Goal: Task Accomplishment & Management: Manage account settings

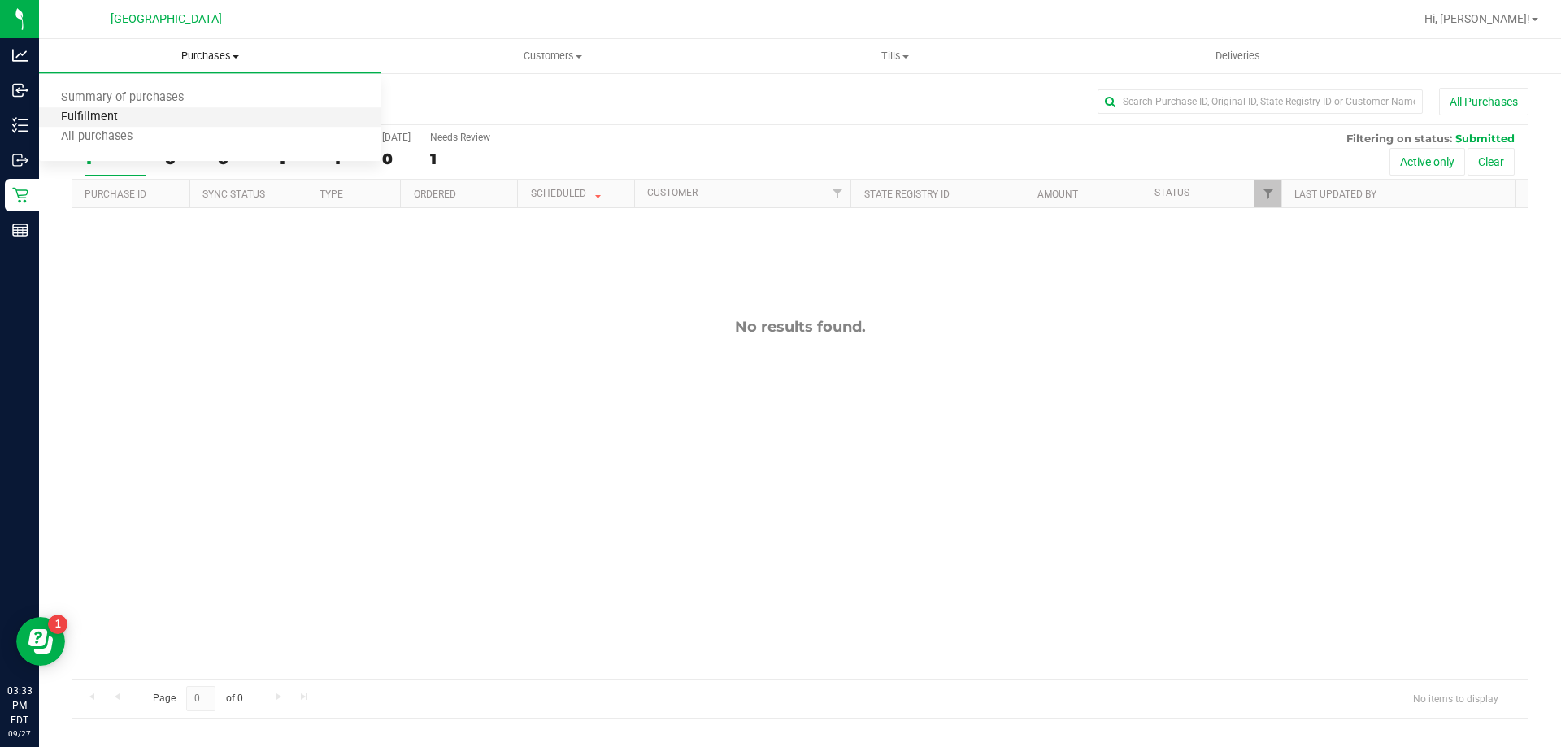
click at [137, 114] on span "Fulfillment" at bounding box center [89, 118] width 101 height 14
click at [738, 446] on div "No results found." at bounding box center [799, 498] width 1455 height 580
click at [207, 57] on span "Purchases" at bounding box center [210, 56] width 342 height 15
click at [83, 135] on span "All purchases" at bounding box center [96, 137] width 115 height 14
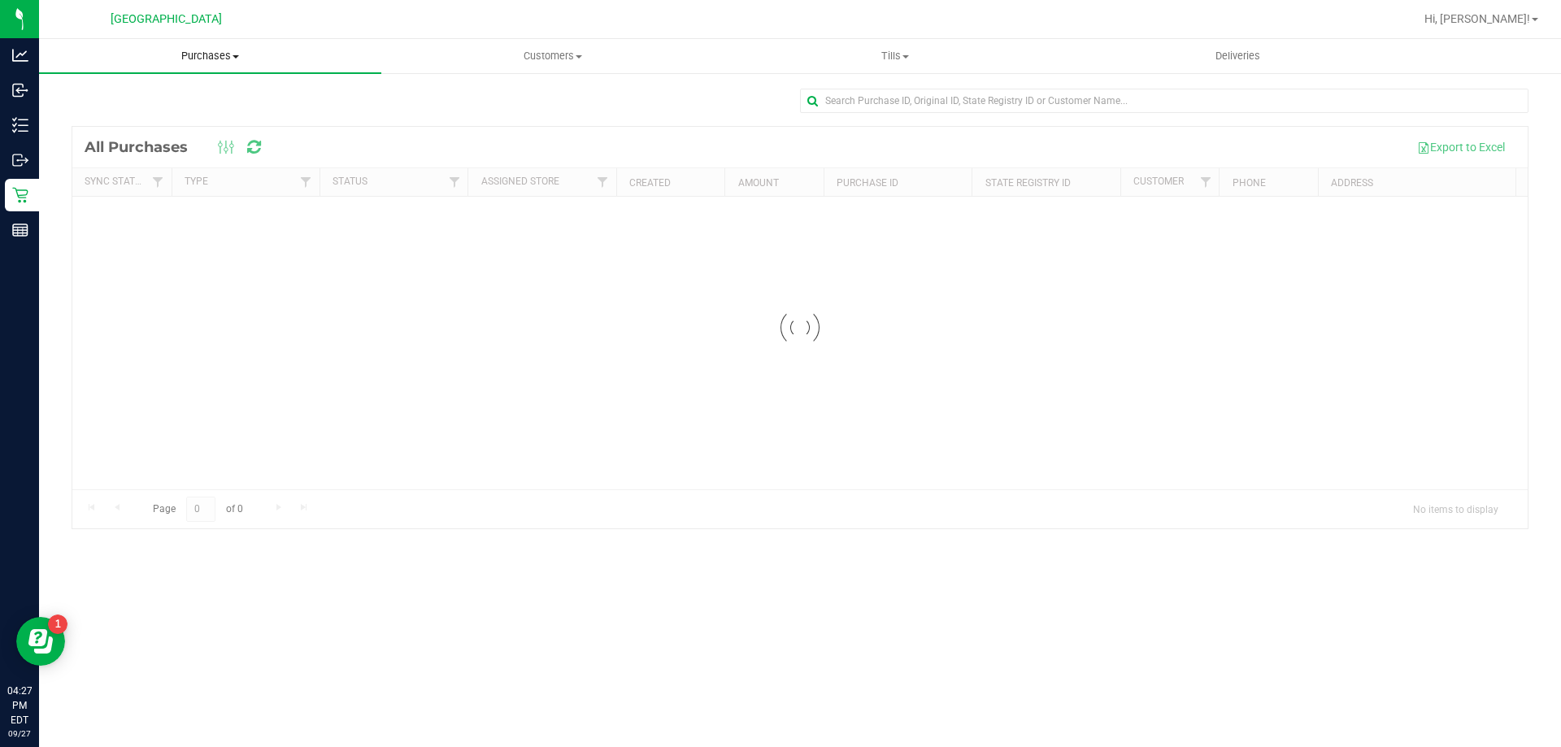
click at [220, 62] on span "Purchases" at bounding box center [210, 56] width 342 height 15
click at [122, 119] on span "Fulfillment" at bounding box center [89, 118] width 101 height 14
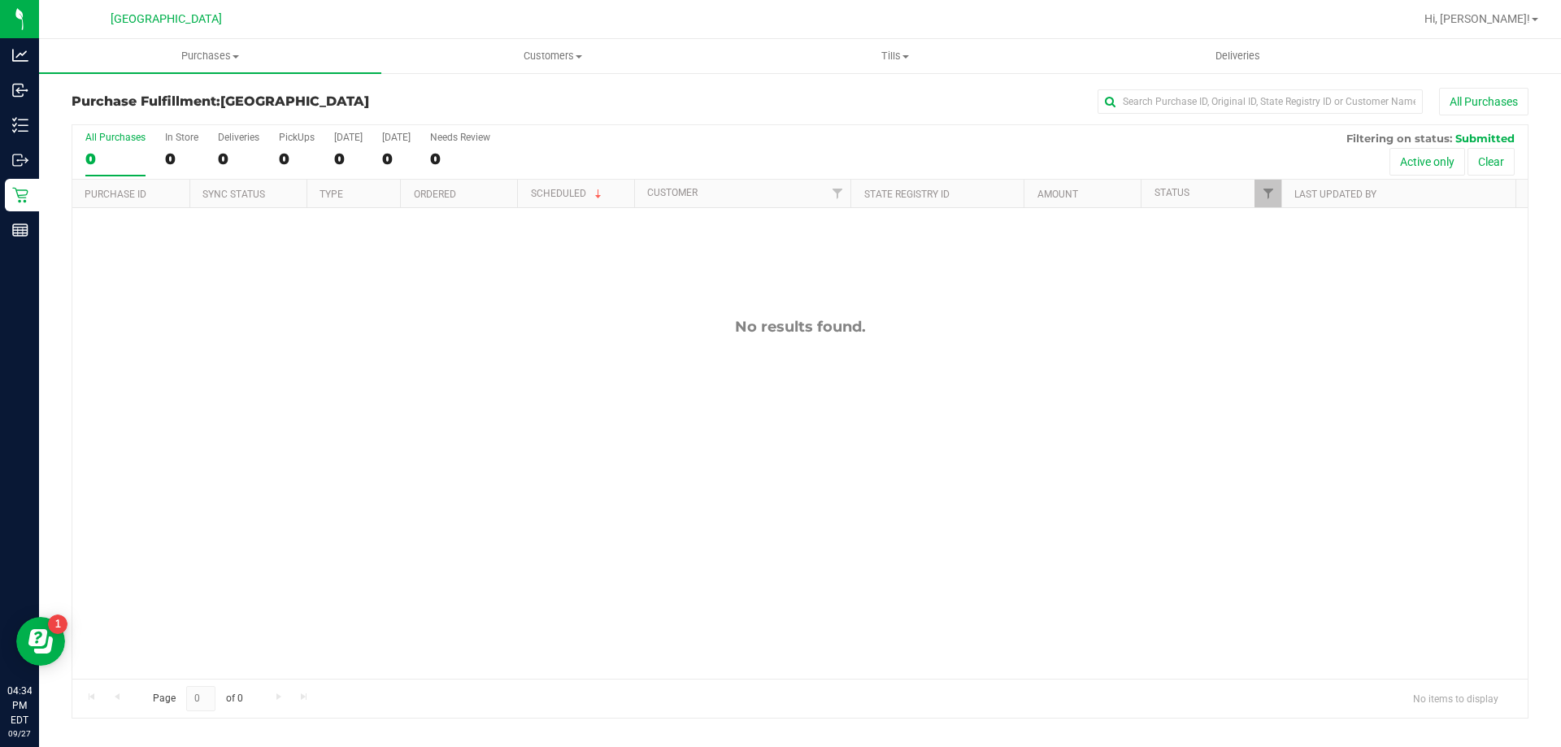
click at [550, 364] on div "No results found." at bounding box center [799, 498] width 1455 height 580
click at [225, 48] on uib-tab-heading "Purchases Summary of purchases Fulfillment All purchases" at bounding box center [210, 56] width 342 height 34
click at [142, 120] on li "Fulfillment" at bounding box center [210, 118] width 342 height 20
click at [731, 471] on div "No results found." at bounding box center [799, 498] width 1455 height 580
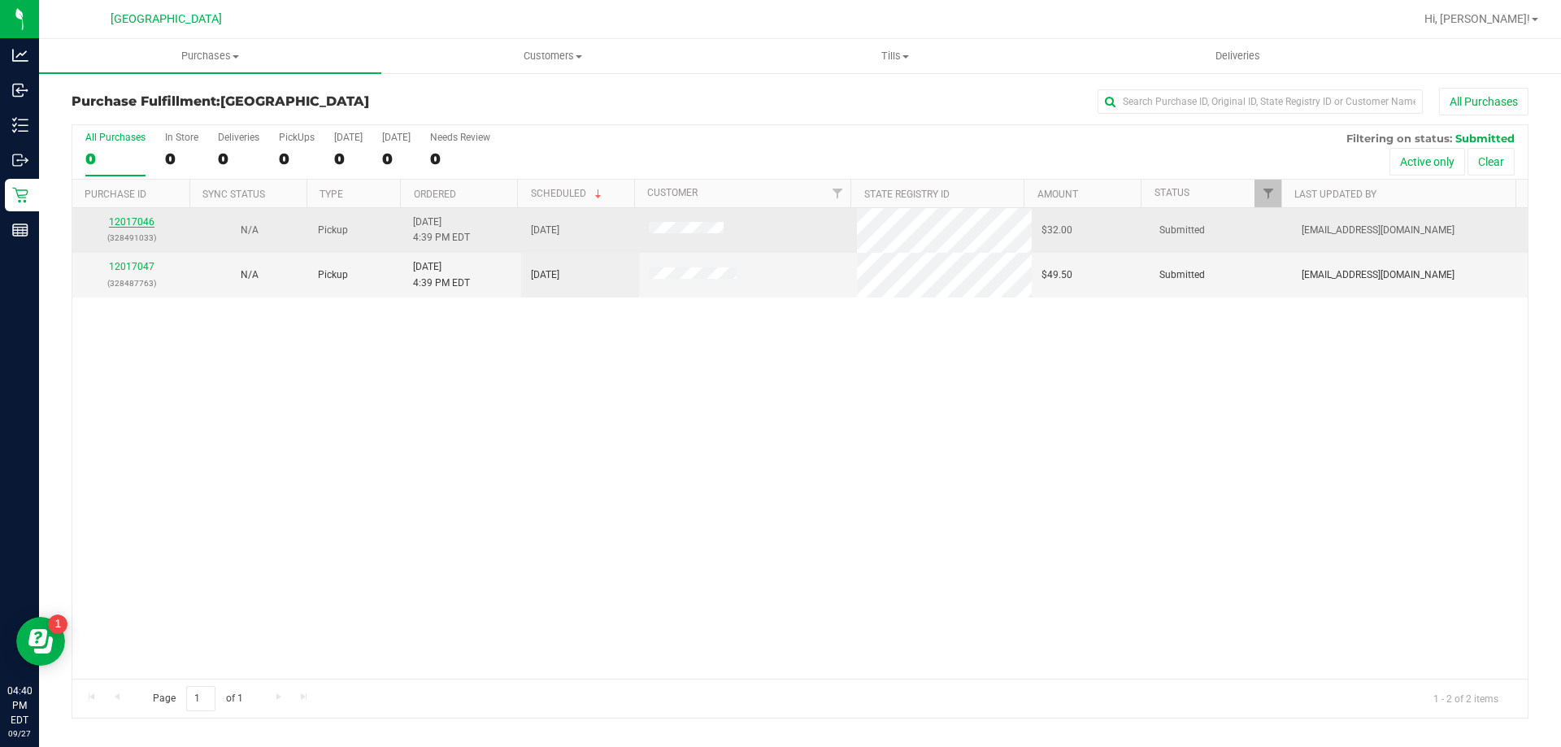
click at [144, 223] on link "12017046" at bounding box center [132, 221] width 46 height 11
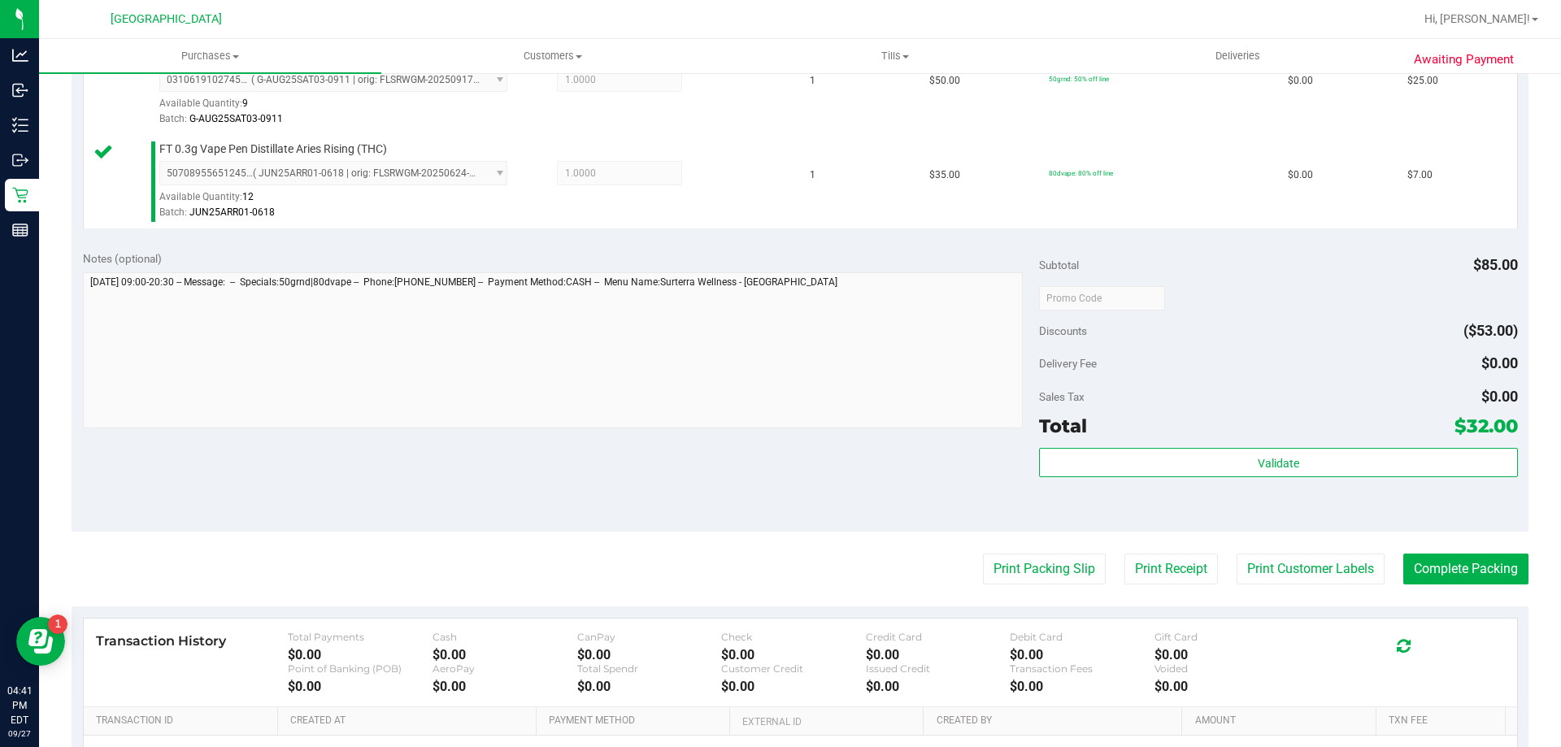
scroll to position [488, 0]
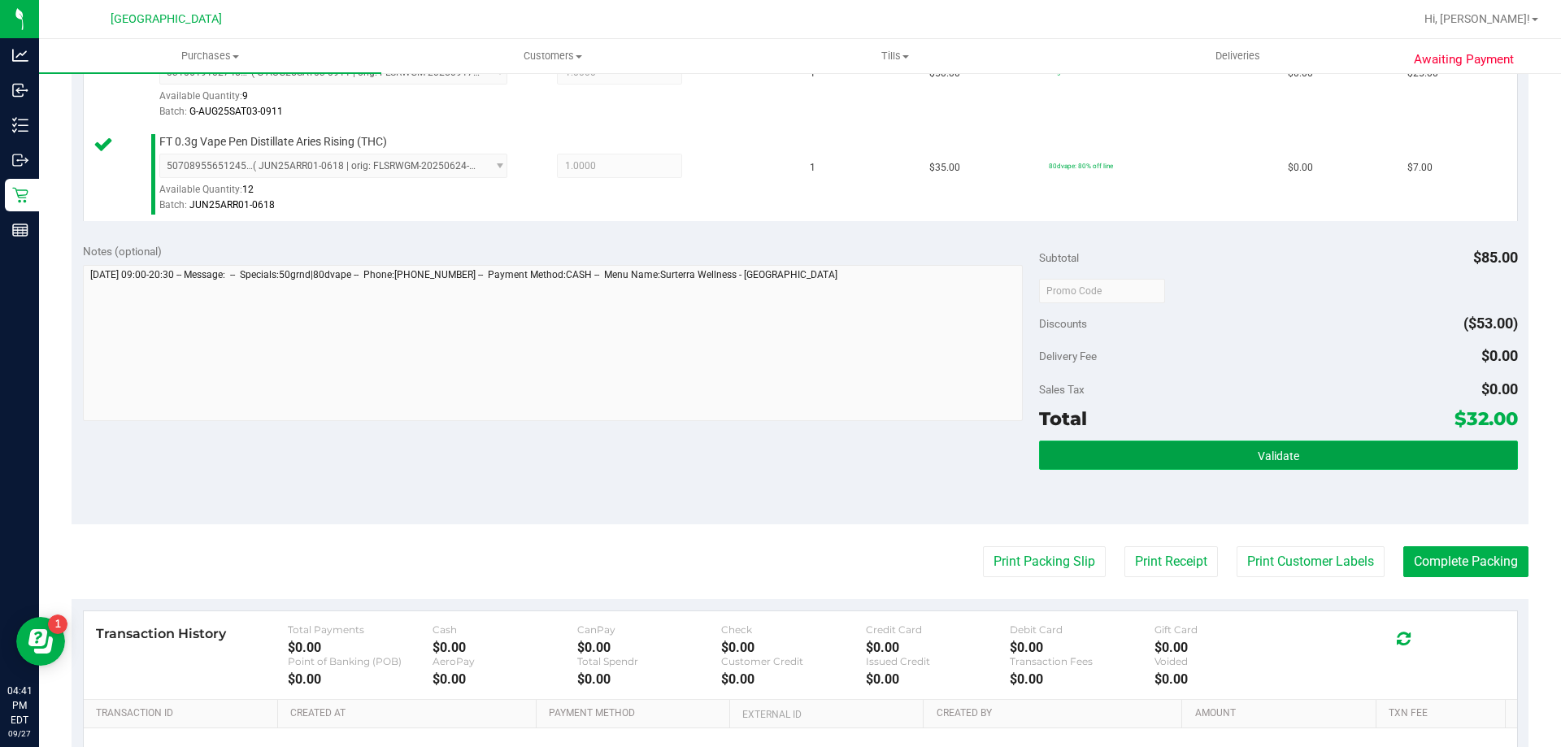
click at [1257, 454] on span "Validate" at bounding box center [1277, 455] width 41 height 13
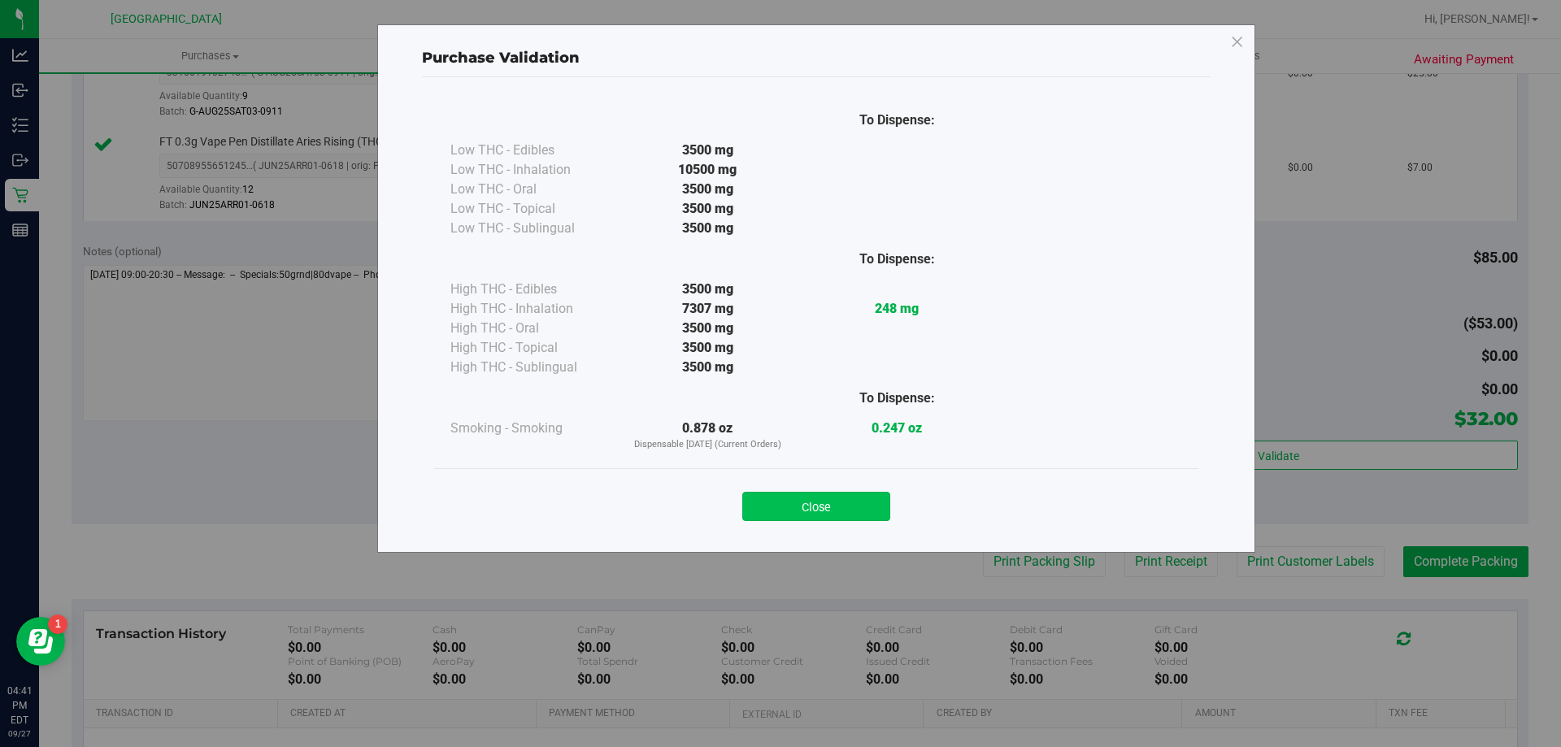
click at [839, 499] on button "Close" at bounding box center [816, 506] width 148 height 29
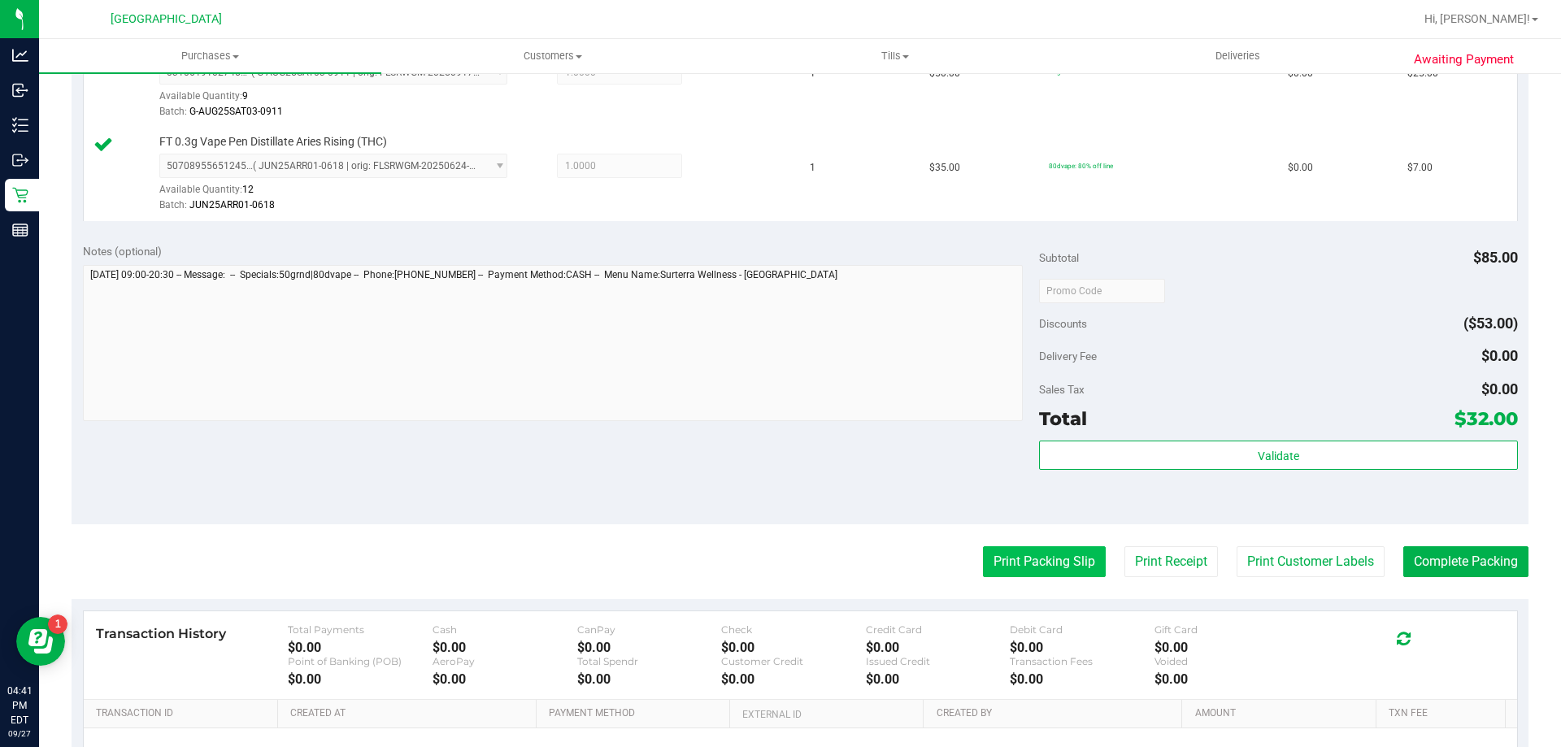
click at [983, 551] on button "Print Packing Slip" at bounding box center [1044, 561] width 123 height 31
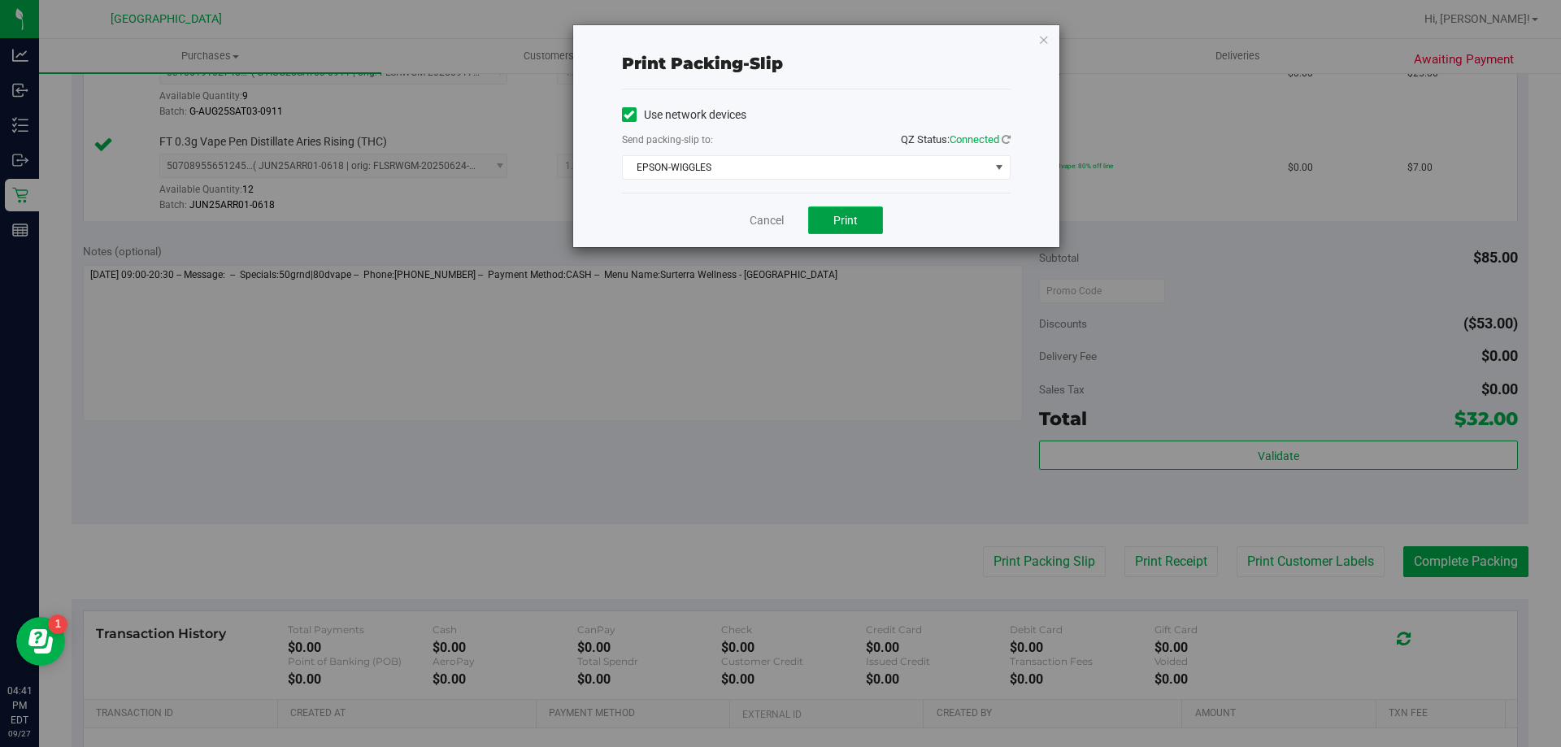
click at [849, 208] on button "Print" at bounding box center [845, 220] width 75 height 28
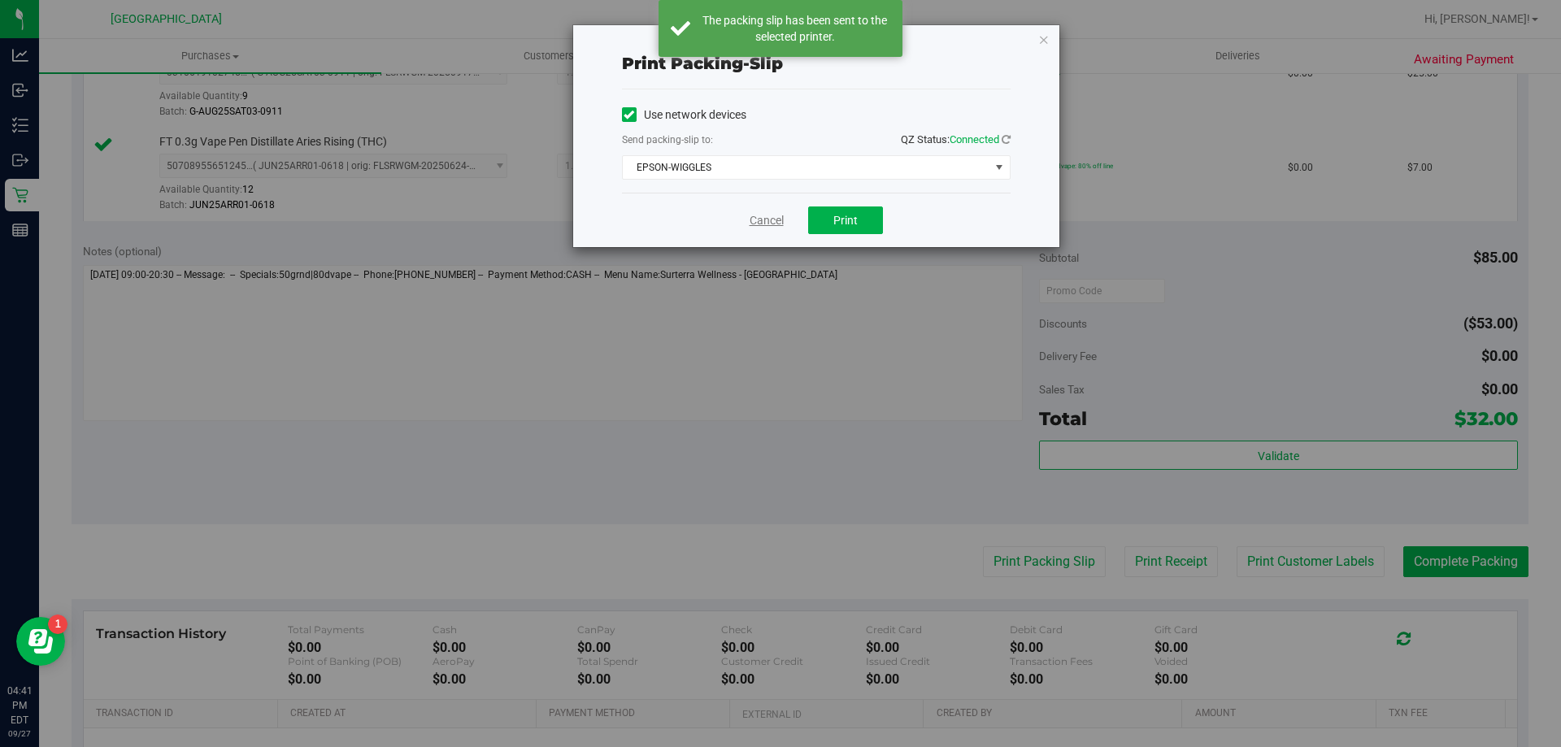
click at [777, 212] on link "Cancel" at bounding box center [766, 220] width 34 height 17
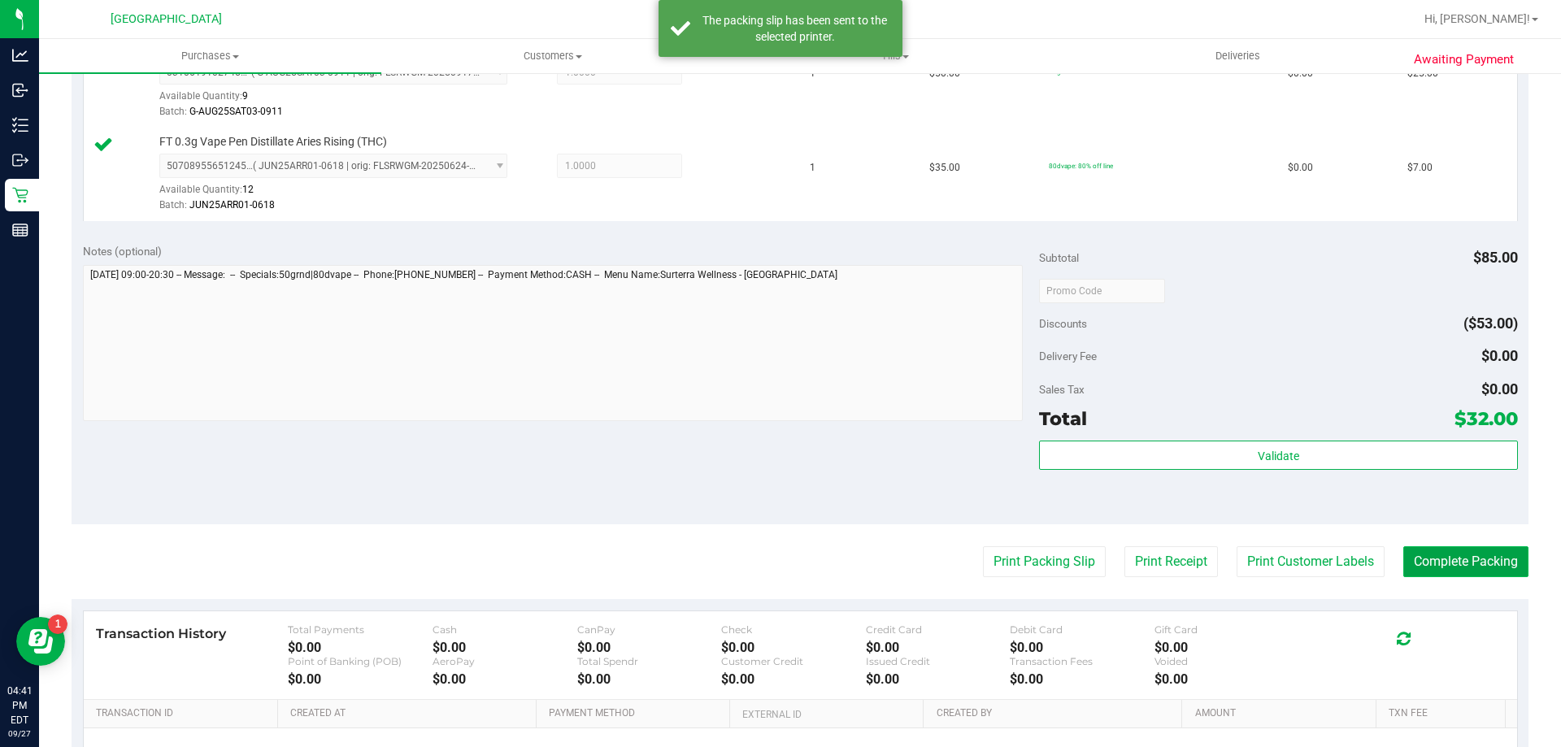
click at [1491, 562] on button "Complete Packing" at bounding box center [1465, 561] width 125 height 31
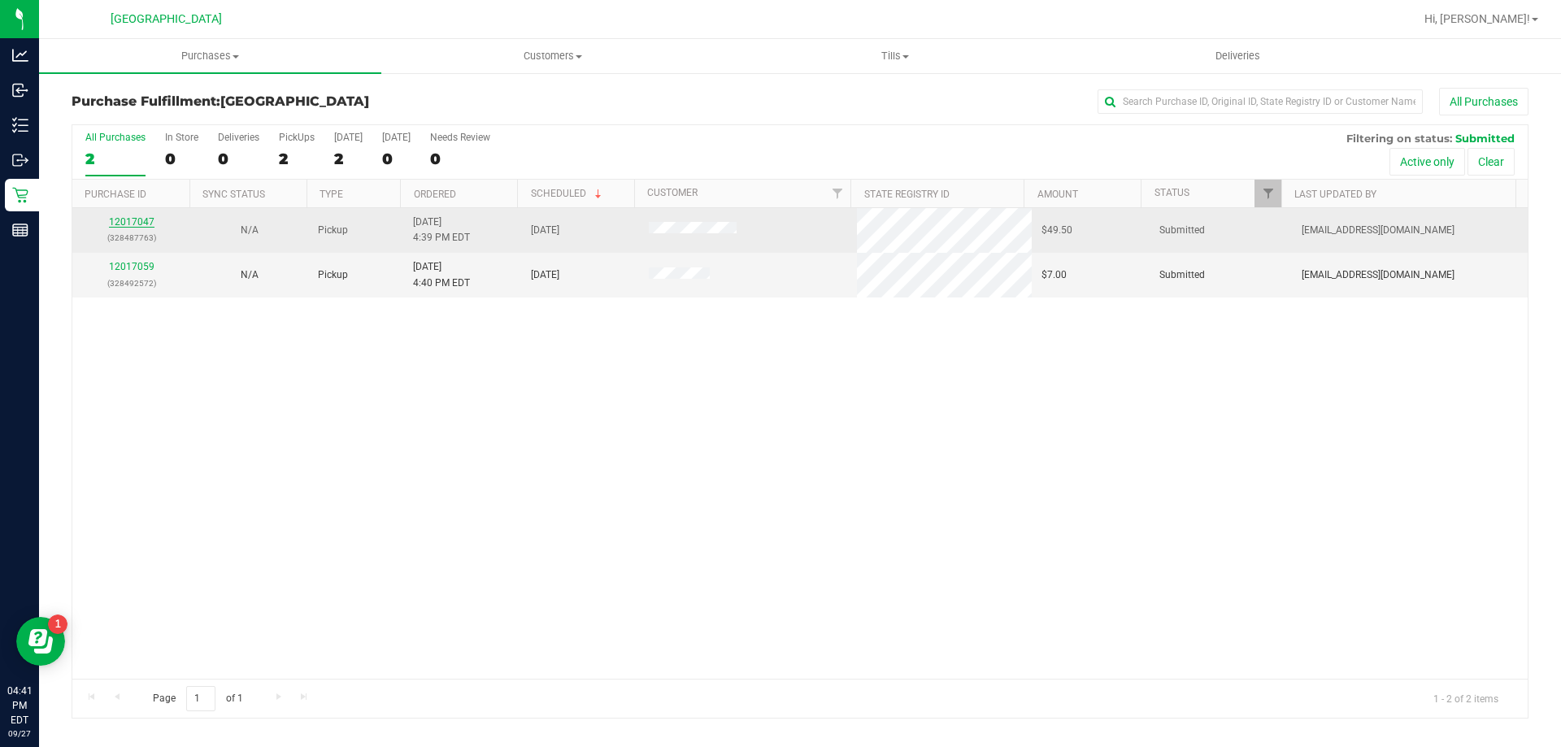
click at [134, 219] on link "12017047" at bounding box center [132, 221] width 46 height 11
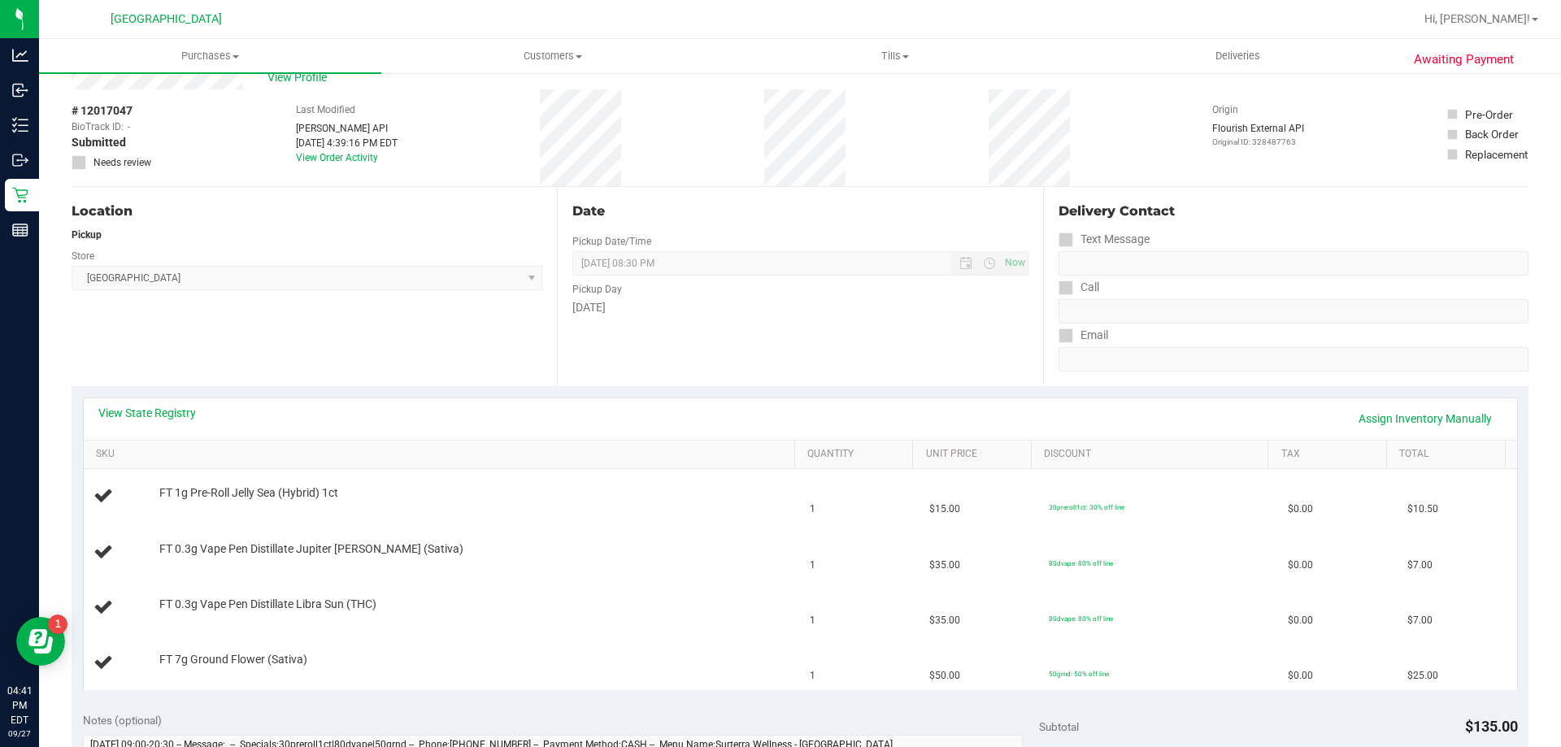
scroll to position [81, 0]
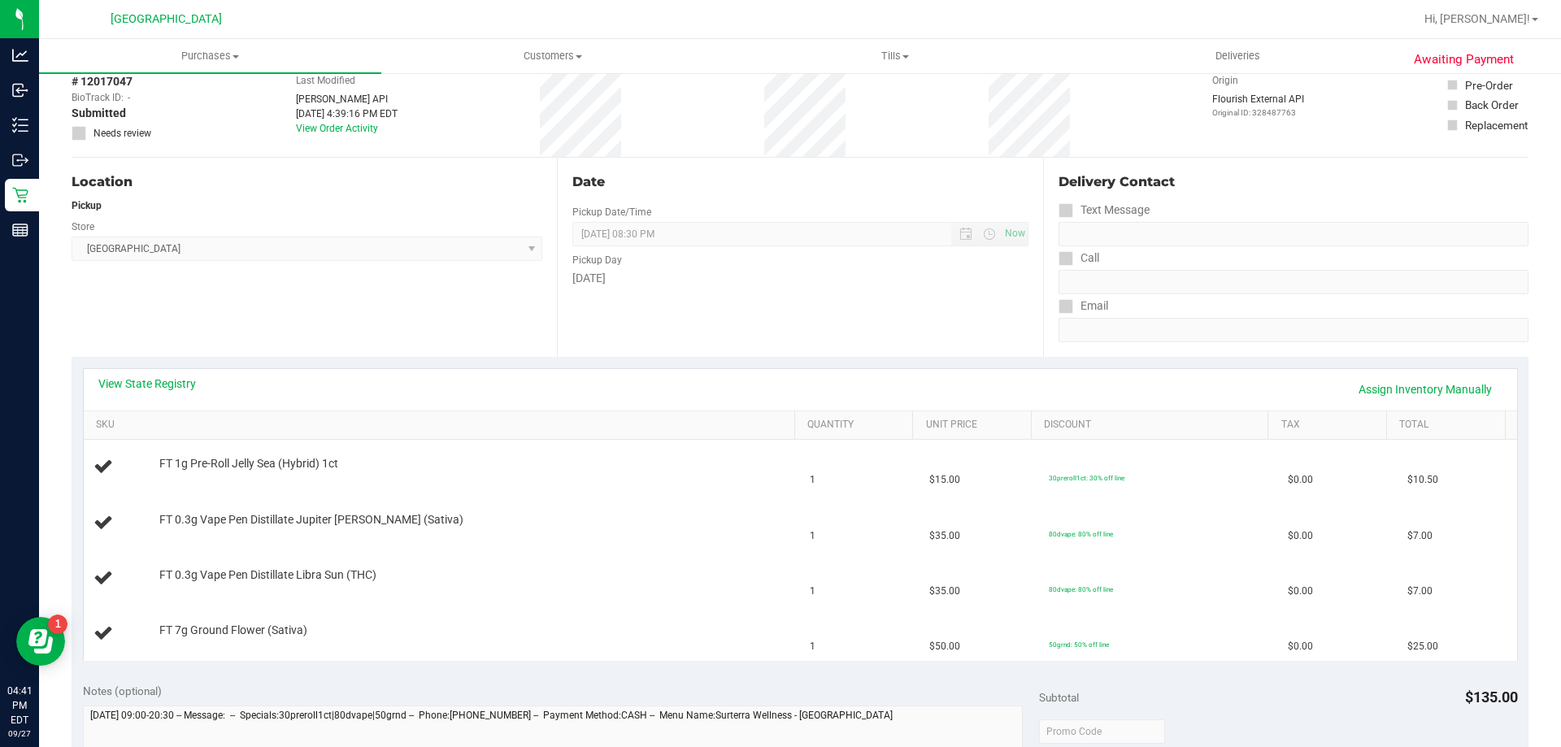
click at [135, 375] on div "View State Registry Assign Inventory Manually" at bounding box center [800, 389] width 1433 height 41
click at [169, 384] on link "View State Registry" at bounding box center [147, 384] width 98 height 16
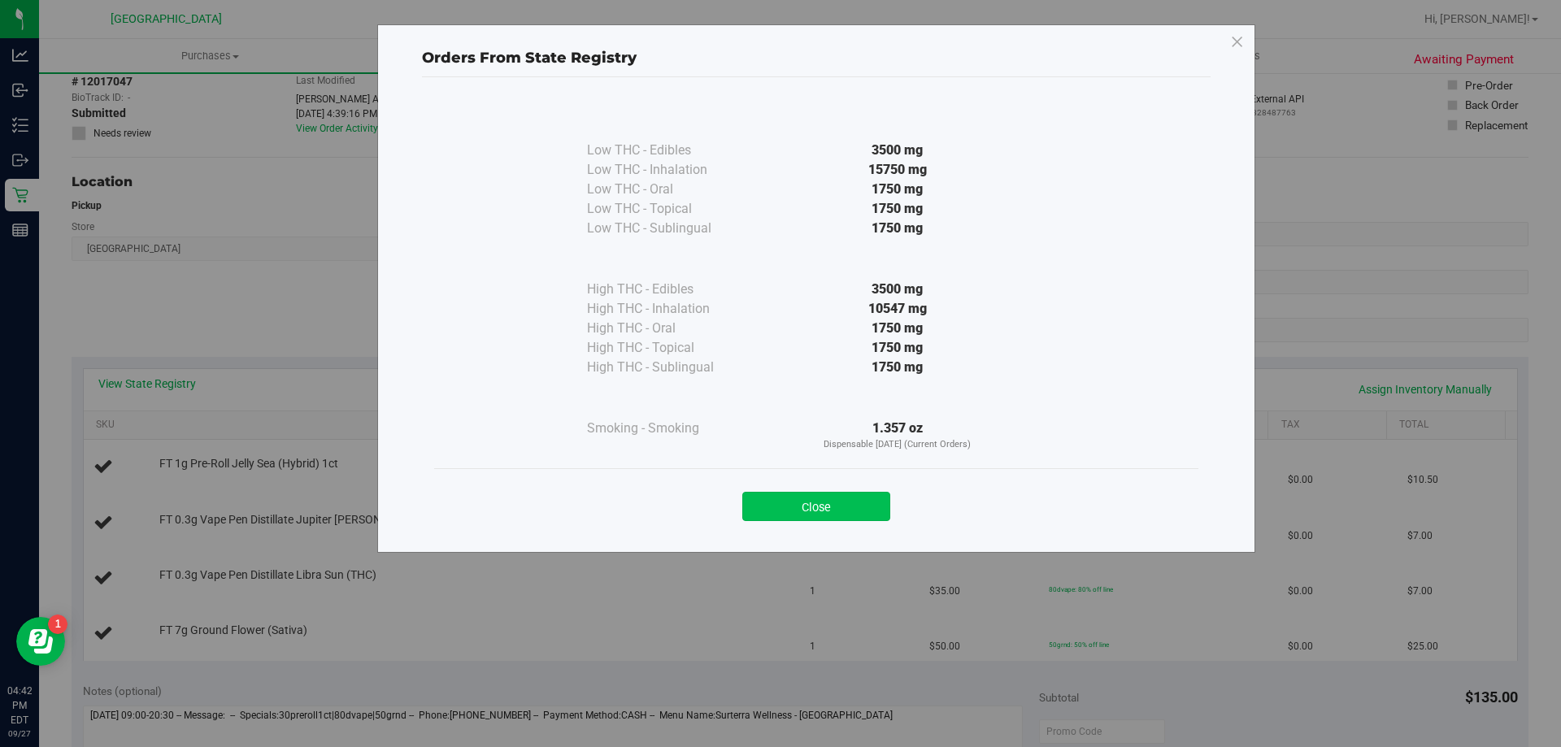
click at [814, 514] on button "Close" at bounding box center [816, 506] width 148 height 29
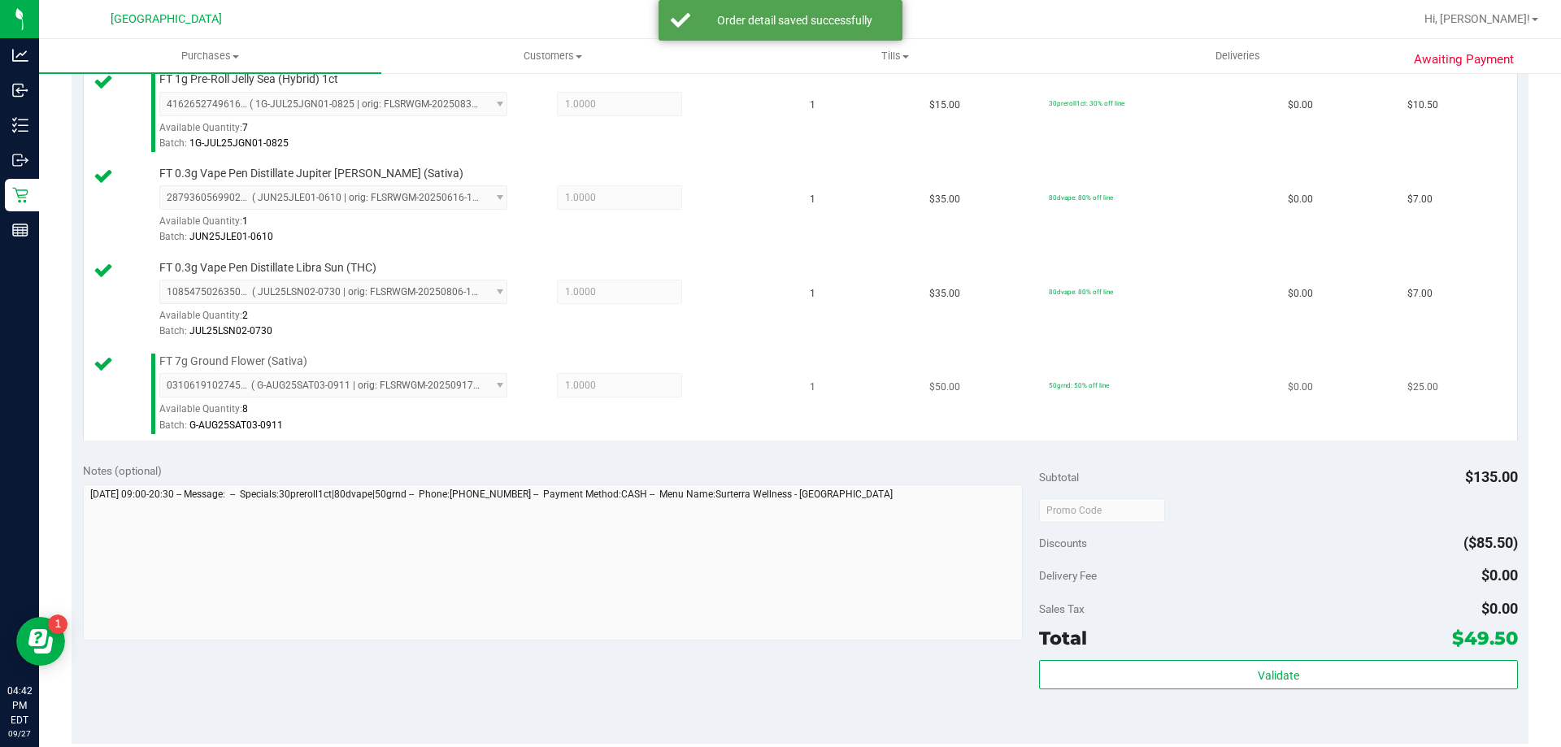
scroll to position [732, 0]
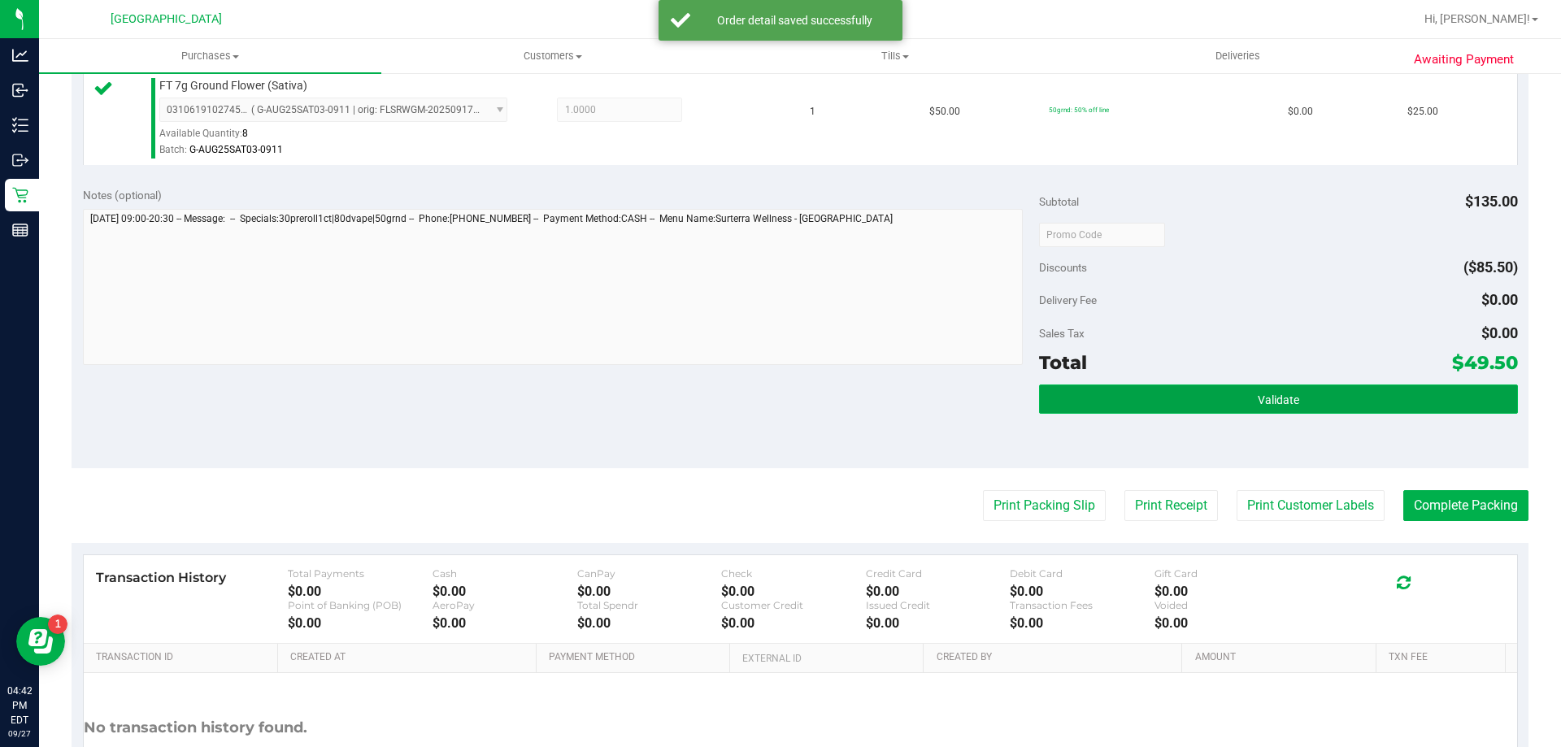
click at [1139, 403] on button "Validate" at bounding box center [1278, 398] width 478 height 29
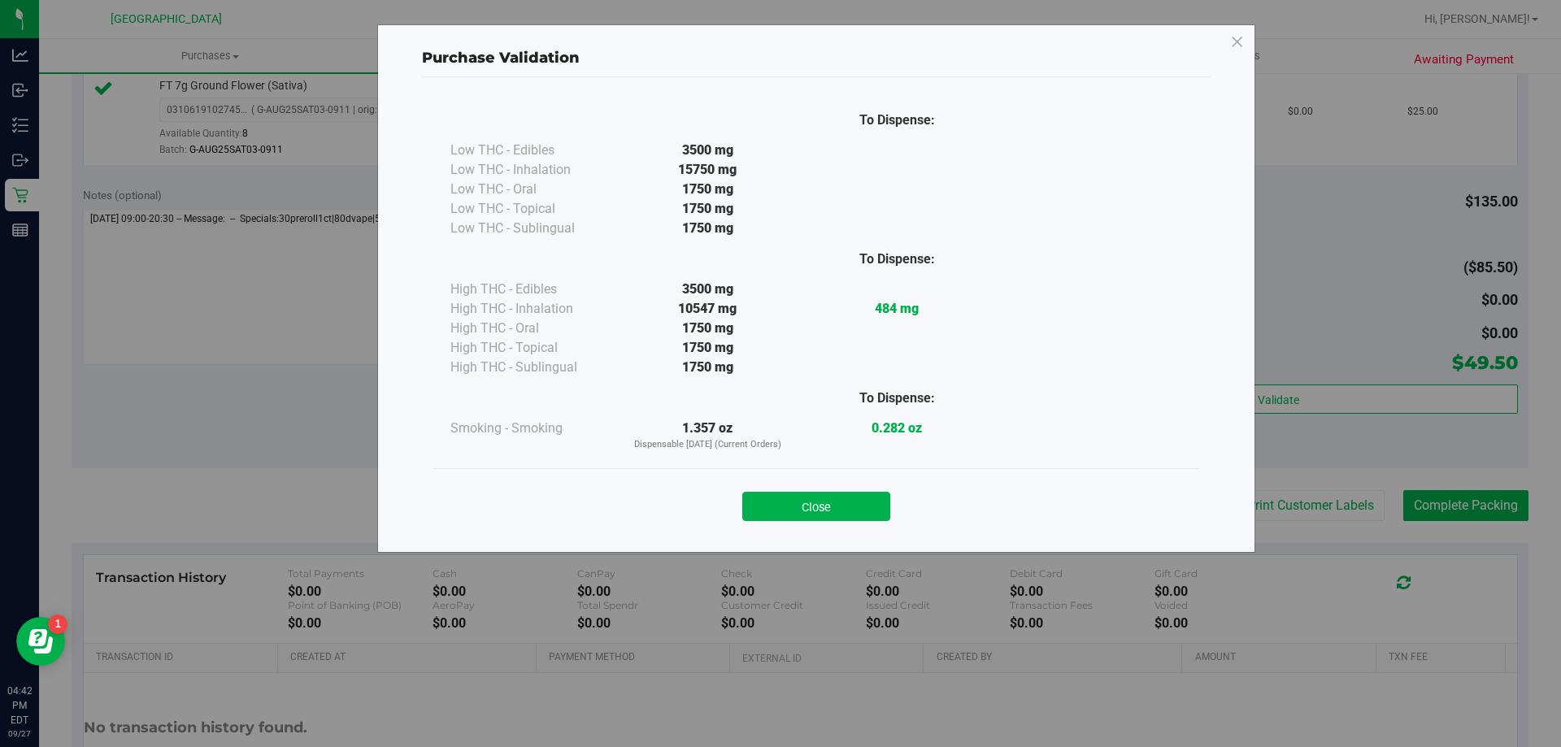
click at [799, 500] on button "Close" at bounding box center [816, 506] width 148 height 29
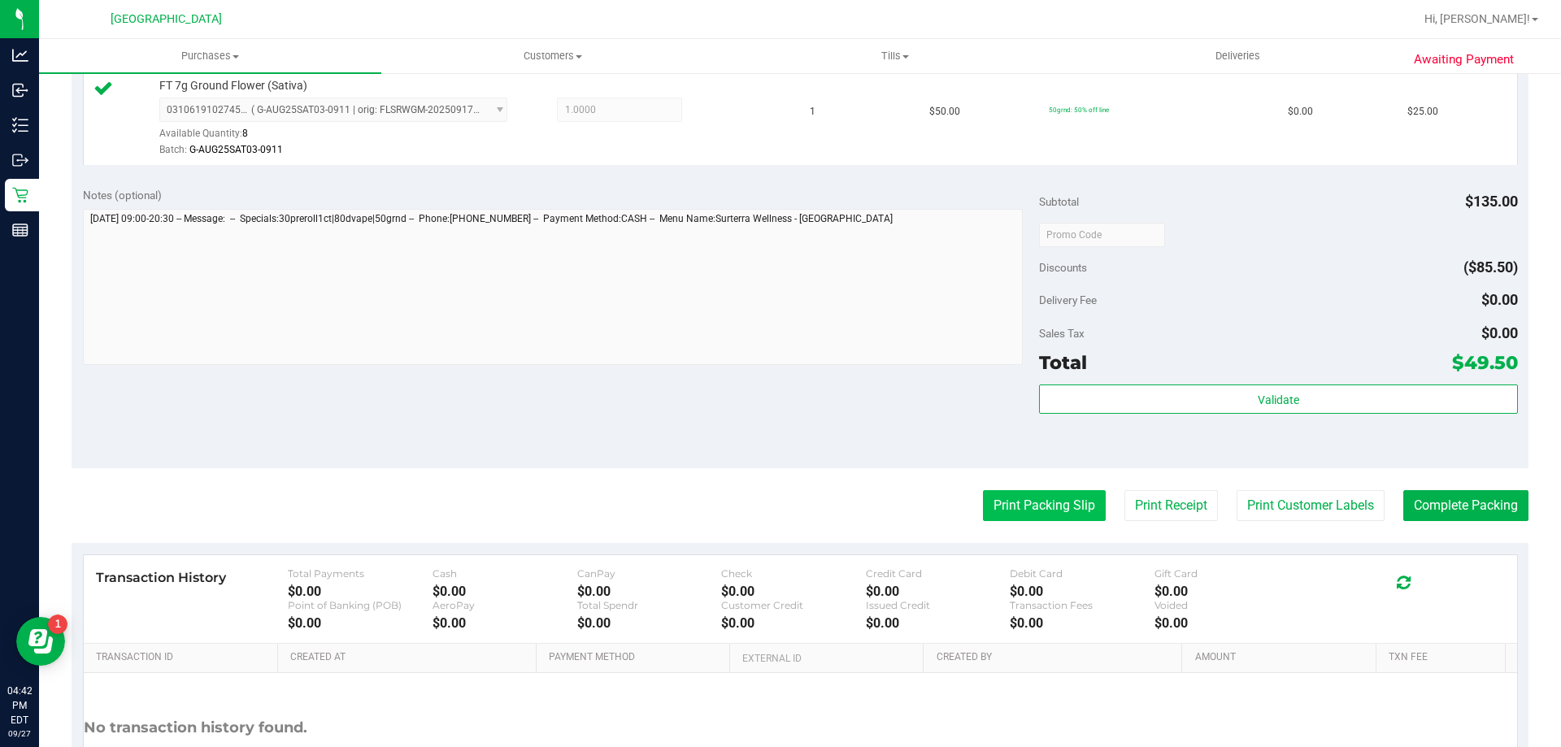
click at [1002, 495] on button "Print Packing Slip" at bounding box center [1044, 505] width 123 height 31
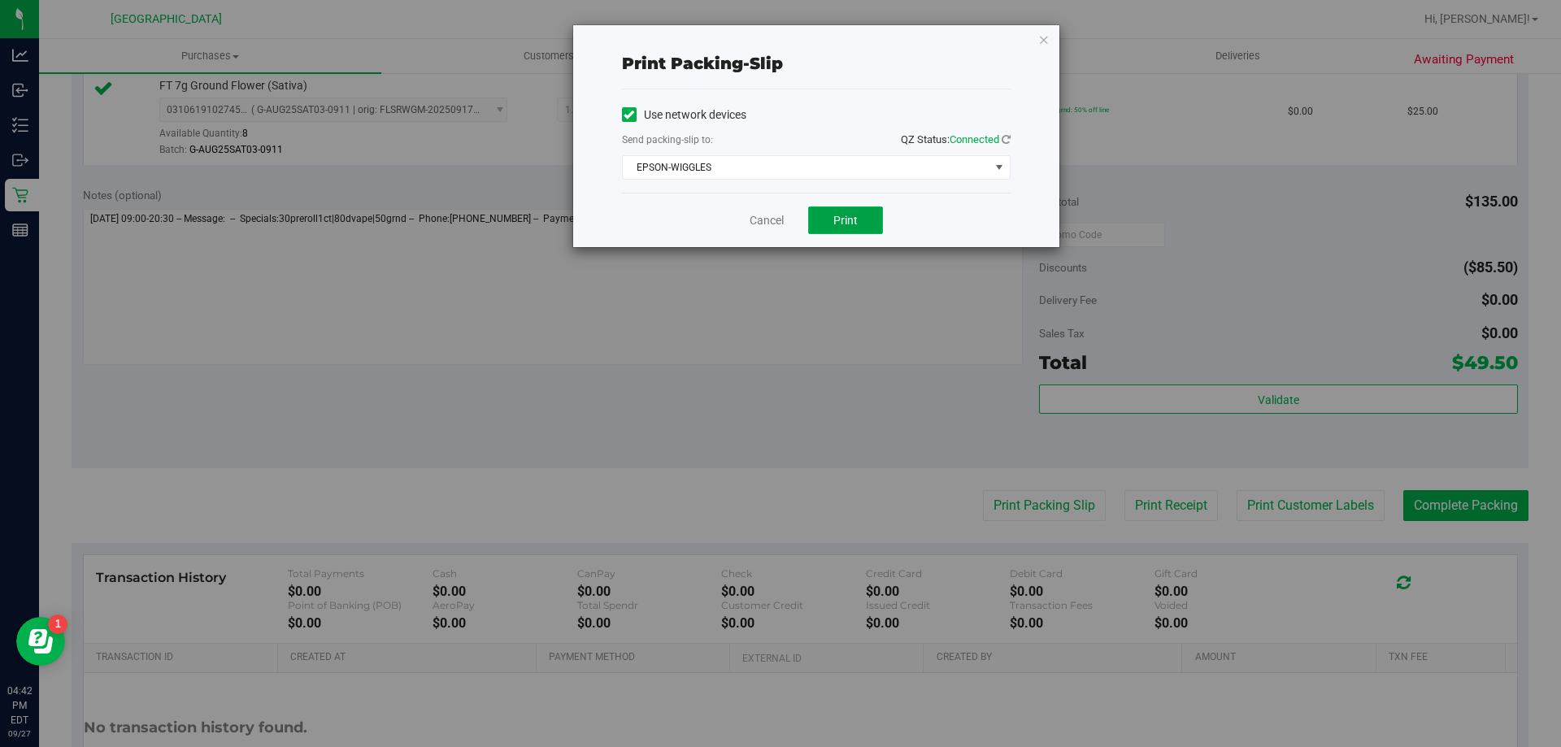
click at [842, 226] on span "Print" at bounding box center [845, 220] width 24 height 13
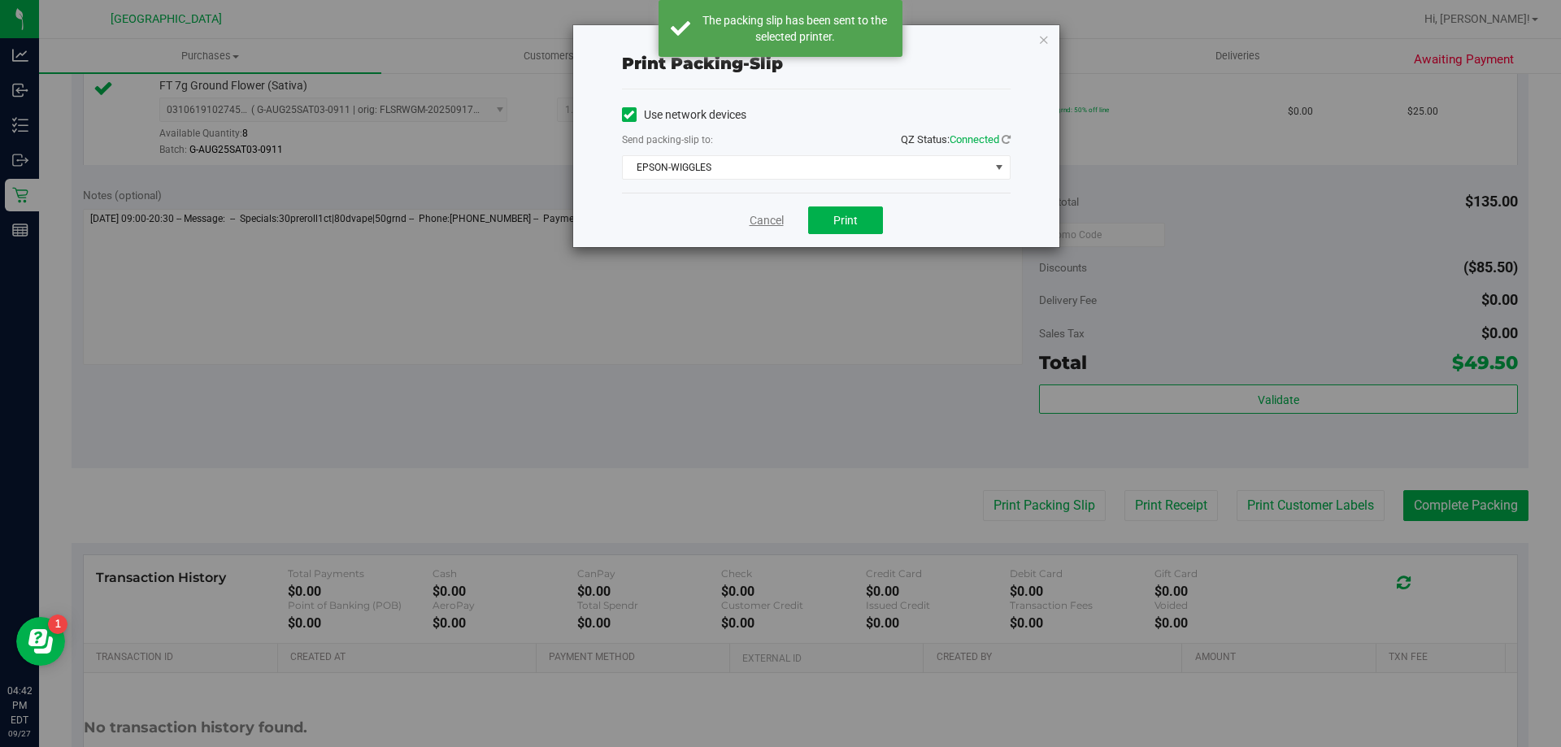
click at [758, 221] on link "Cancel" at bounding box center [766, 220] width 34 height 17
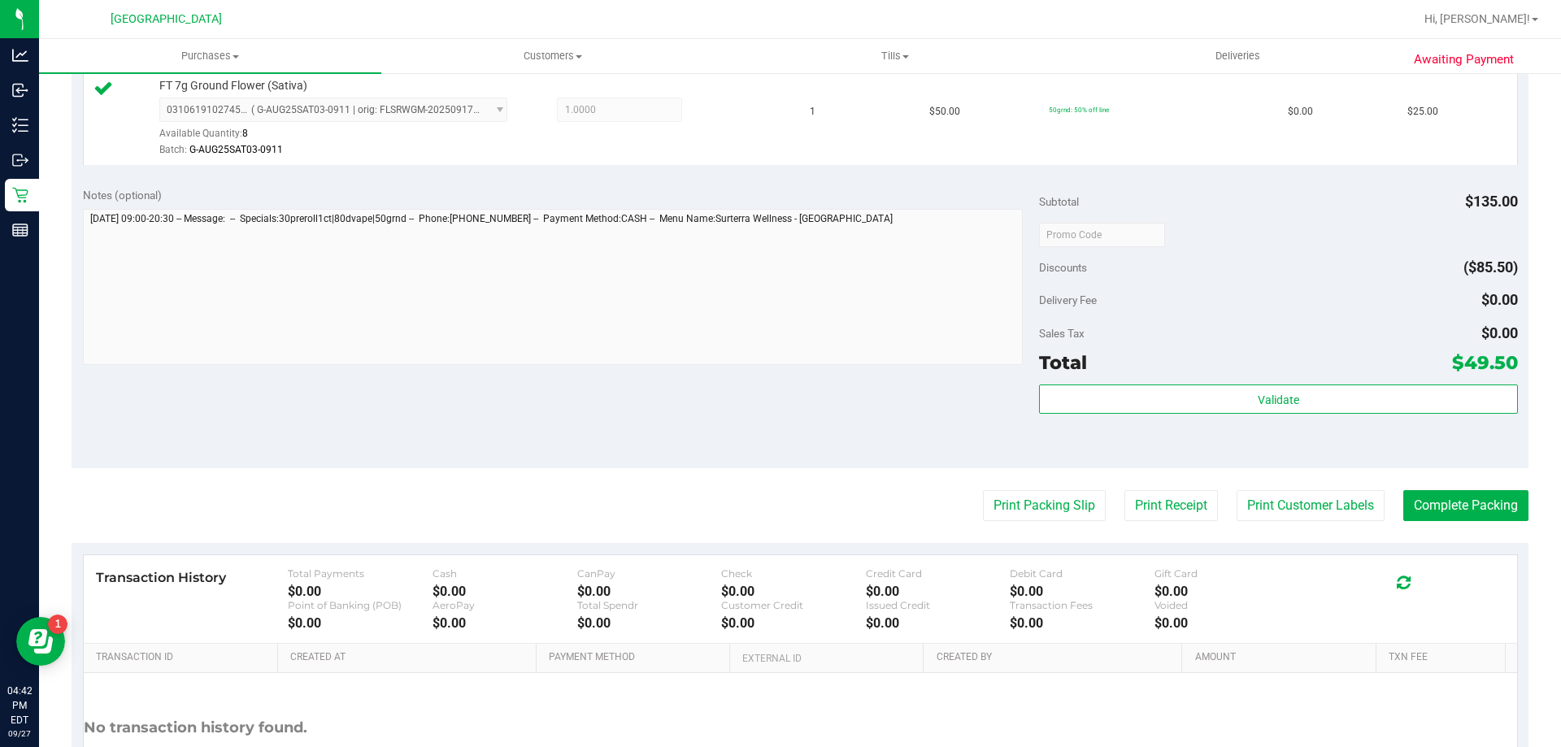
click at [1457, 423] on div "Validate" at bounding box center [1278, 420] width 478 height 73
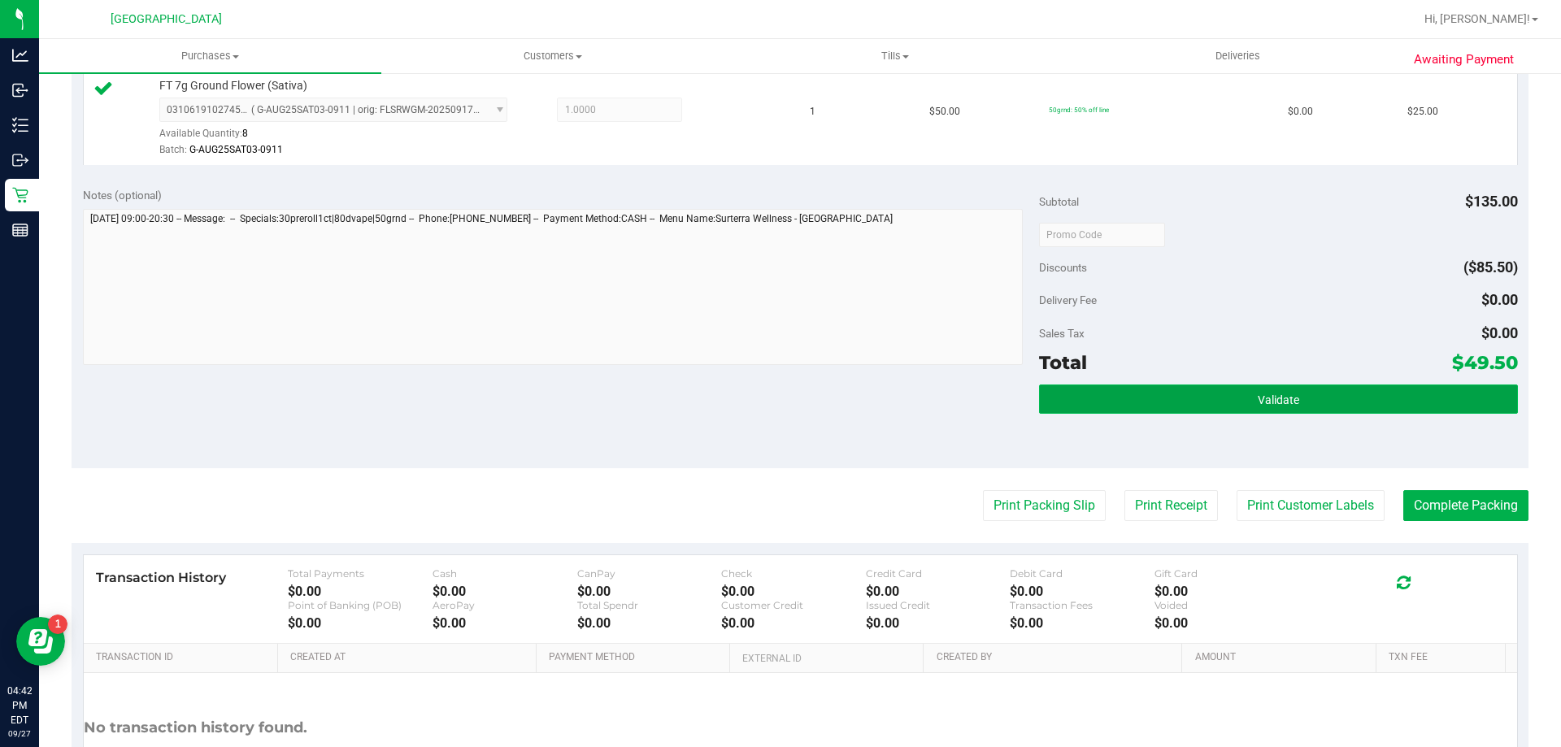
click at [1438, 404] on button "Validate" at bounding box center [1278, 398] width 478 height 29
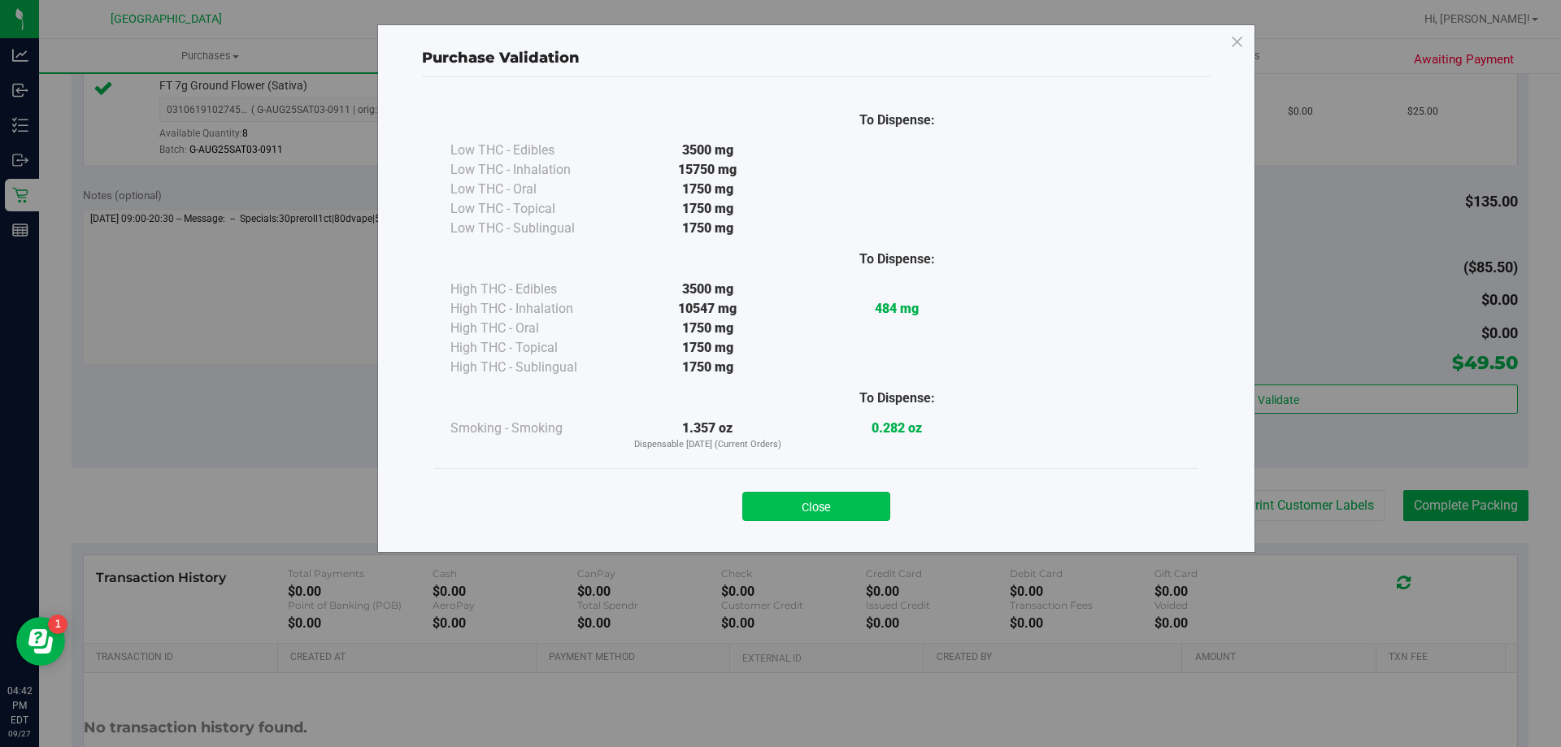
click at [785, 504] on button "Close" at bounding box center [816, 506] width 148 height 29
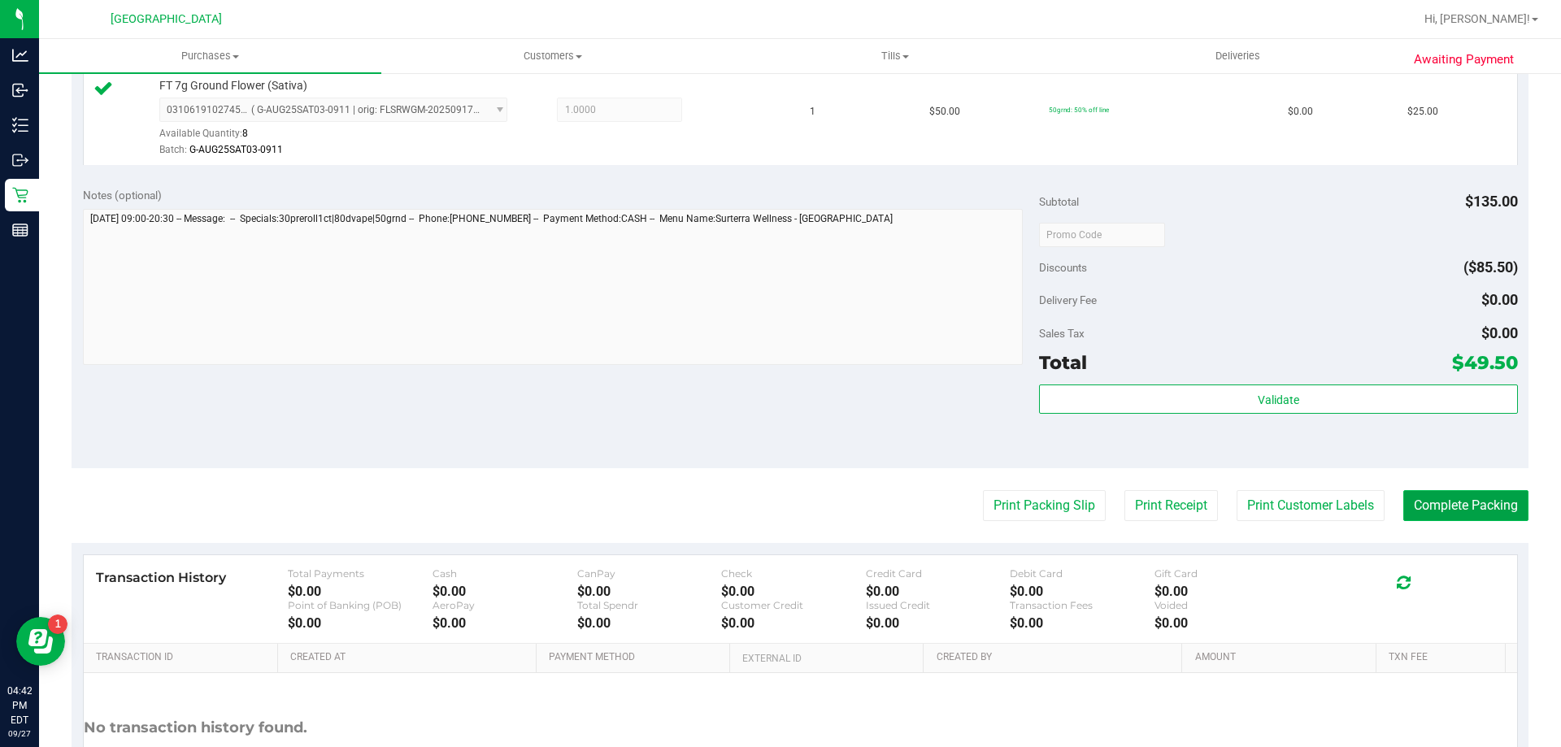
click at [1452, 520] on button "Complete Packing" at bounding box center [1465, 505] width 125 height 31
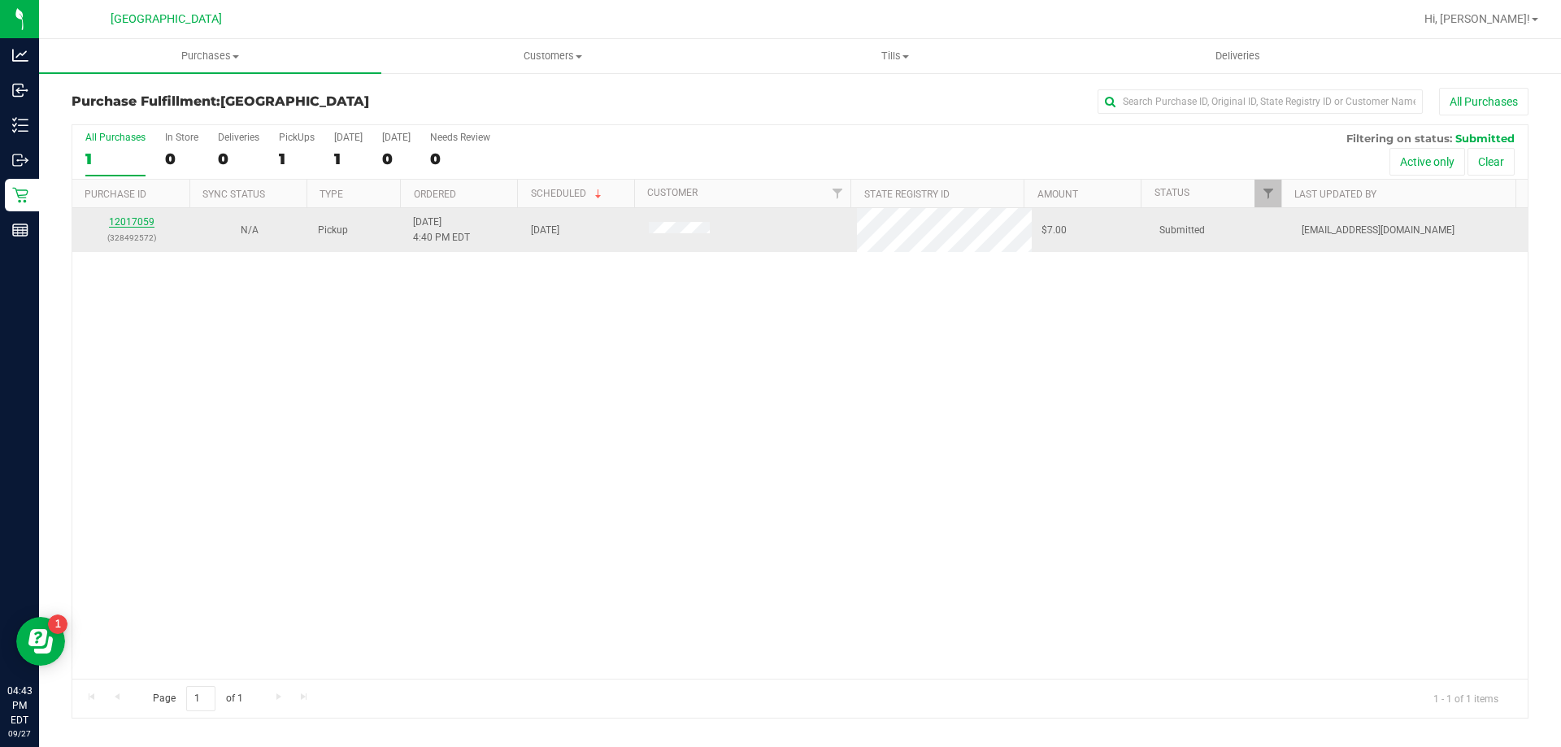
click at [124, 221] on link "12017059" at bounding box center [132, 221] width 46 height 11
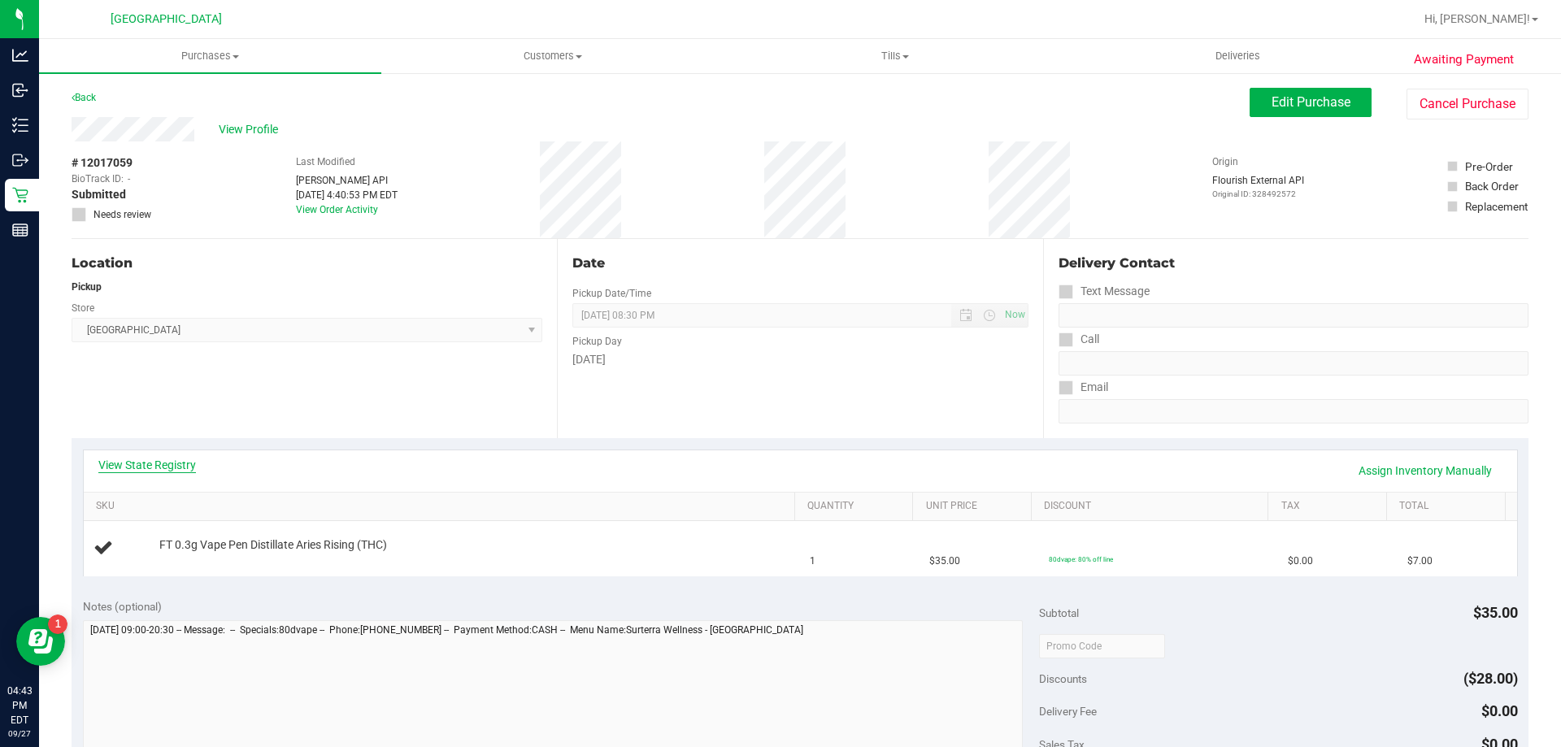
click at [166, 459] on link "View State Registry" at bounding box center [147, 465] width 98 height 16
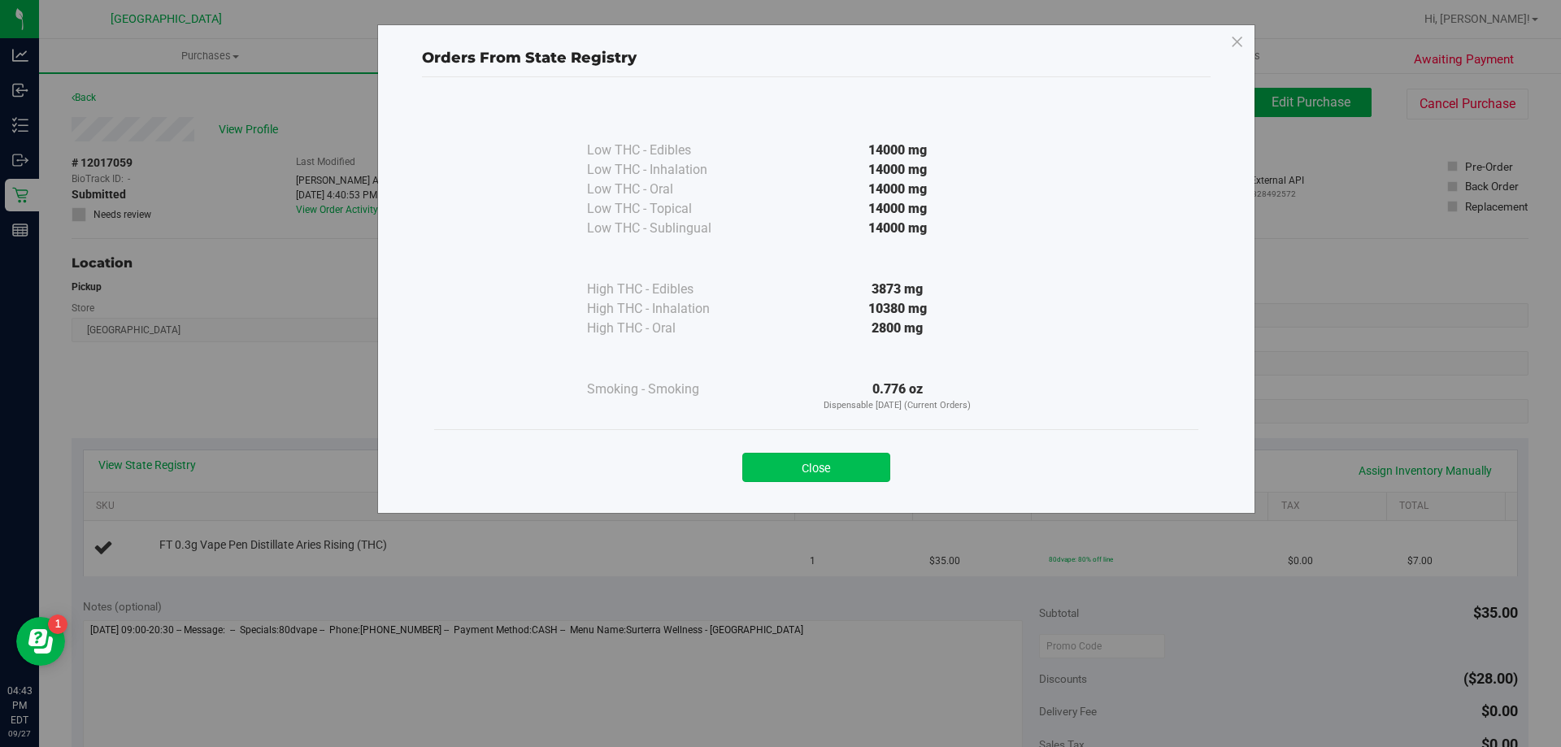
click at [858, 473] on button "Close" at bounding box center [816, 467] width 148 height 29
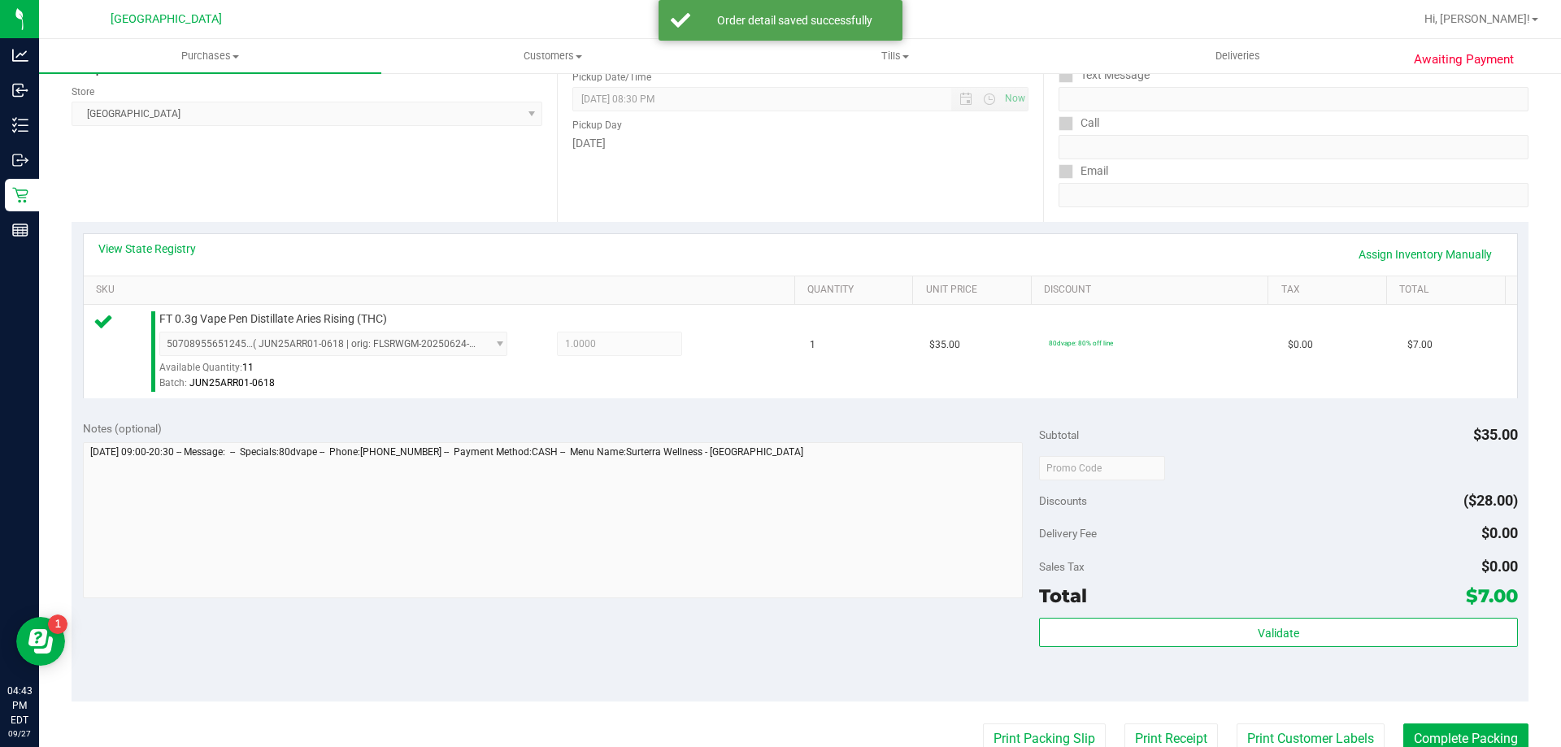
scroll to position [406, 0]
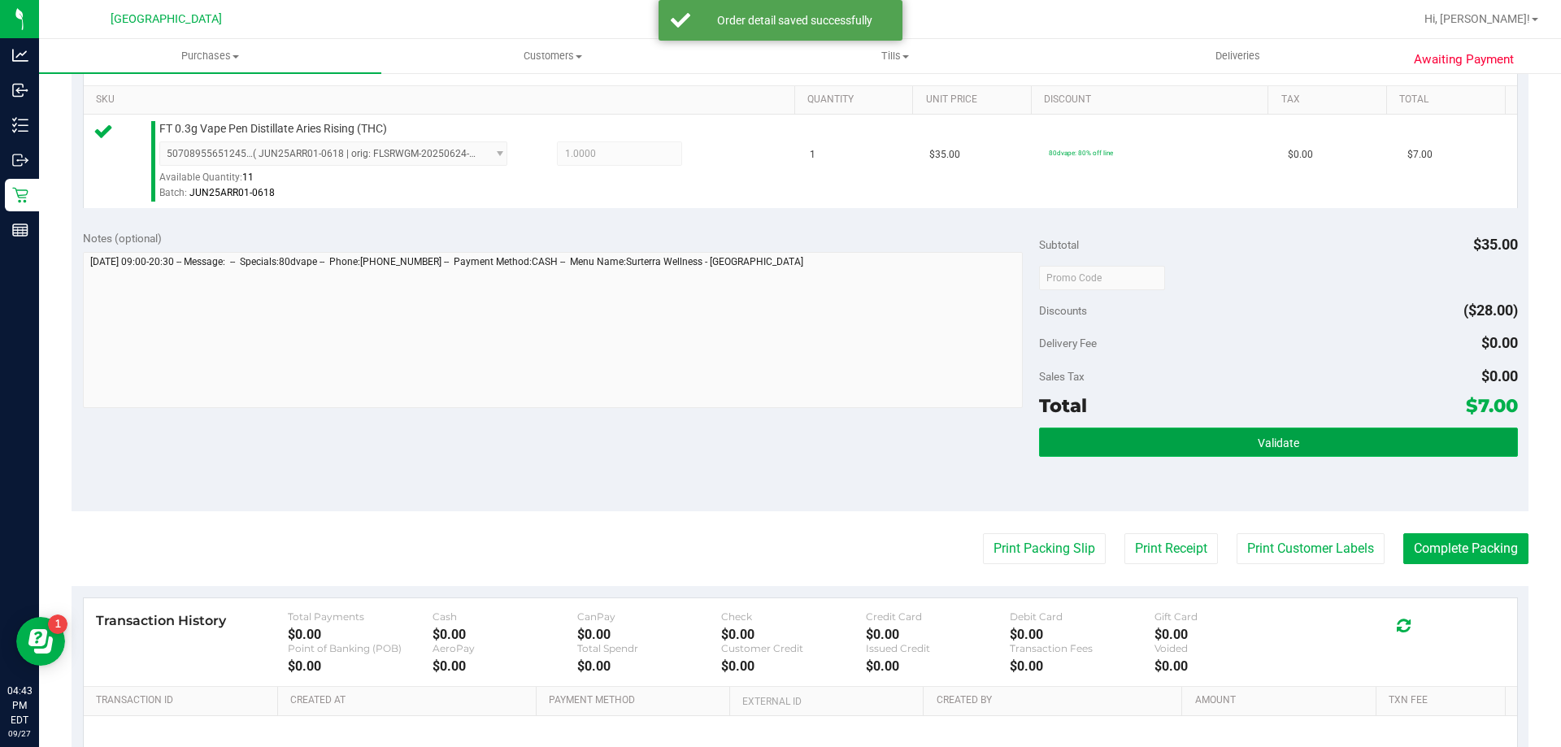
click at [1240, 446] on button "Validate" at bounding box center [1278, 442] width 478 height 29
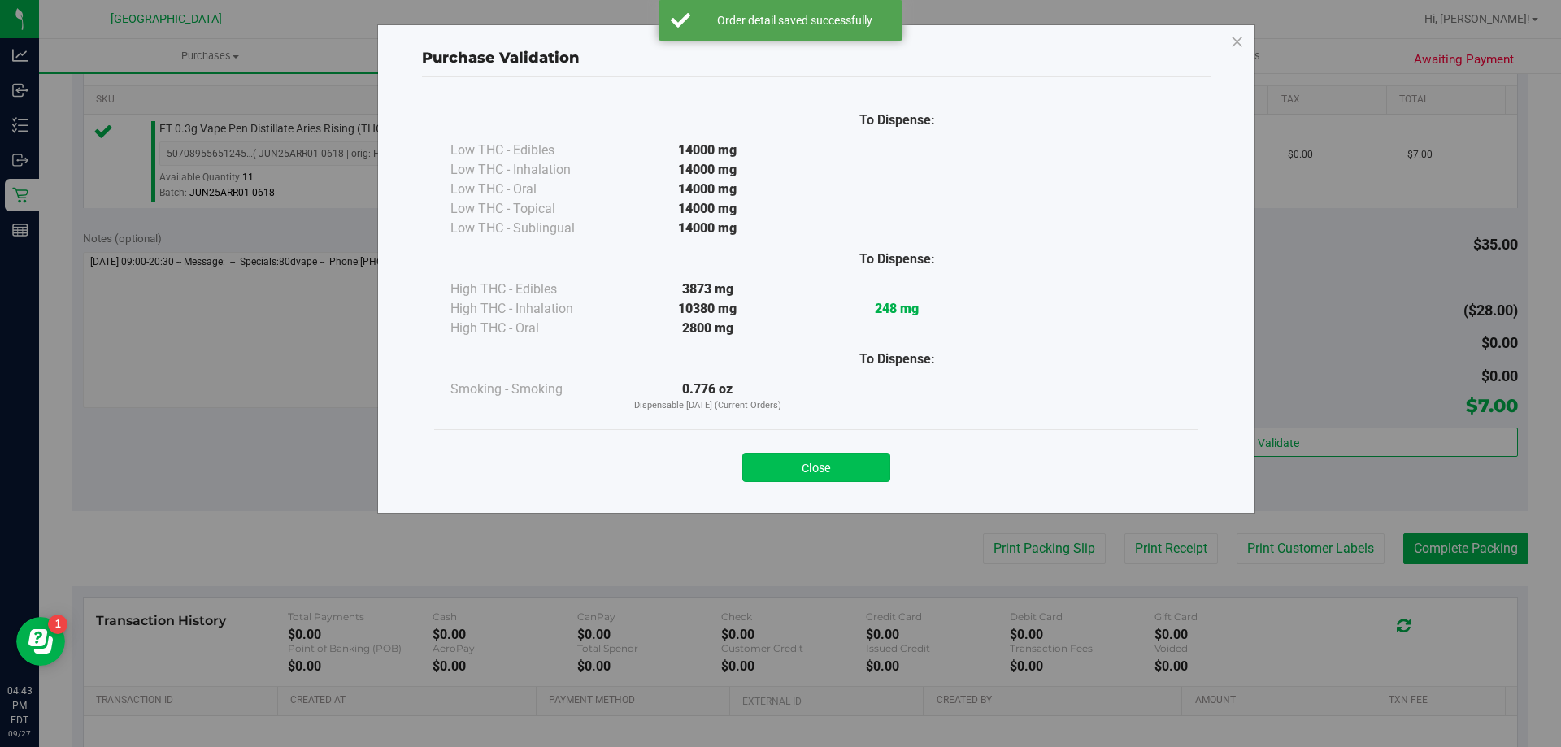
click at [856, 475] on button "Close" at bounding box center [816, 467] width 148 height 29
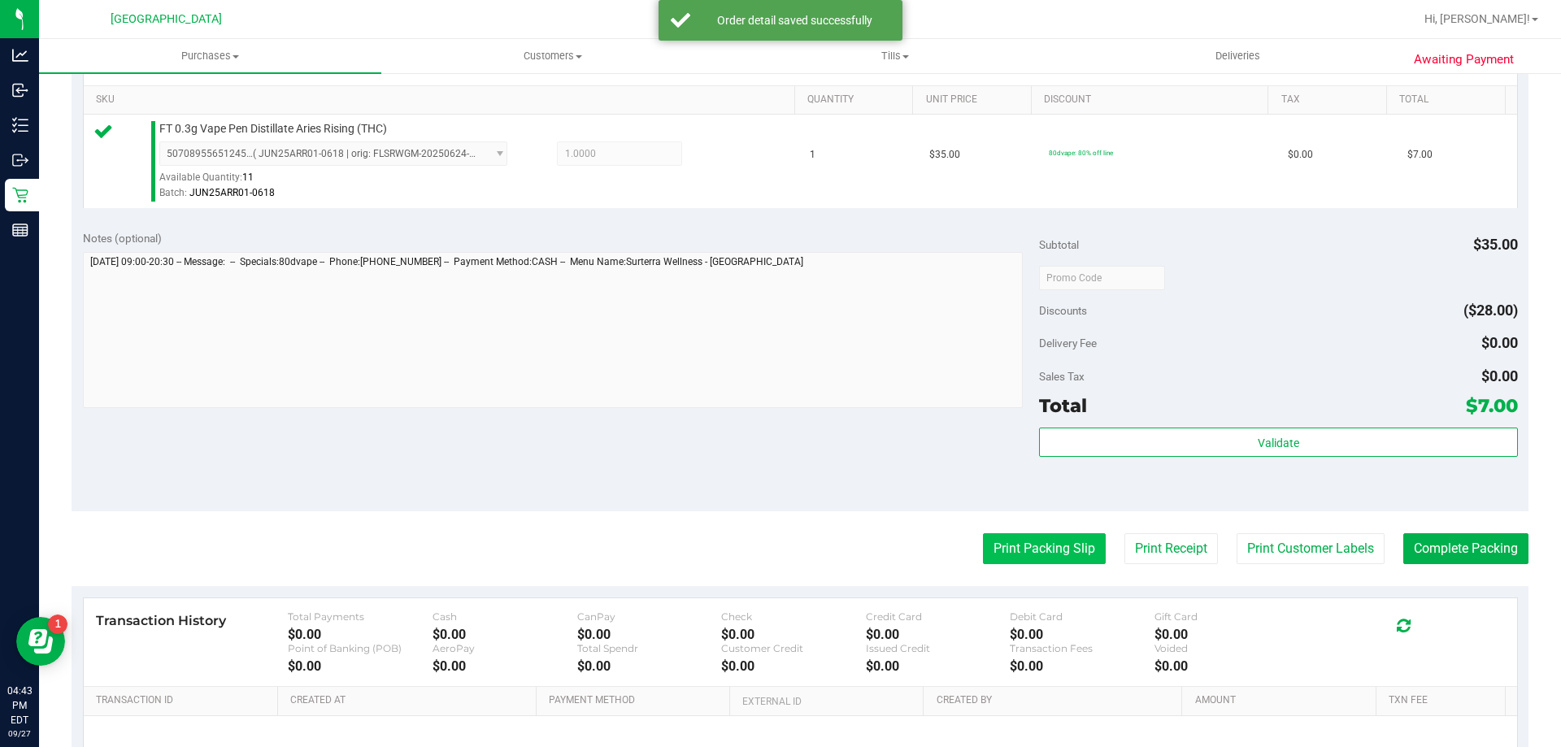
click at [1070, 547] on button "Print Packing Slip" at bounding box center [1044, 548] width 123 height 31
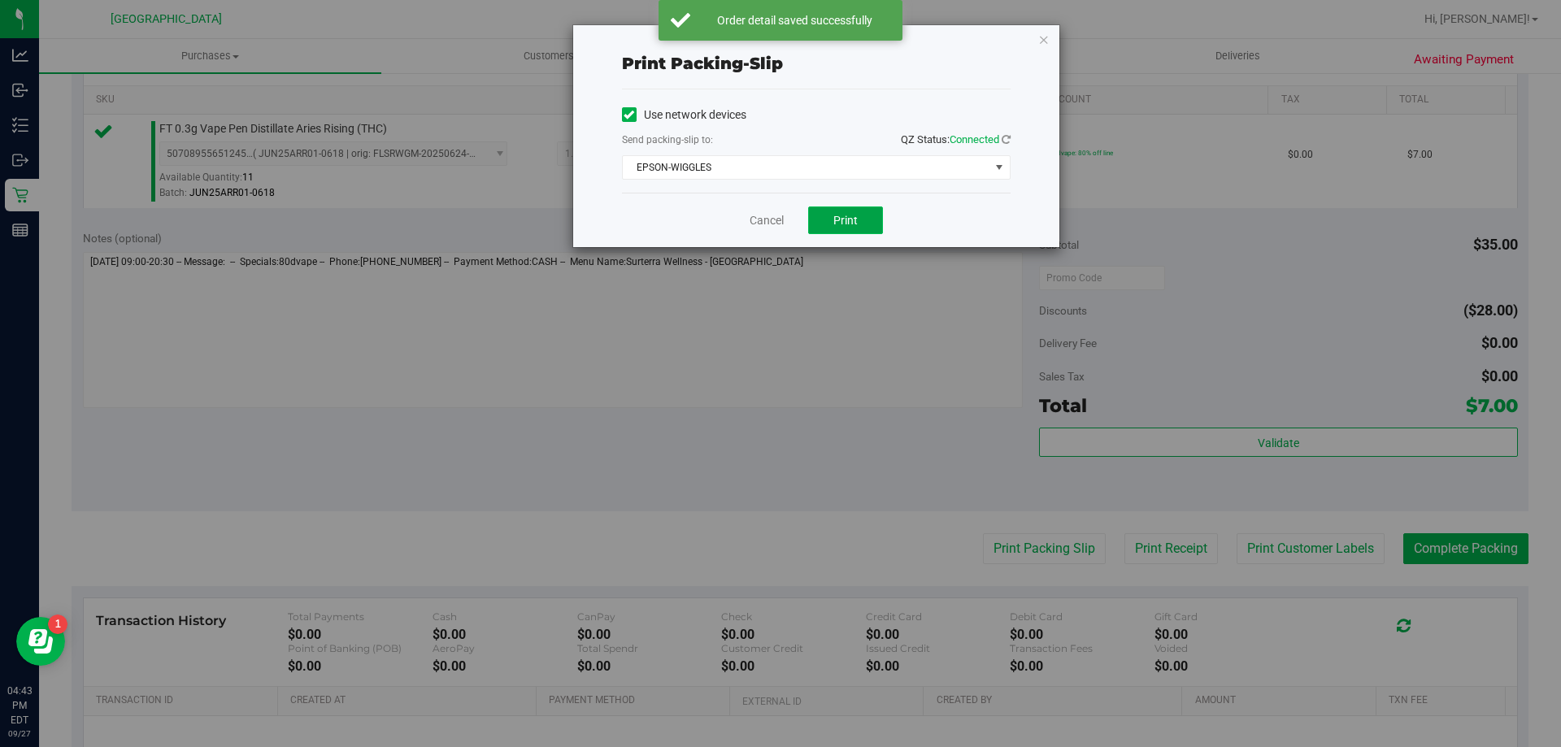
click at [827, 225] on button "Print" at bounding box center [845, 220] width 75 height 28
click at [767, 217] on link "Cancel" at bounding box center [766, 220] width 34 height 17
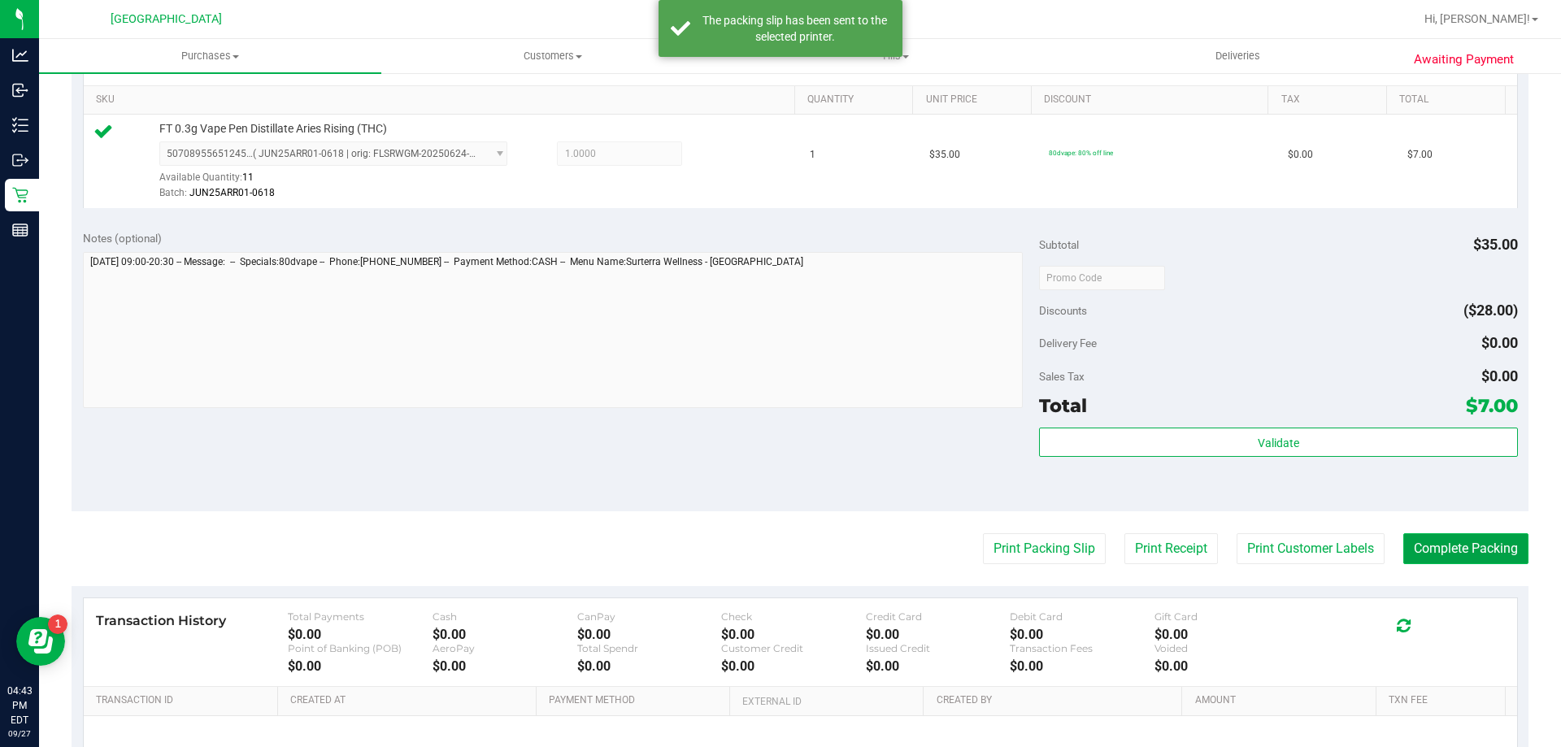
click at [1485, 545] on button "Complete Packing" at bounding box center [1465, 548] width 125 height 31
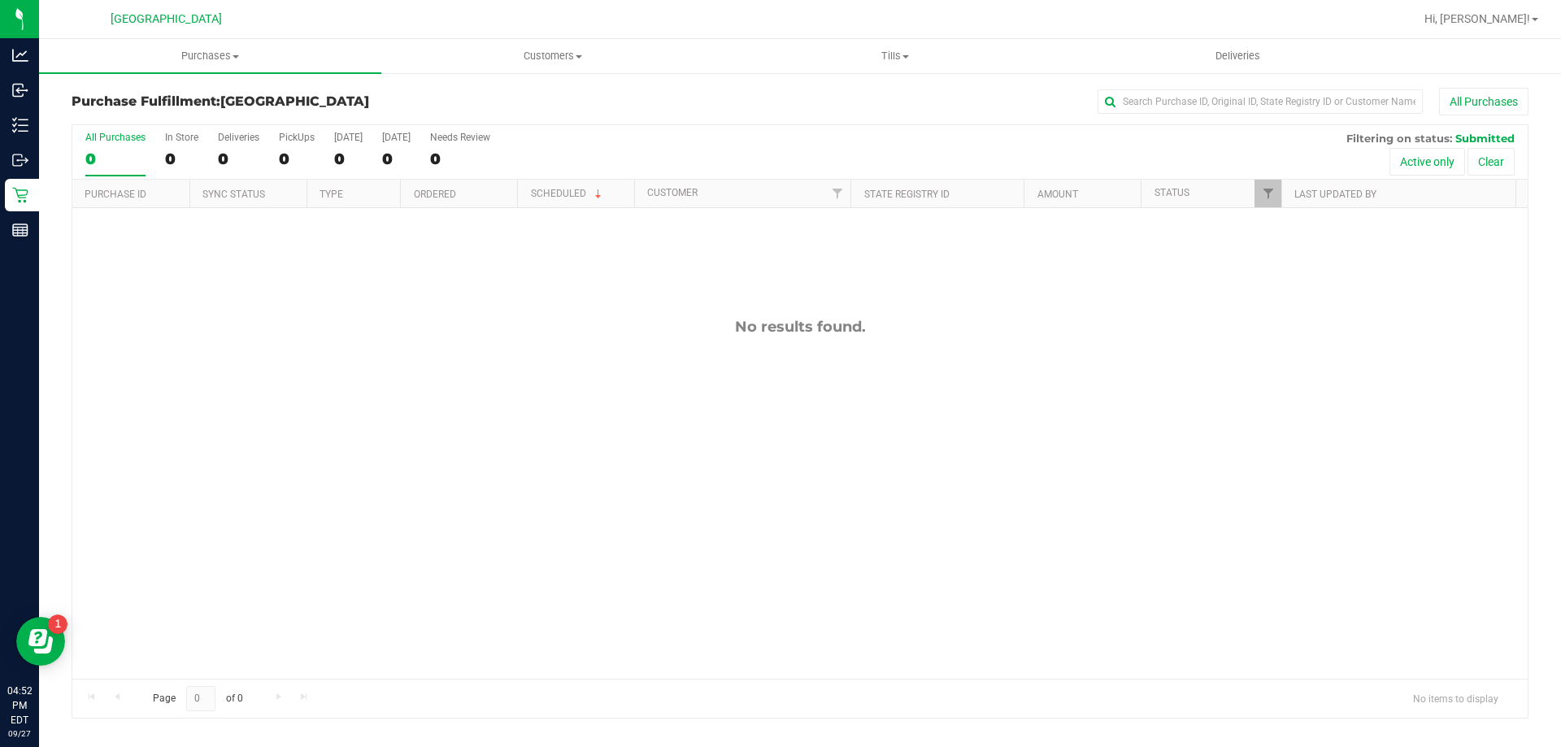
click at [587, 376] on div "No results found." at bounding box center [799, 498] width 1455 height 580
click at [200, 65] on uib-tab-heading "Purchases Summary of purchases Fulfillment All purchases" at bounding box center [210, 56] width 342 height 34
click at [184, 119] on li "Fulfillment" at bounding box center [210, 118] width 342 height 20
click at [238, 54] on span "Purchases" at bounding box center [210, 56] width 342 height 15
click at [140, 115] on li "Fulfillment" at bounding box center [210, 118] width 342 height 20
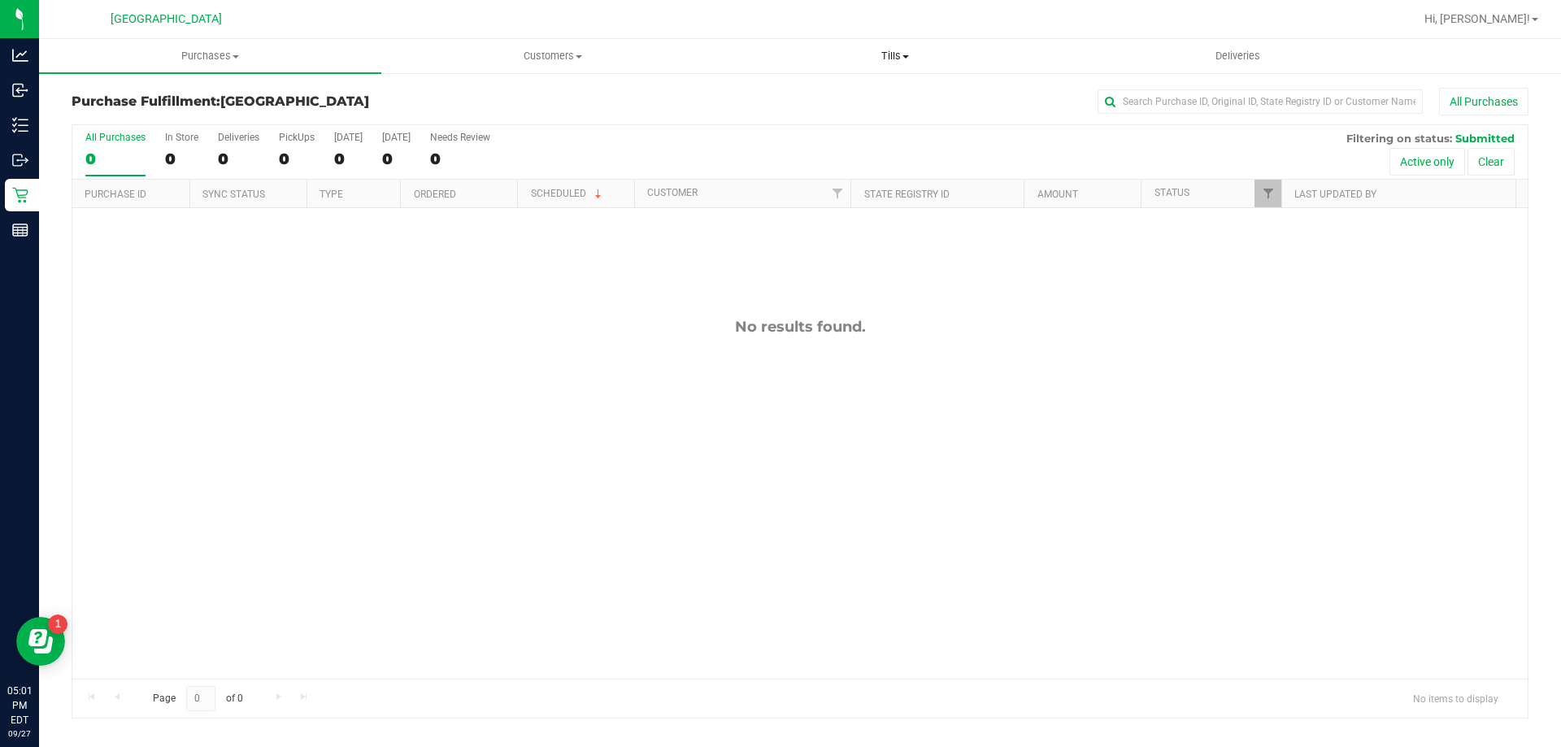
click at [898, 68] on uib-tab-heading "Tills Manage tills Reconcile e-payments" at bounding box center [894, 56] width 341 height 33
click at [786, 103] on span "Manage tills" at bounding box center [778, 98] width 110 height 14
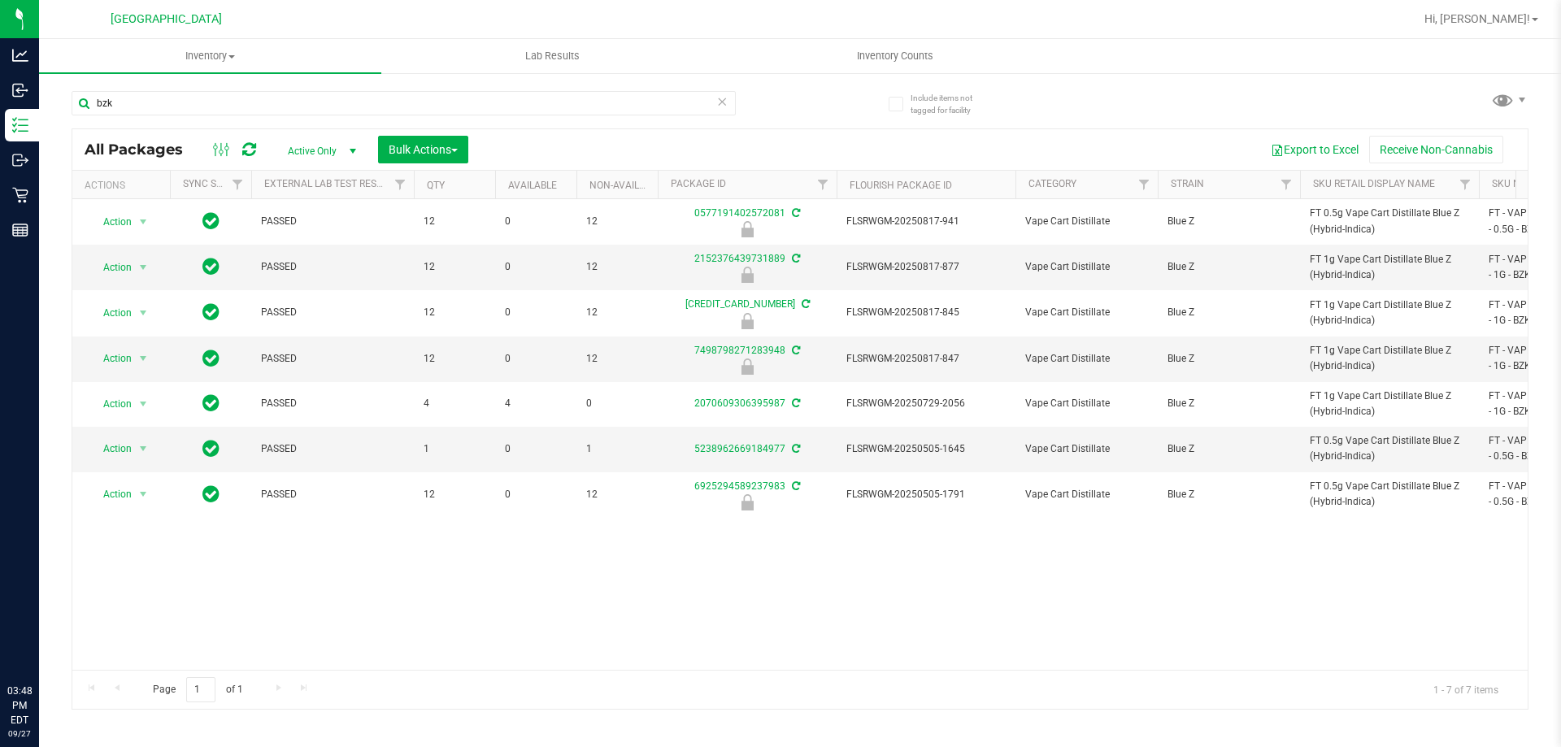
click at [280, 108] on input "bzk" at bounding box center [404, 103] width 664 height 24
type input "gpen"
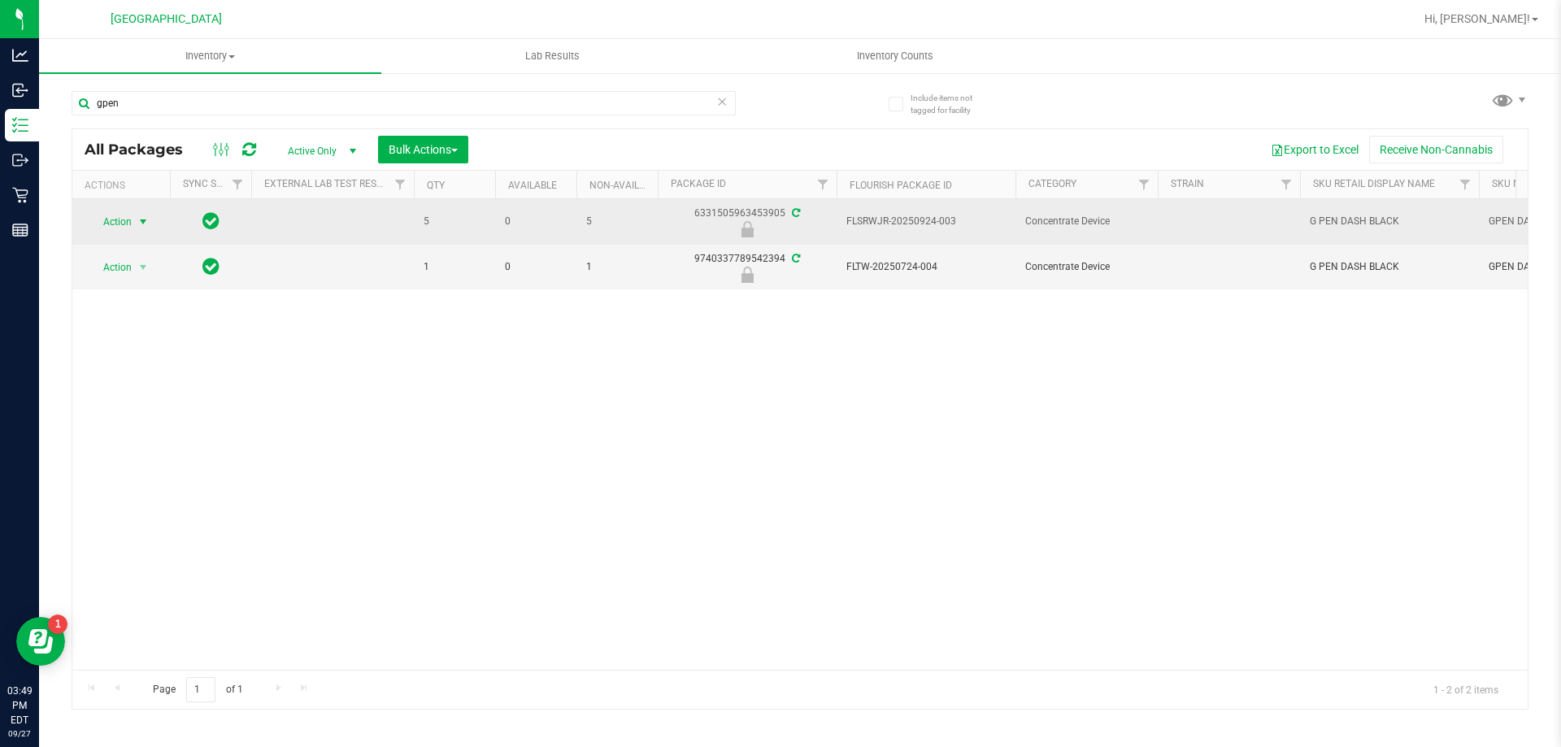
click at [123, 215] on span "Action" at bounding box center [111, 222] width 44 height 23
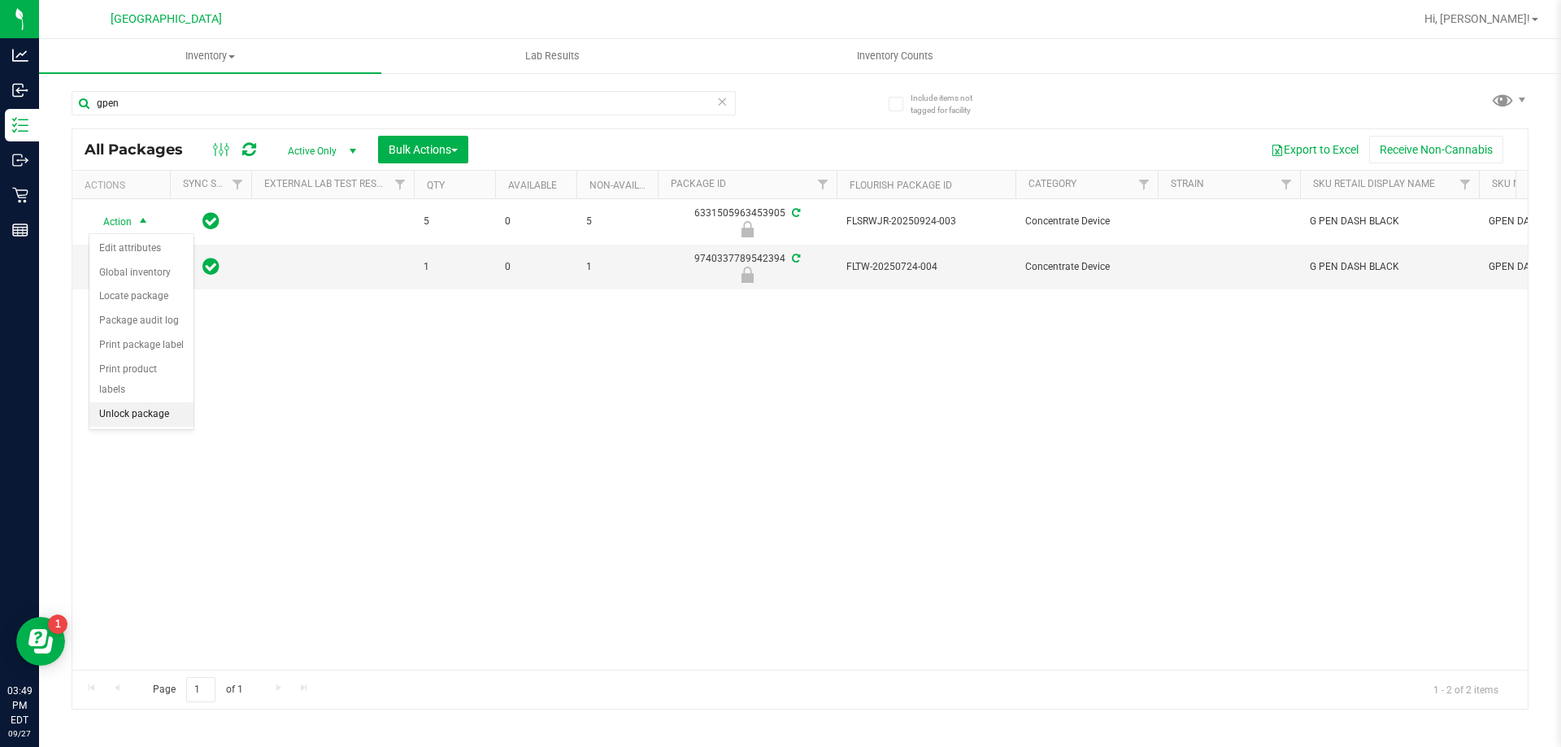
click at [158, 402] on li "Unlock package" at bounding box center [141, 414] width 104 height 24
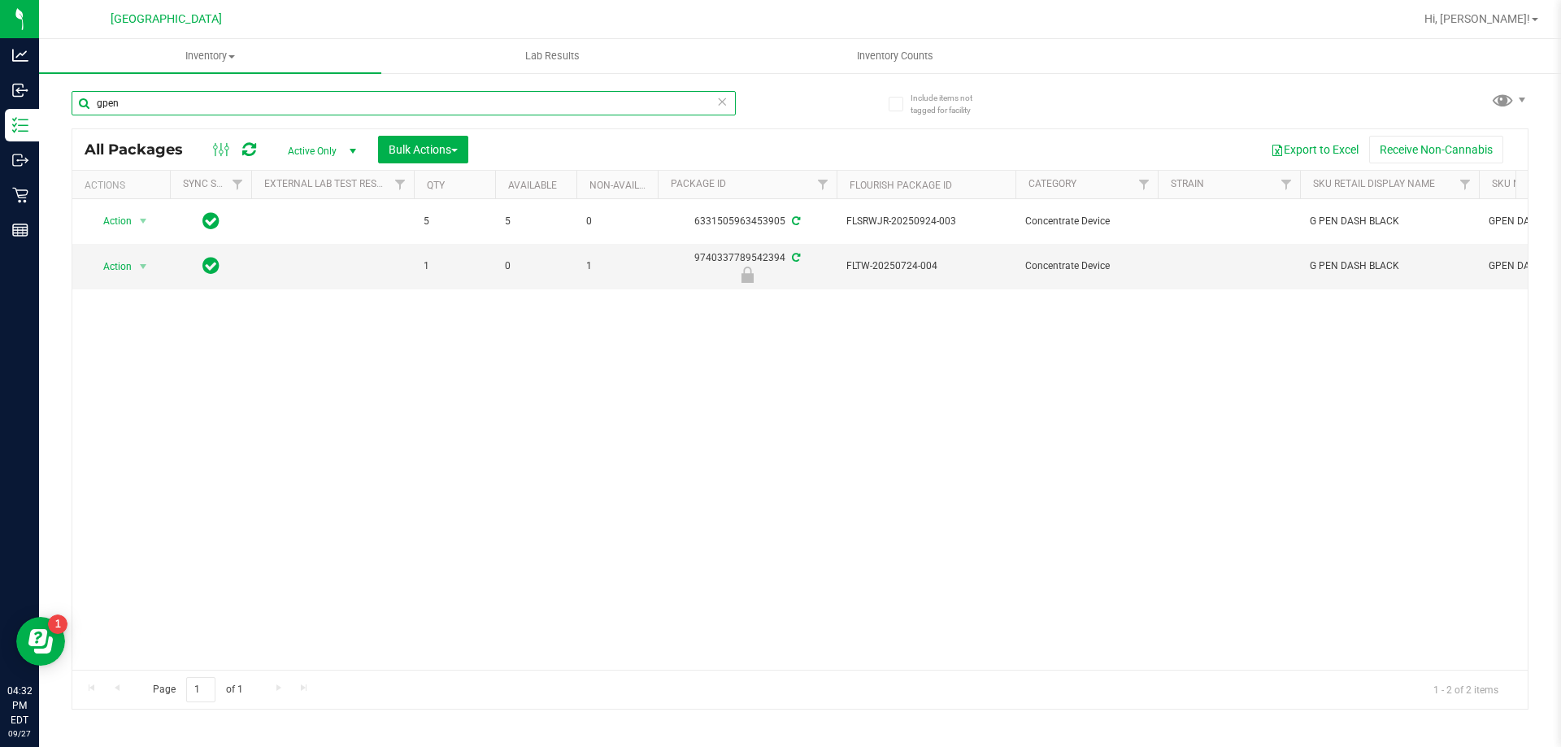
click at [329, 102] on input "gpen" at bounding box center [404, 103] width 664 height 24
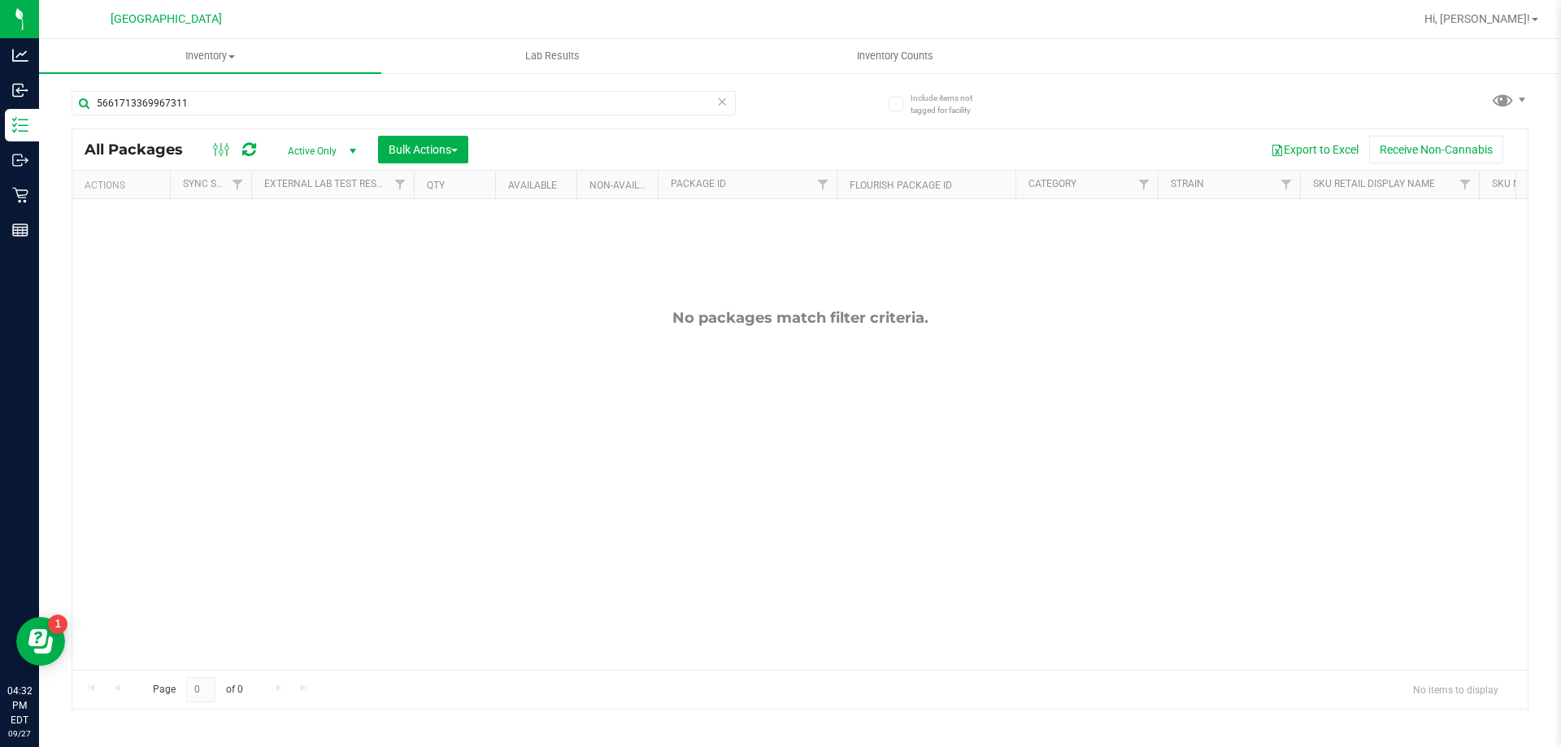
click at [400, 115] on div "5661713369967311" at bounding box center [404, 109] width 664 height 37
click at [610, 104] on input "5661713369967311" at bounding box center [404, 103] width 664 height 24
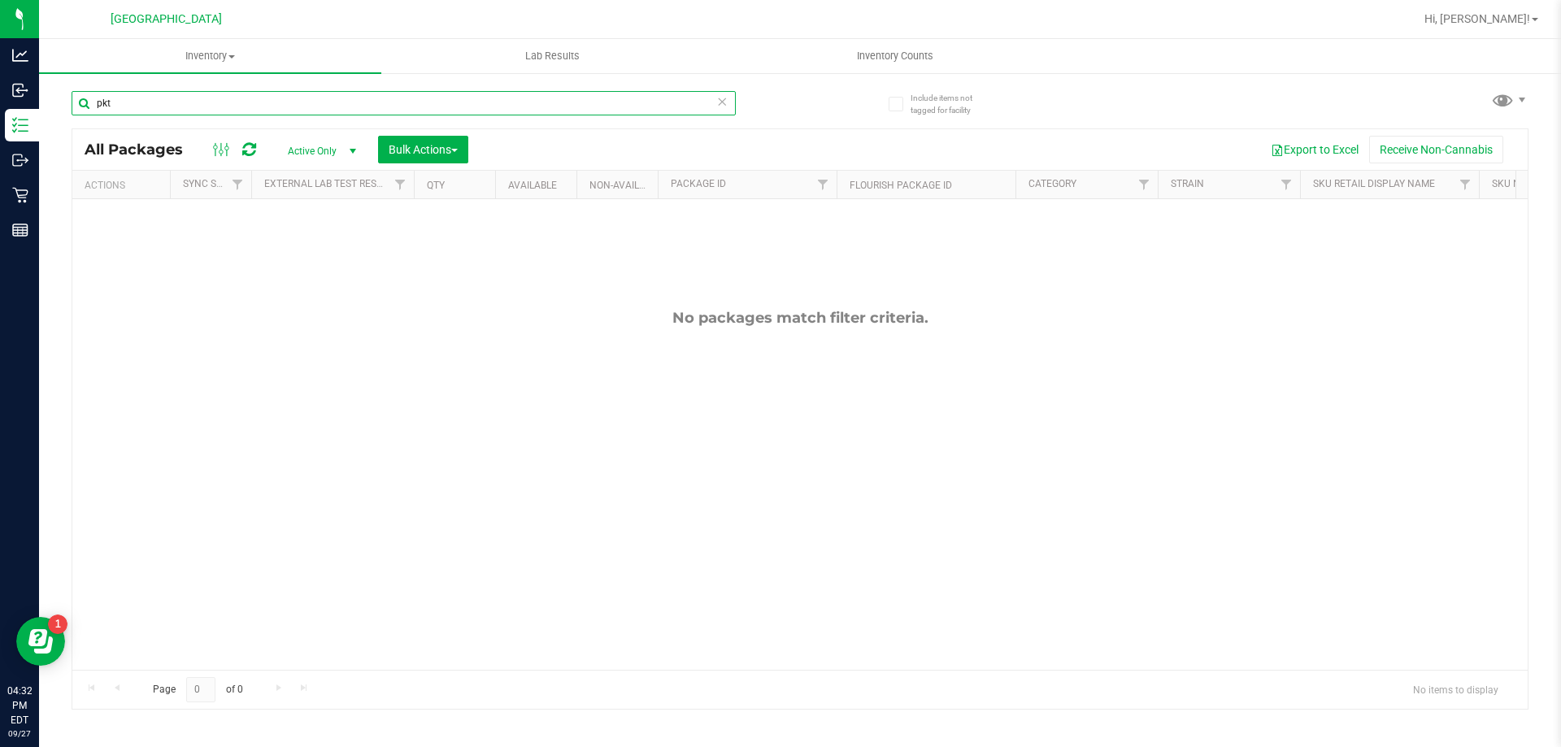
type input "pkt"
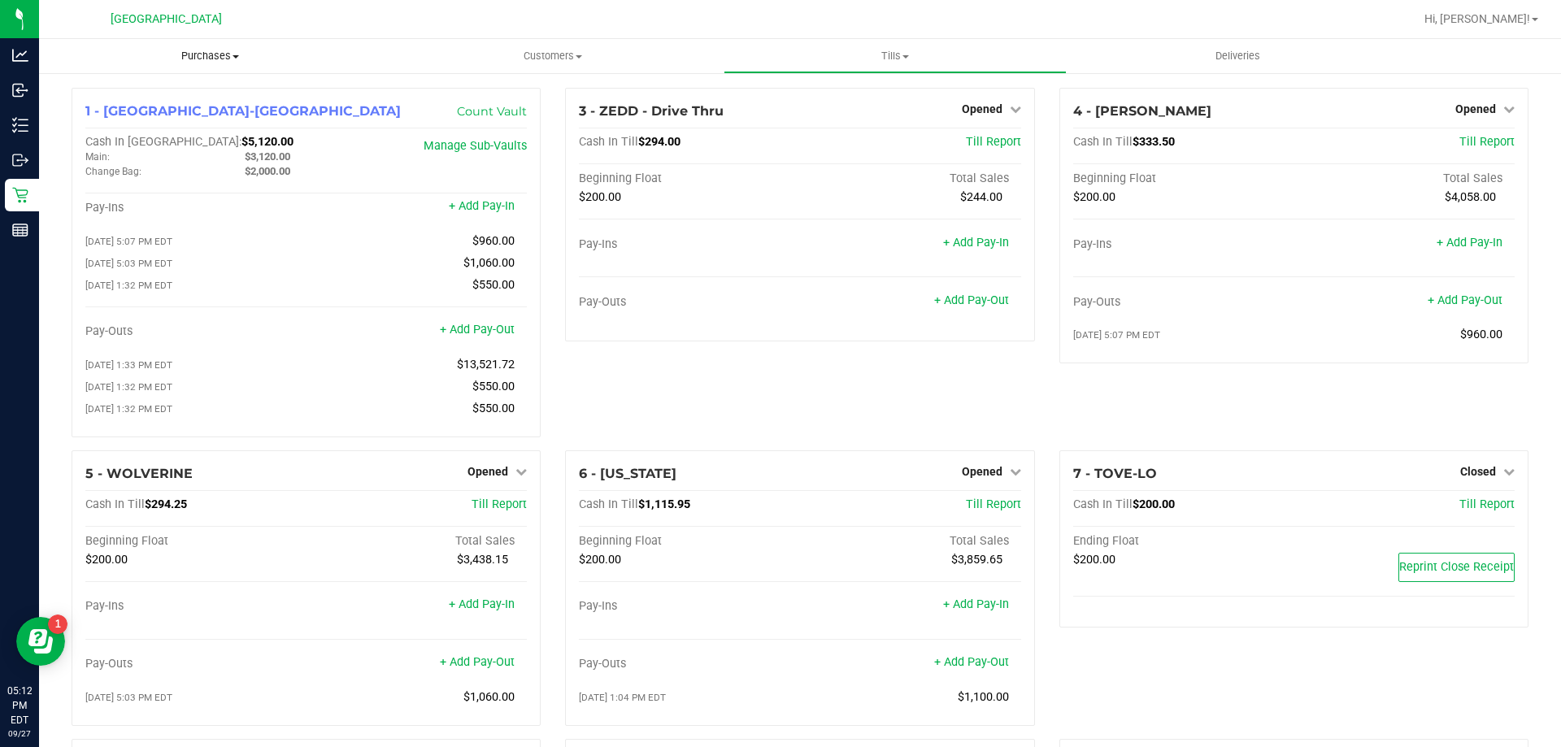
click at [215, 63] on span "Purchases" at bounding box center [210, 56] width 342 height 15
click at [150, 119] on li "Fulfillment" at bounding box center [210, 118] width 342 height 20
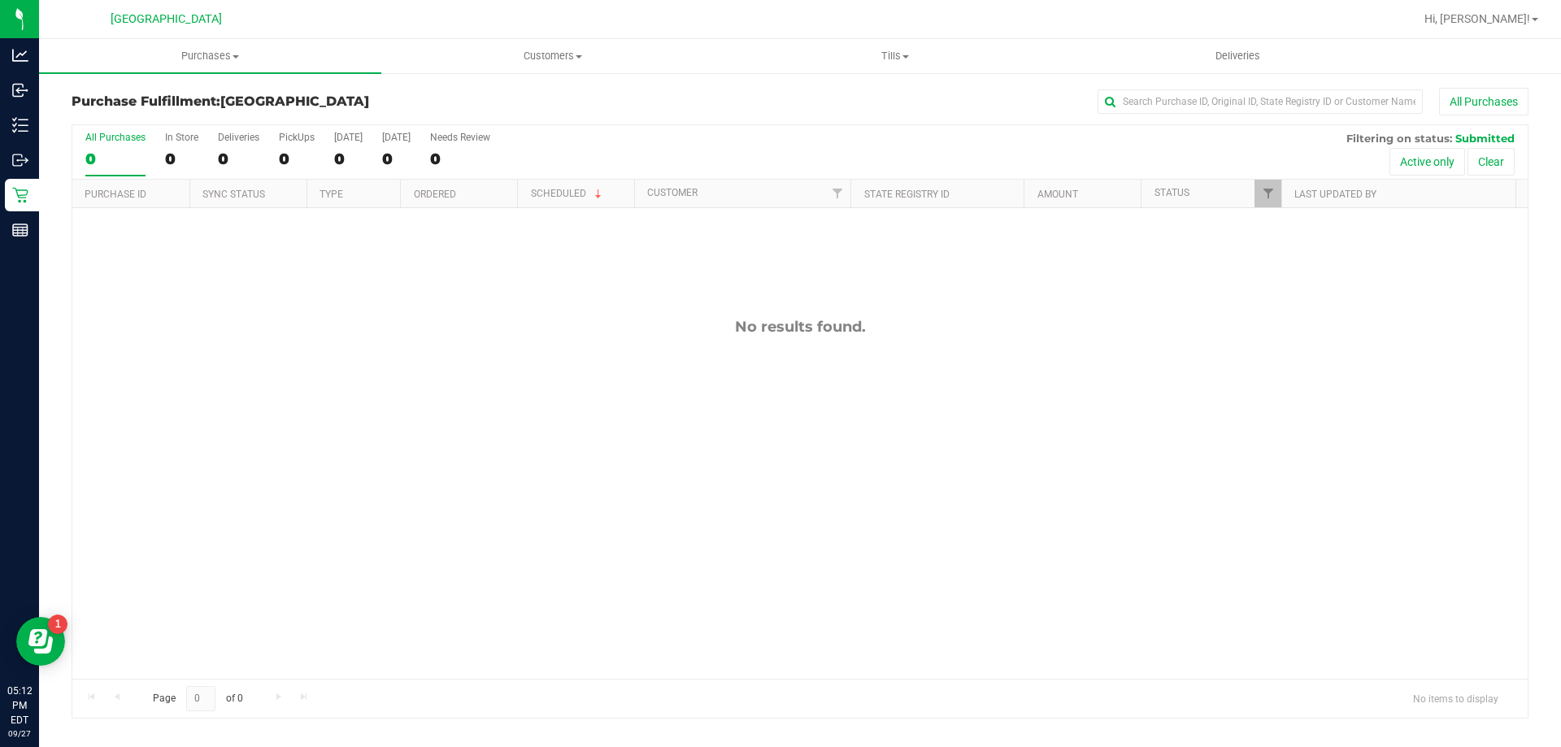
drag, startPoint x: 512, startPoint y: 356, endPoint x: 511, endPoint y: 314, distance: 42.3
click at [517, 356] on div "No results found." at bounding box center [799, 498] width 1455 height 580
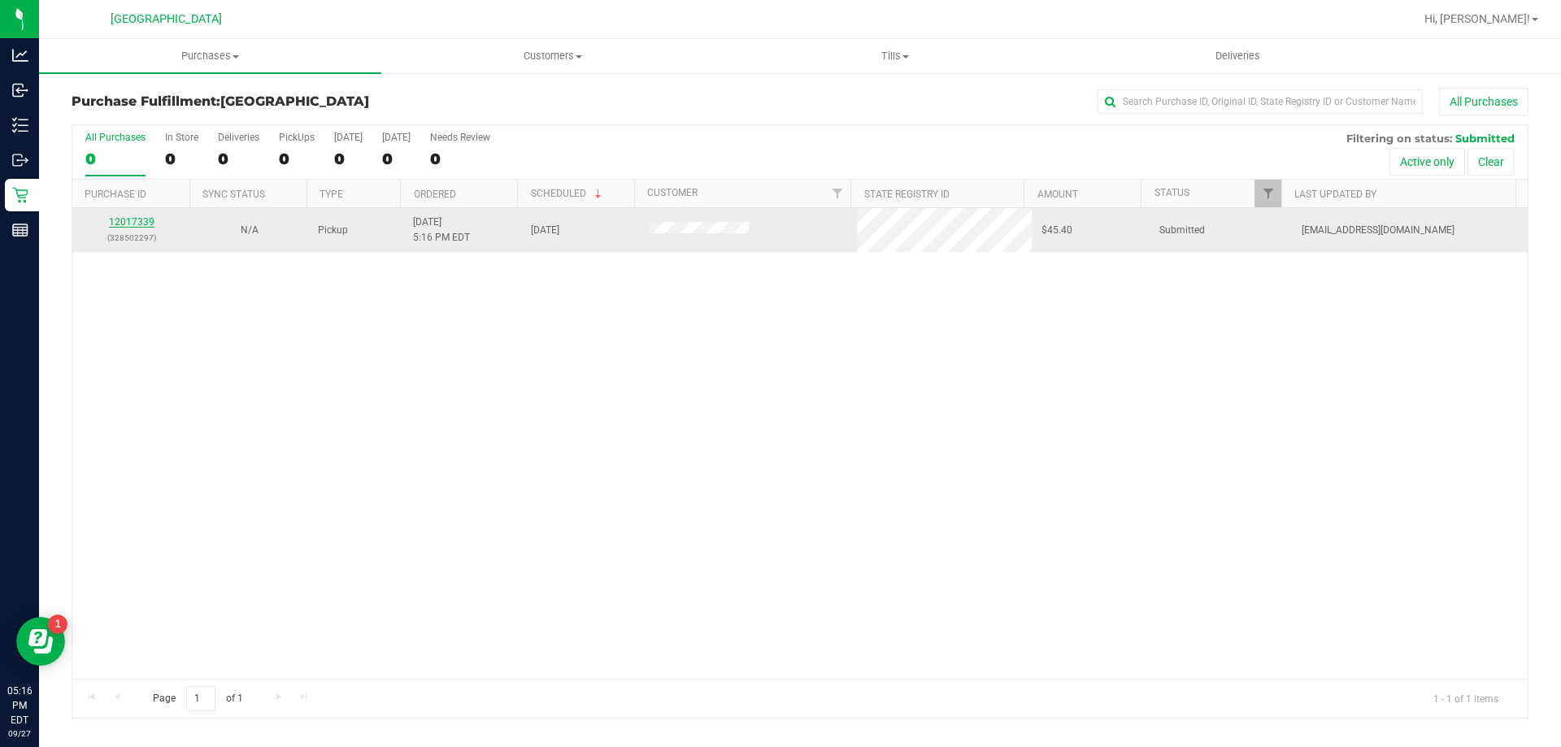
click at [135, 222] on link "12017339" at bounding box center [132, 221] width 46 height 11
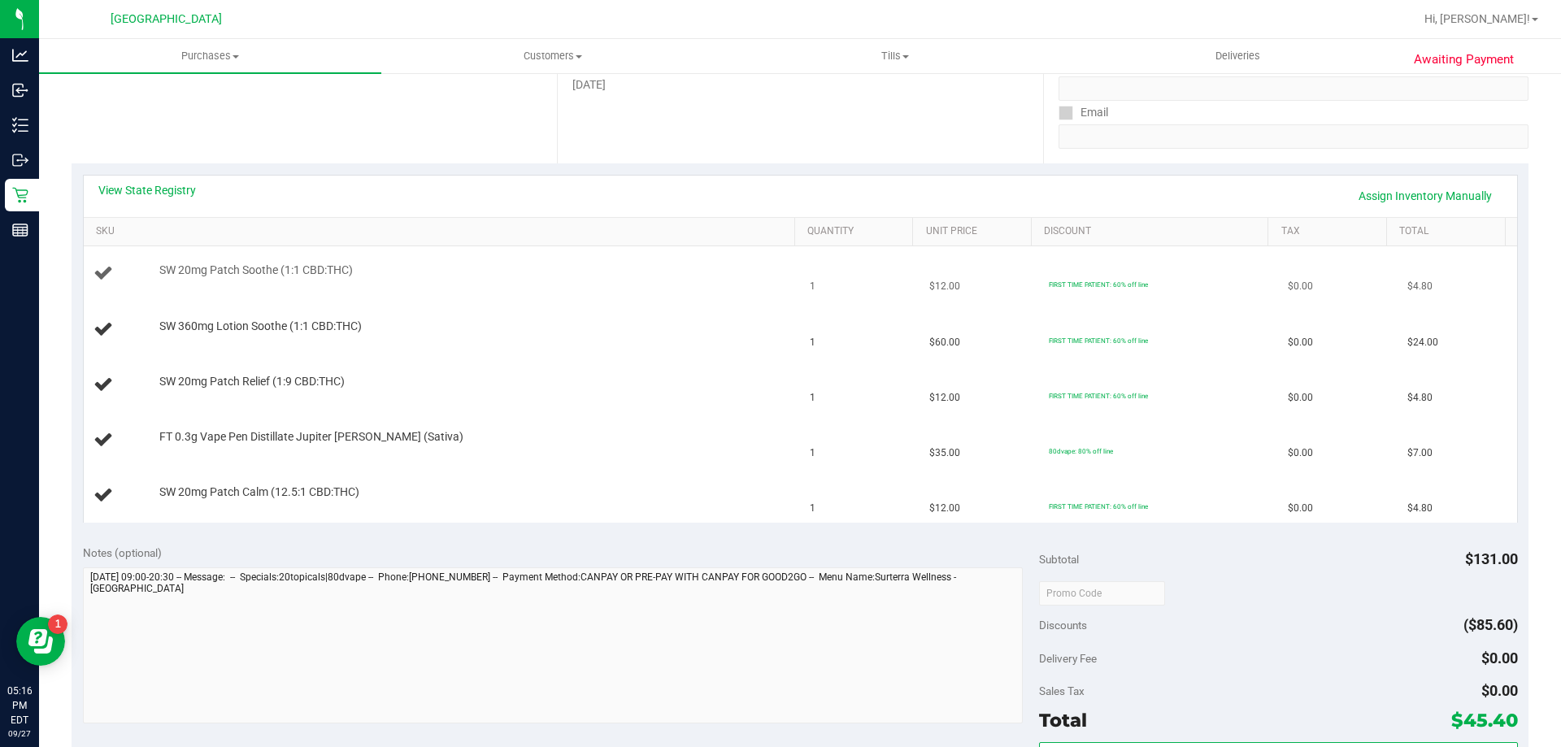
scroll to position [325, 0]
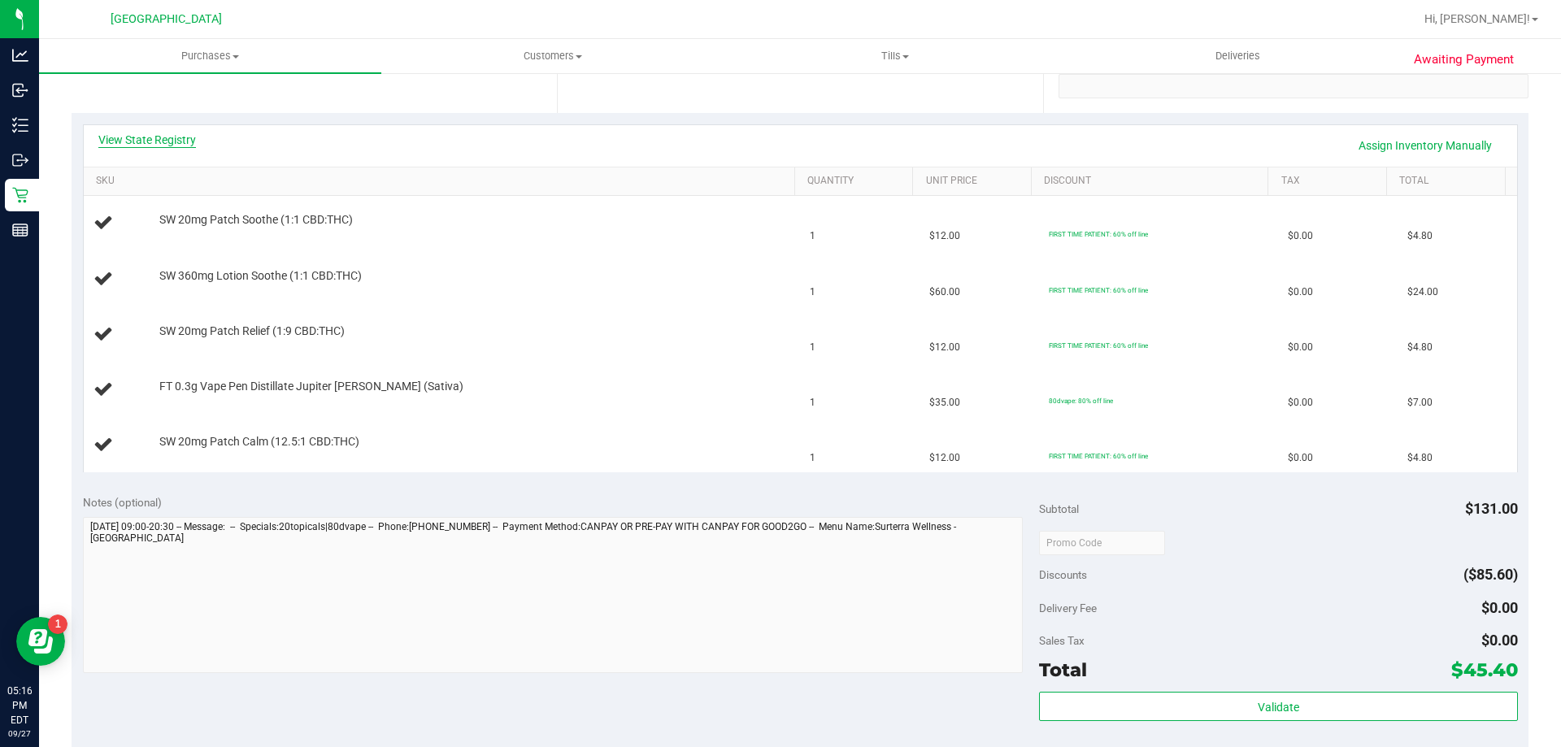
click at [145, 145] on link "View State Registry" at bounding box center [147, 140] width 98 height 16
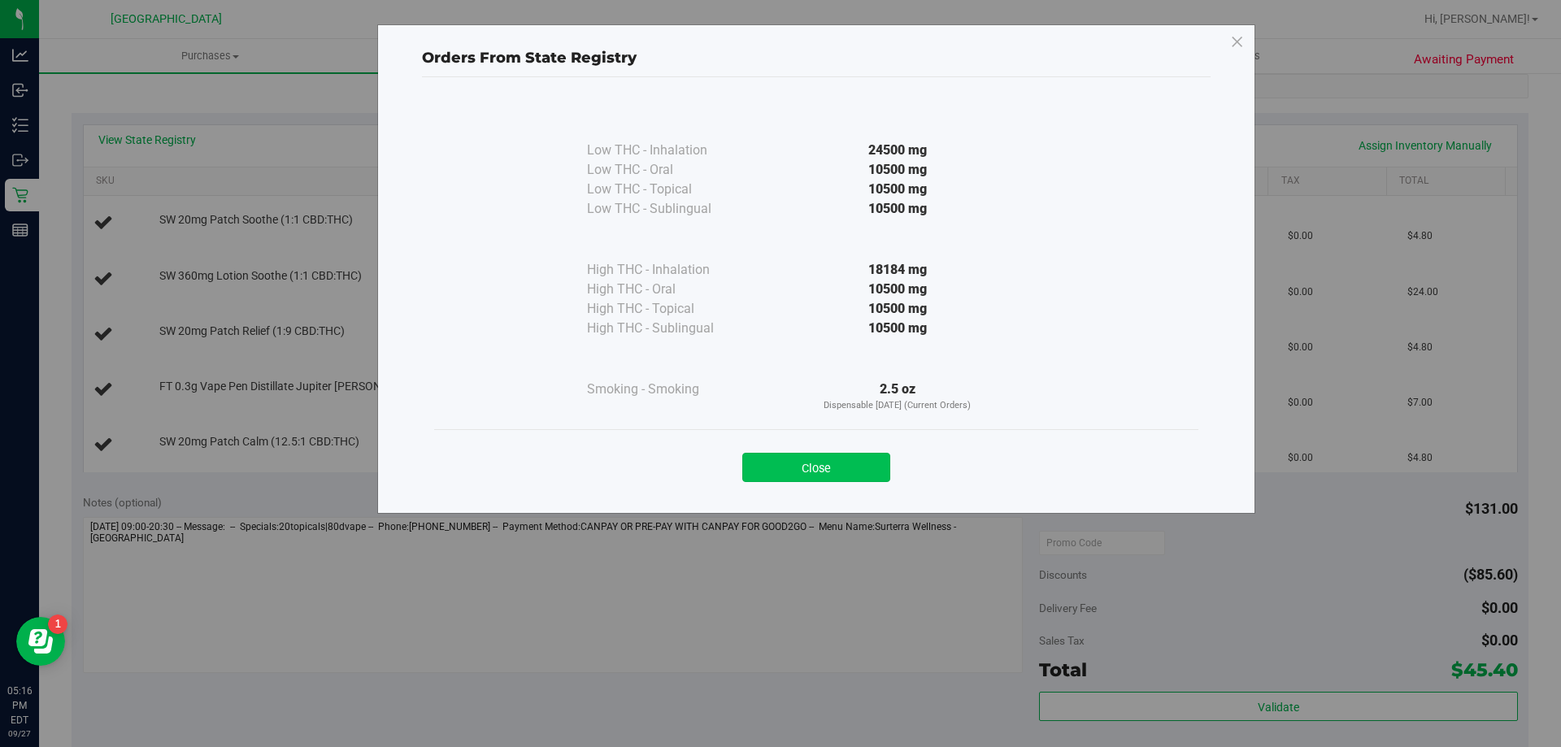
click at [830, 471] on button "Close" at bounding box center [816, 467] width 148 height 29
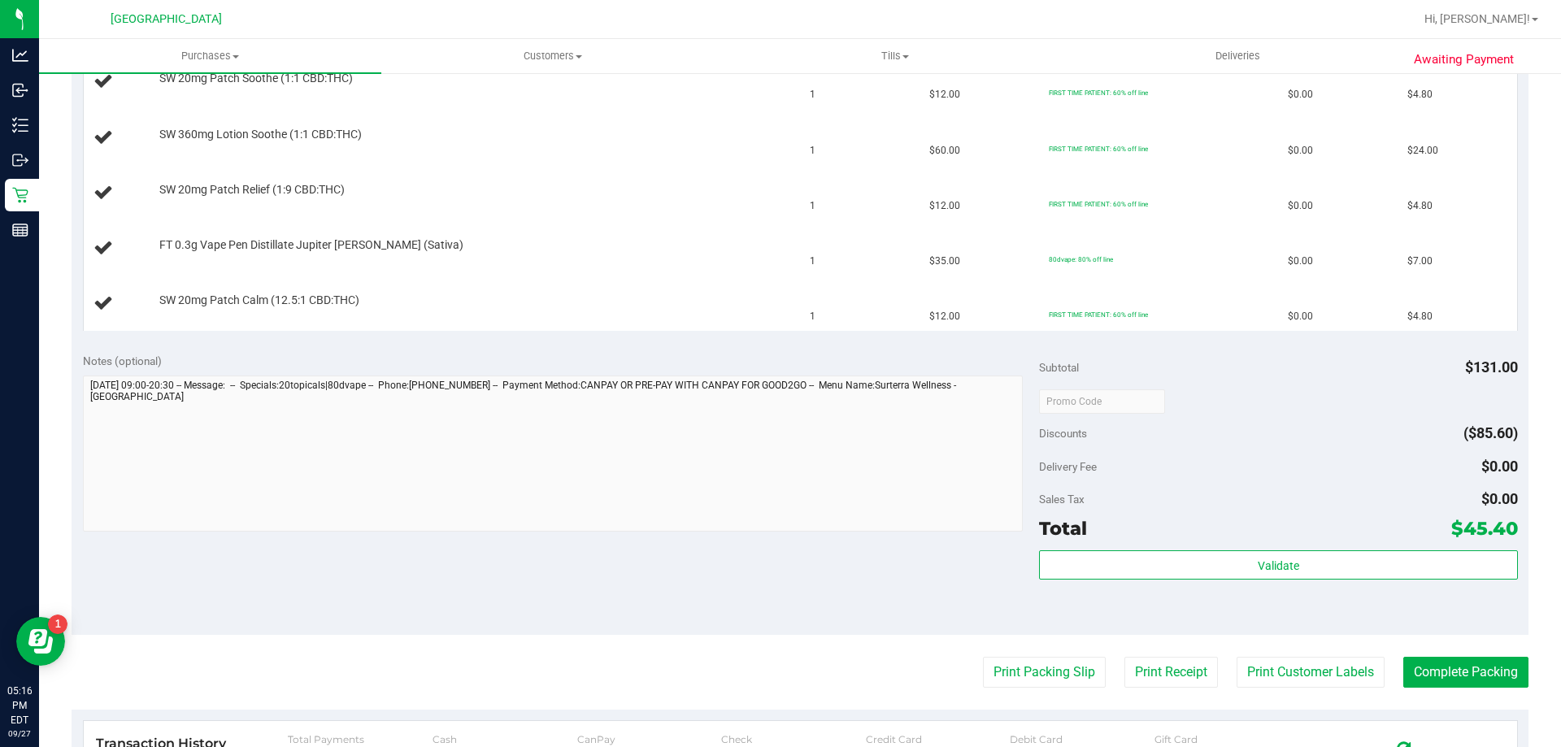
scroll to position [488, 0]
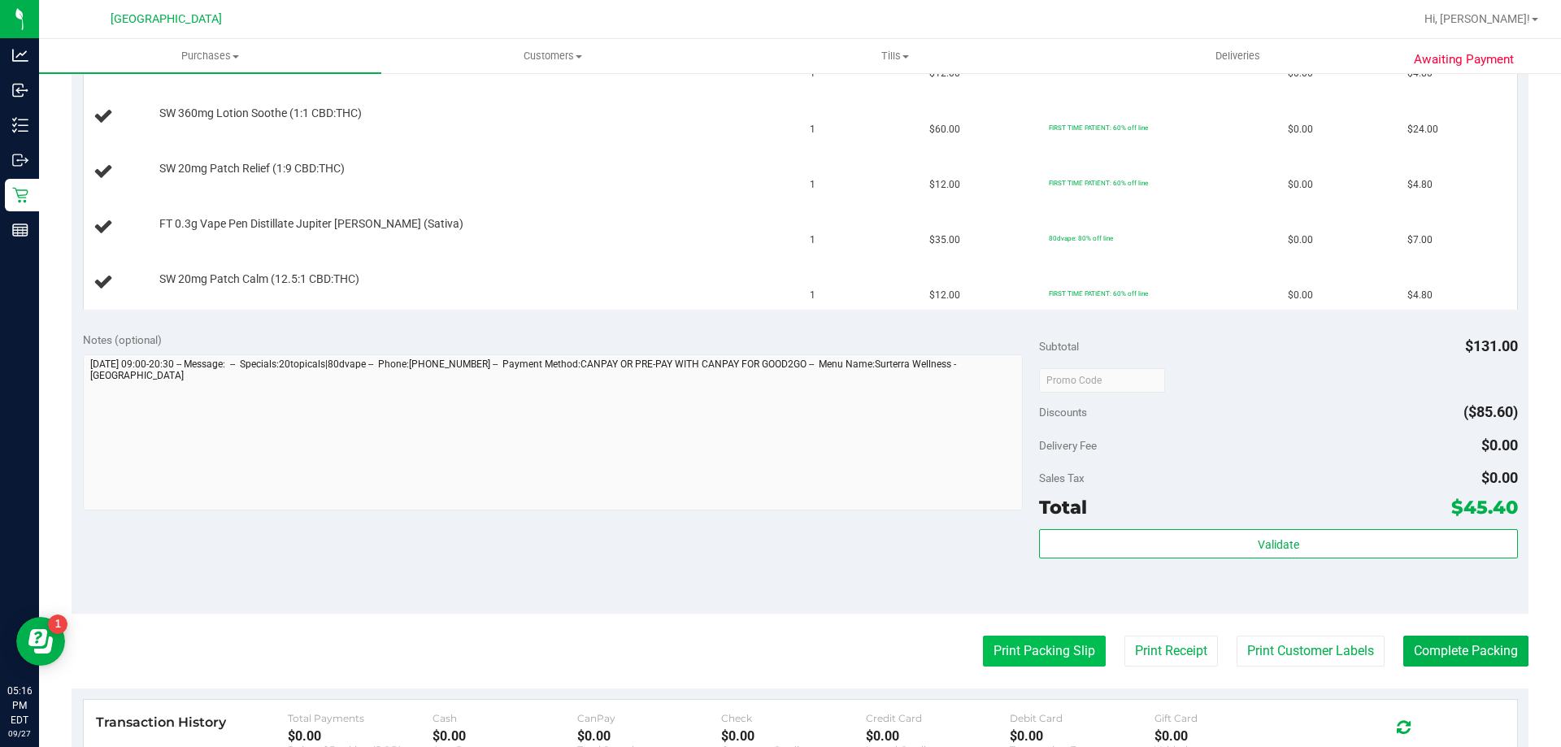
click at [1044, 651] on button "Print Packing Slip" at bounding box center [1044, 651] width 123 height 31
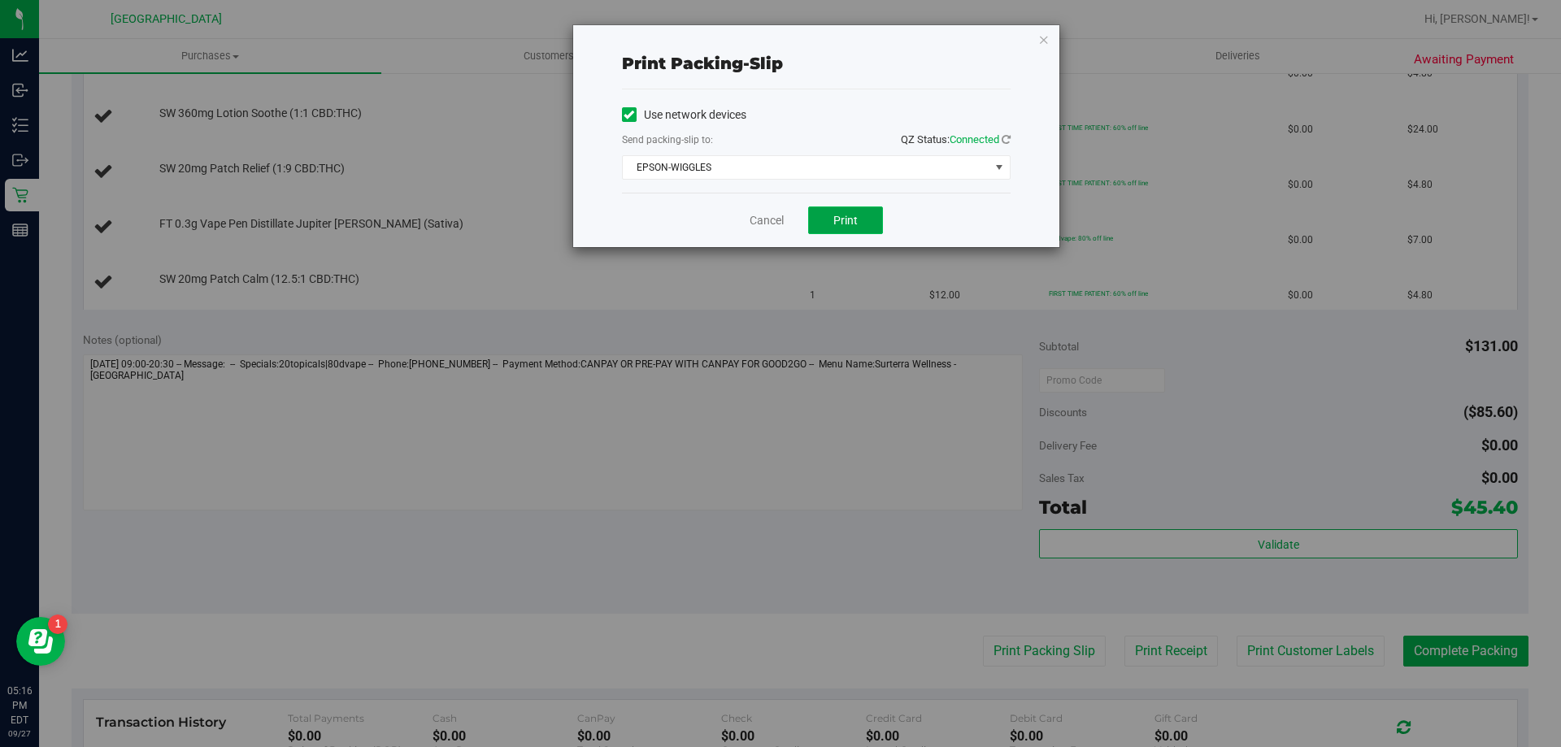
click at [828, 210] on button "Print" at bounding box center [845, 220] width 75 height 28
click at [773, 227] on link "Cancel" at bounding box center [766, 220] width 34 height 17
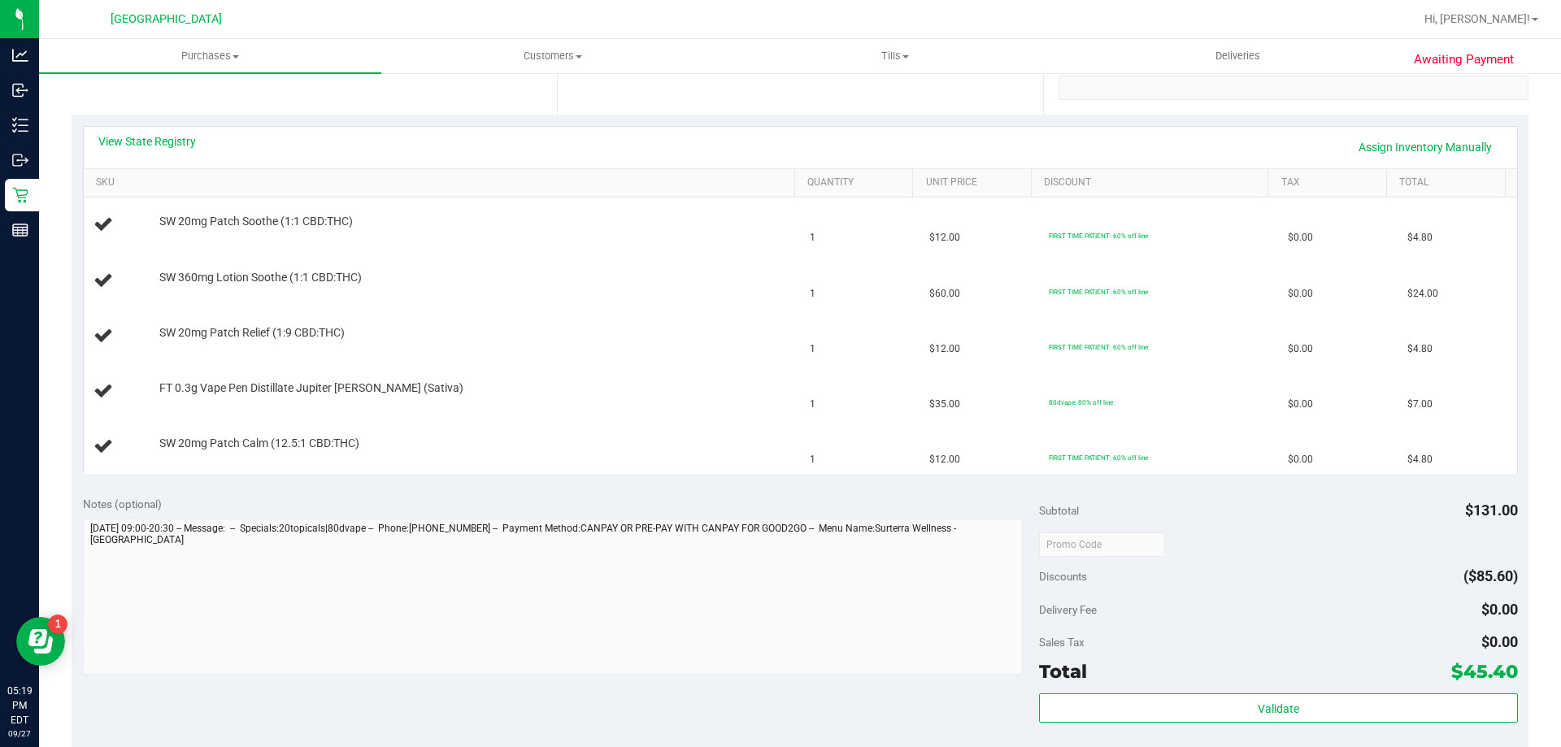
scroll to position [293, 0]
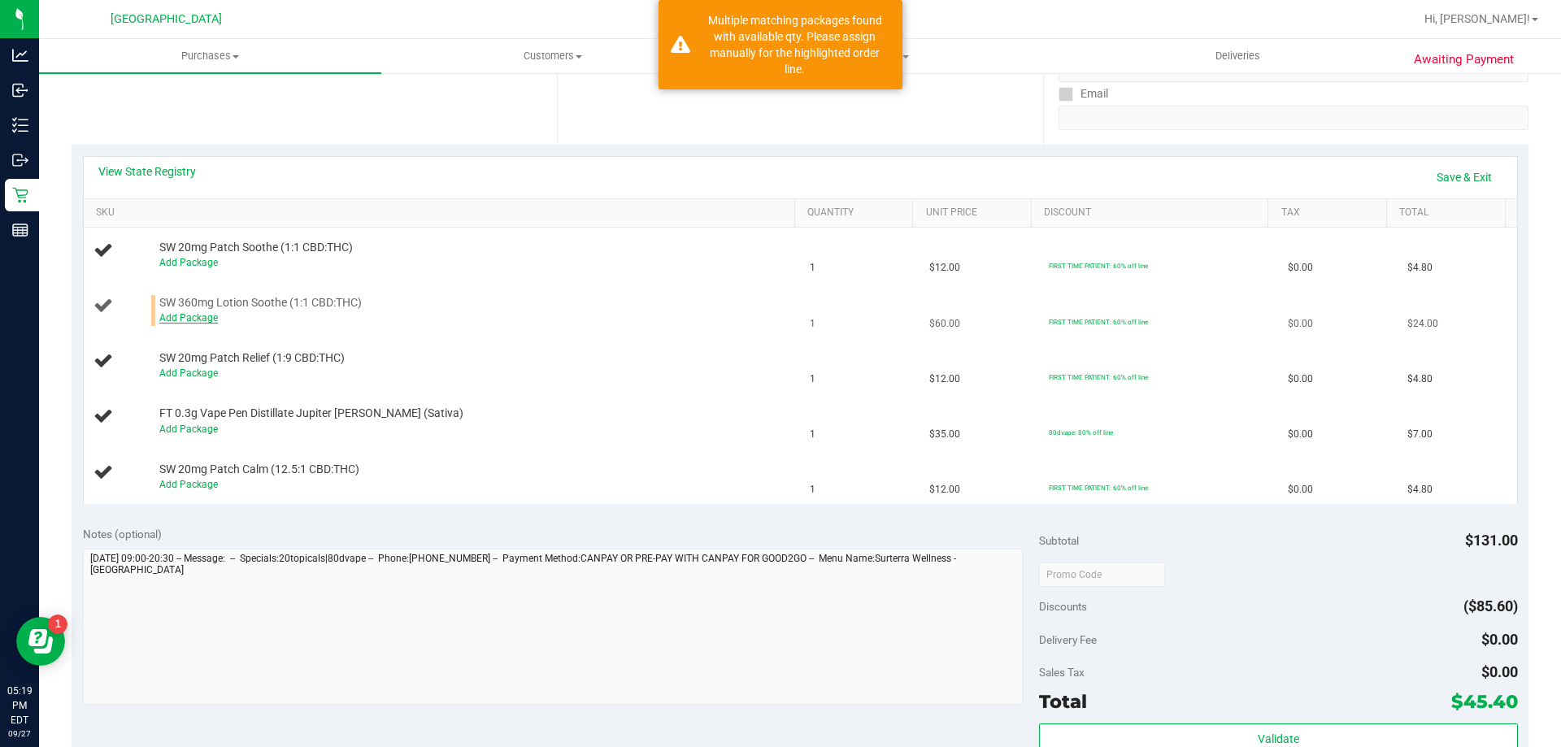
click at [204, 319] on link "Add Package" at bounding box center [188, 317] width 59 height 11
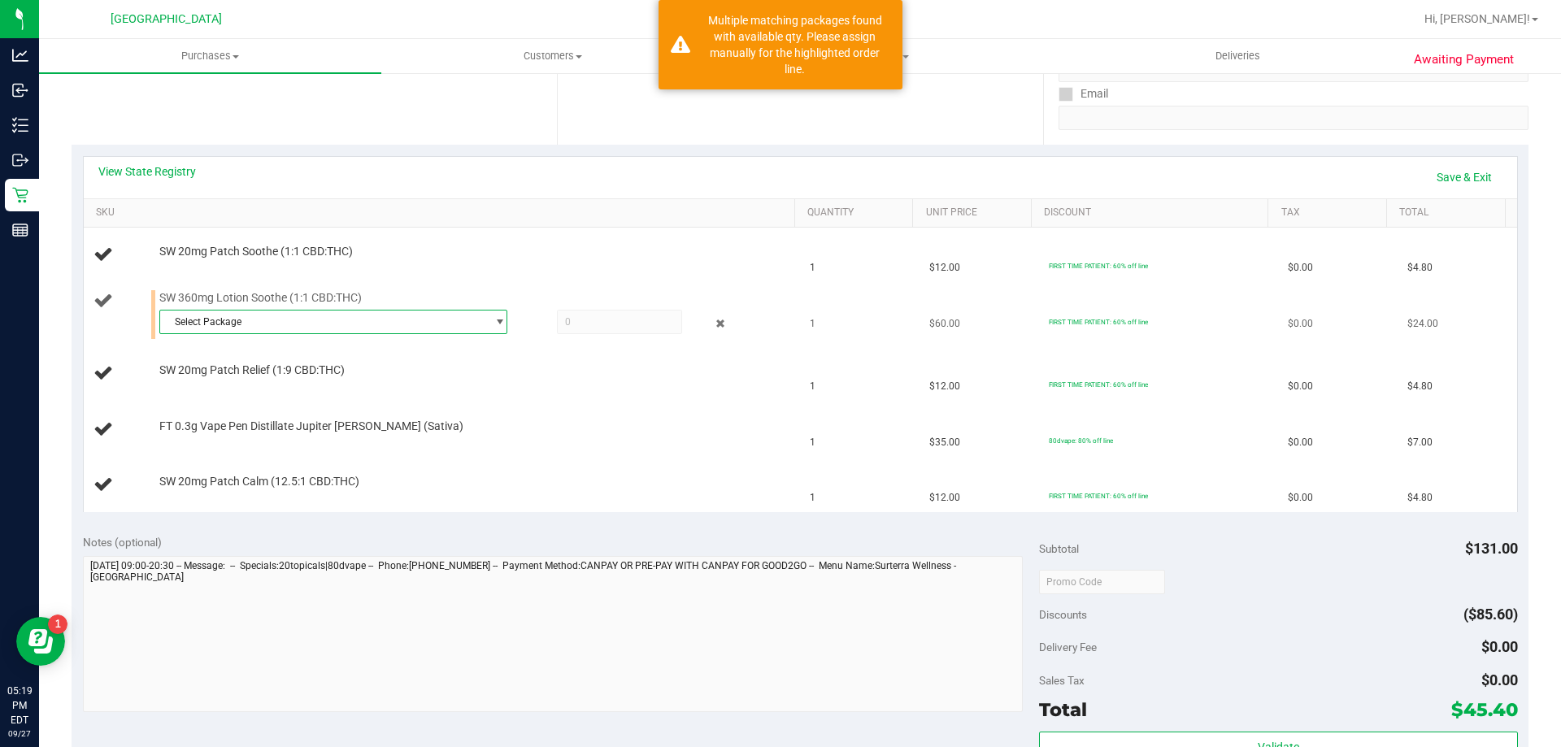
click at [280, 326] on span "Select Package" at bounding box center [323, 321] width 326 height 23
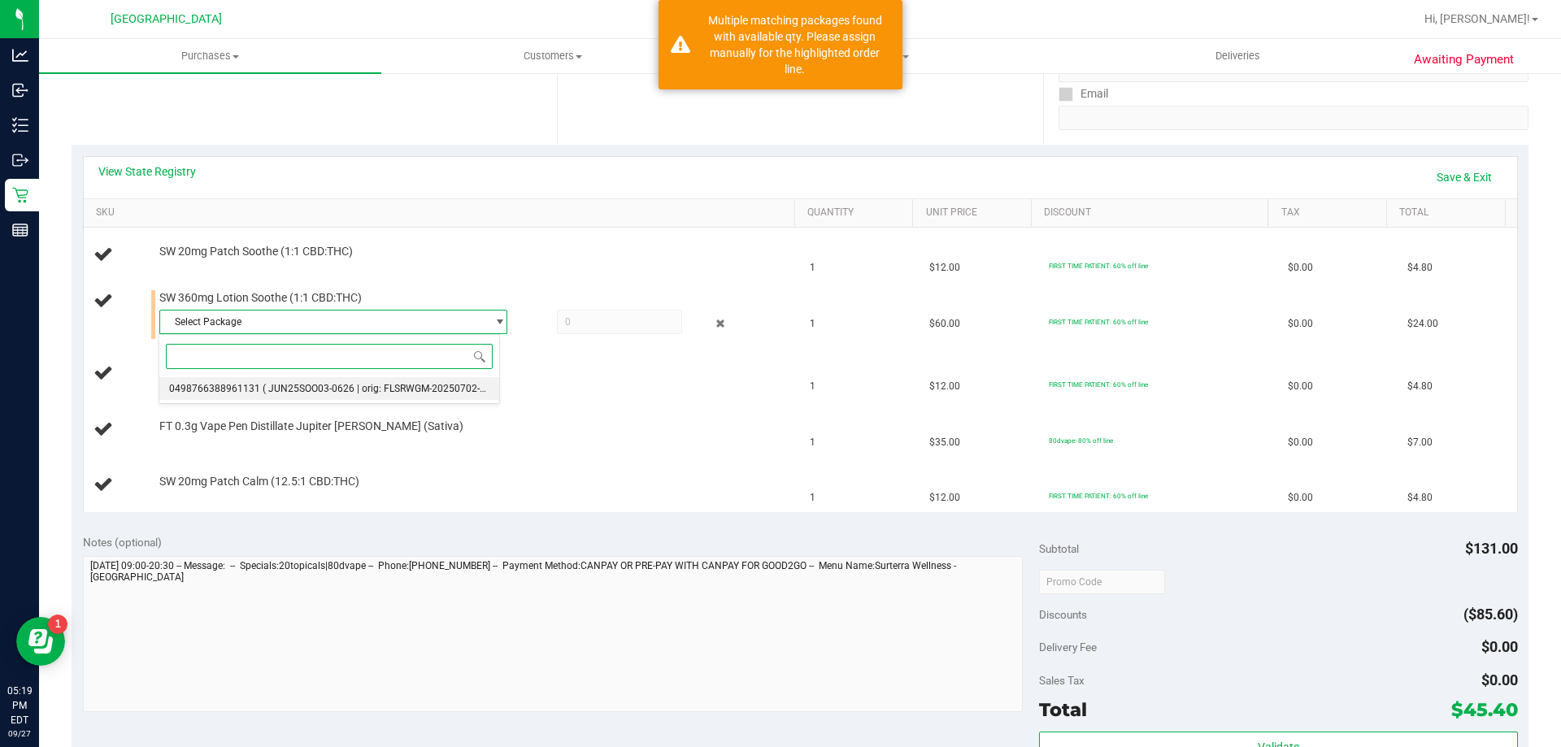
click at [313, 392] on span "( JUN25SOO03-0626 | orig: FLSRWGM-20250702-1828 )" at bounding box center [385, 388] width 245 height 11
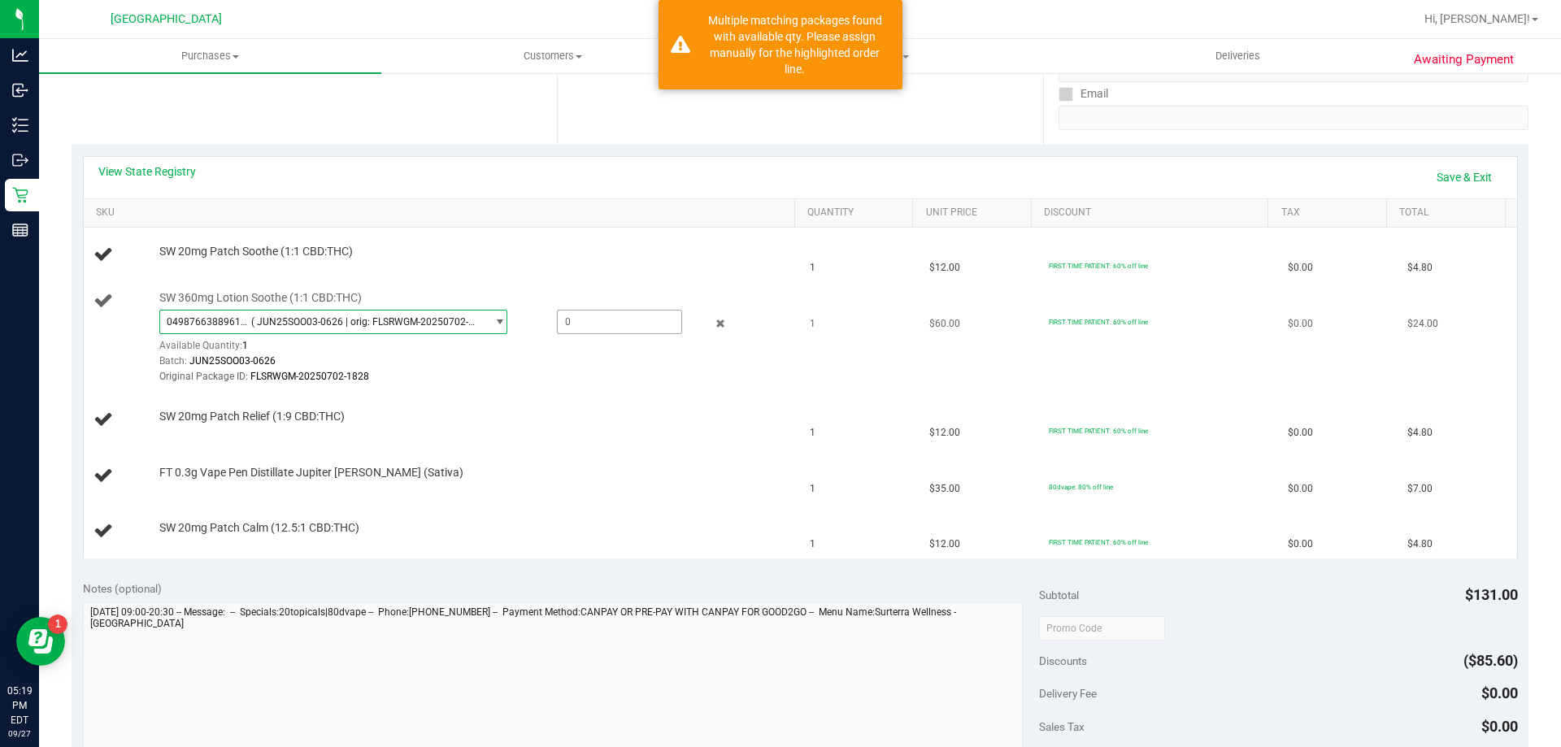
click at [623, 310] on span at bounding box center [619, 322] width 125 height 24
type input "1"
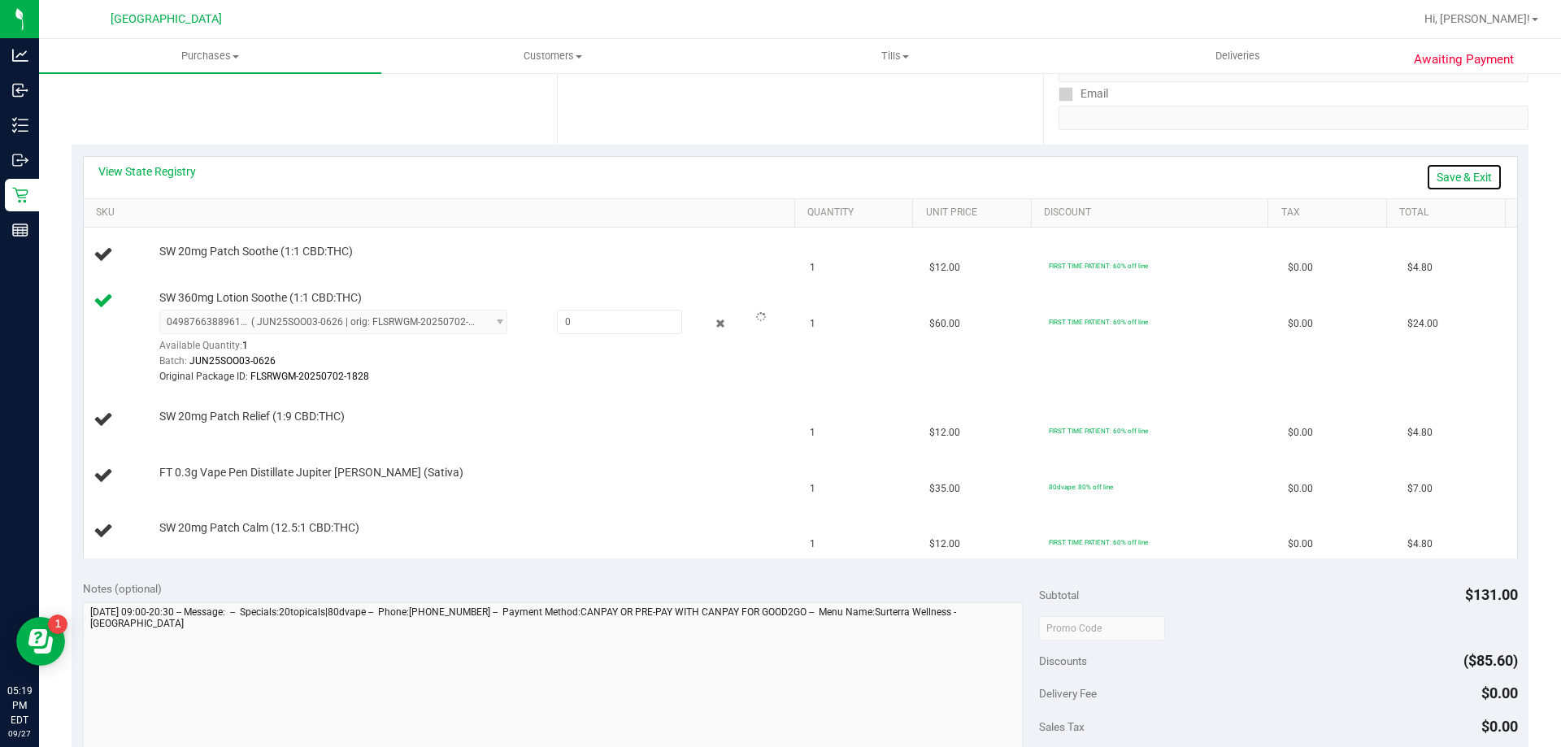
type input "1.0000"
click at [1471, 180] on link "Save & Exit" at bounding box center [1464, 177] width 76 height 28
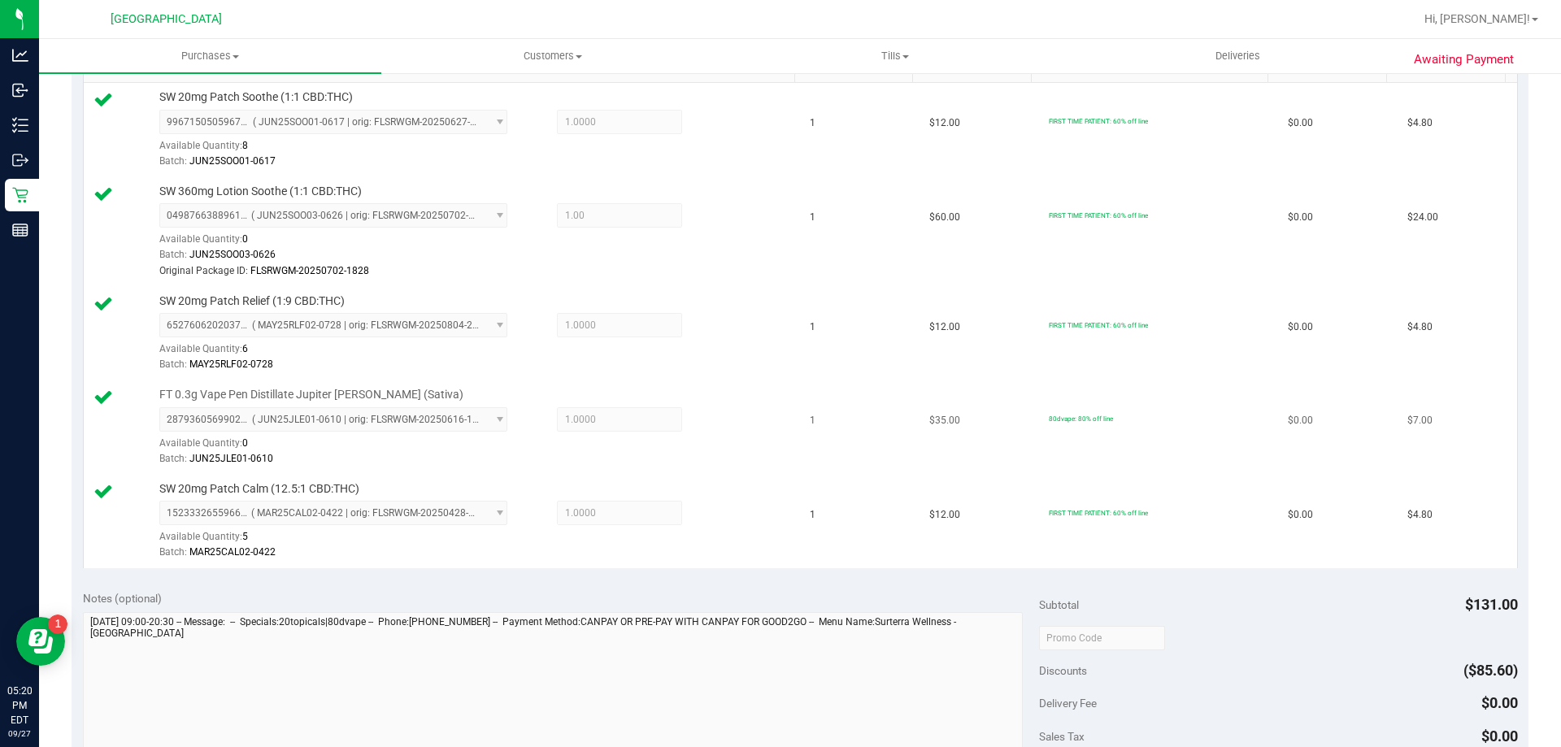
scroll to position [700, 0]
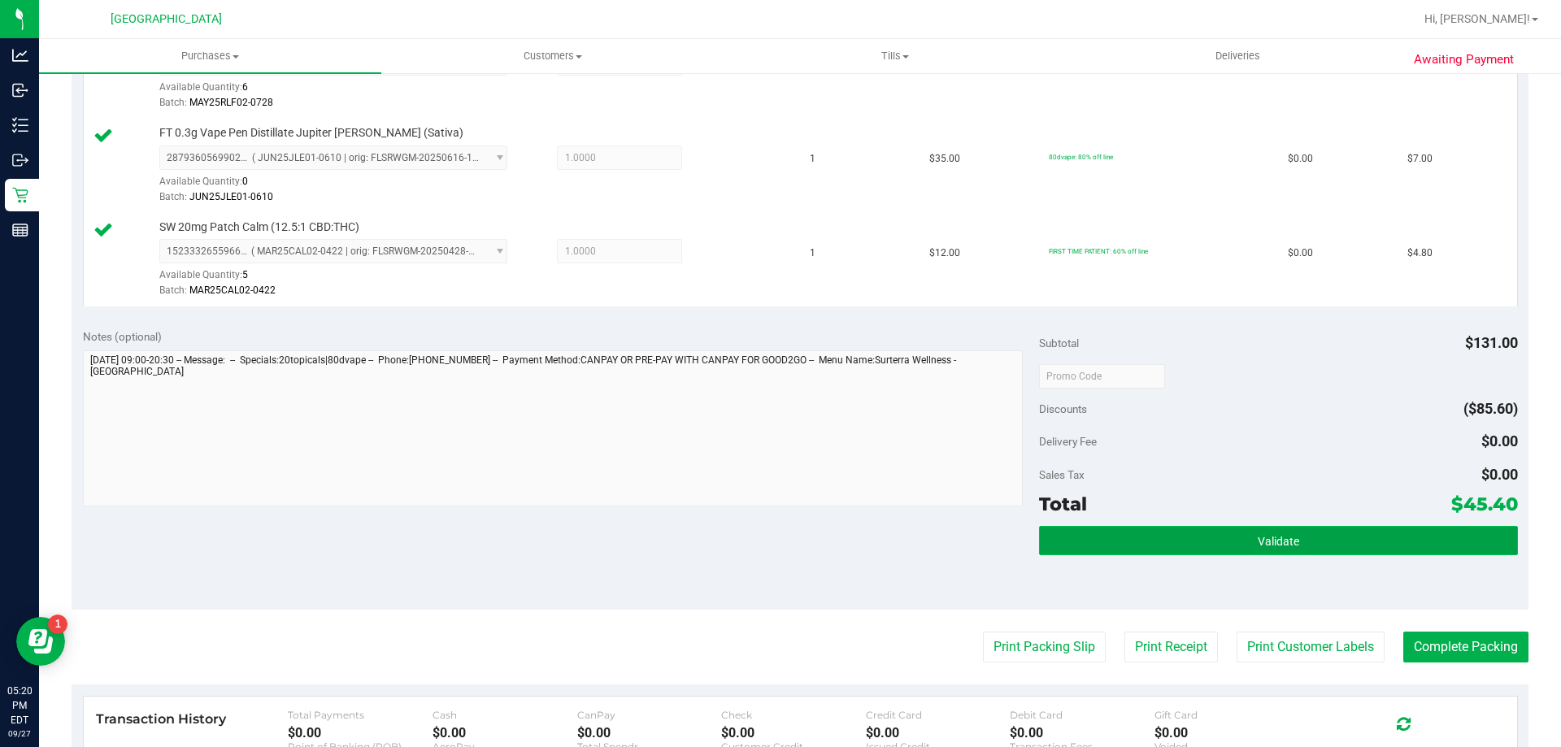
click at [1222, 545] on button "Validate" at bounding box center [1278, 540] width 478 height 29
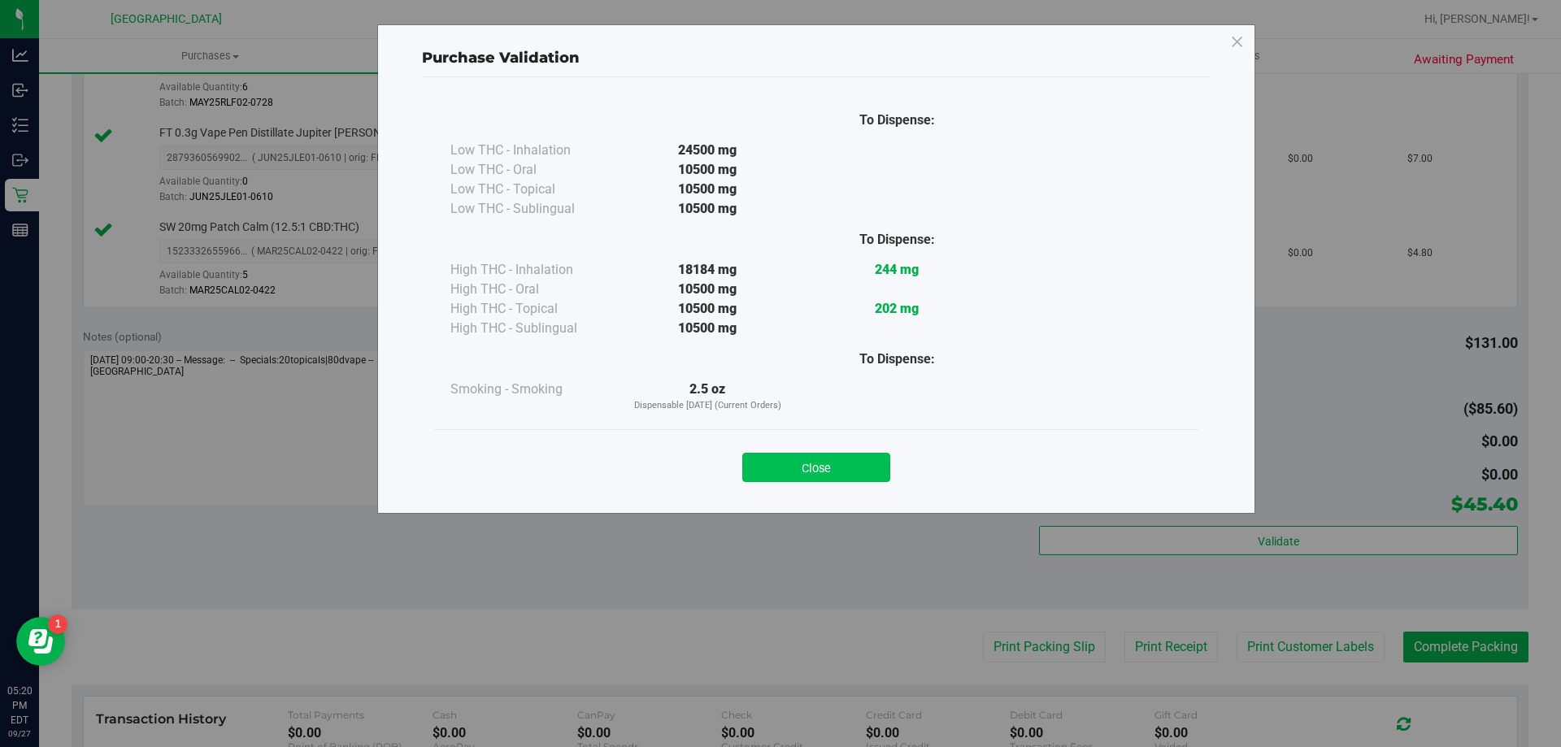
click at [833, 471] on button "Close" at bounding box center [816, 467] width 148 height 29
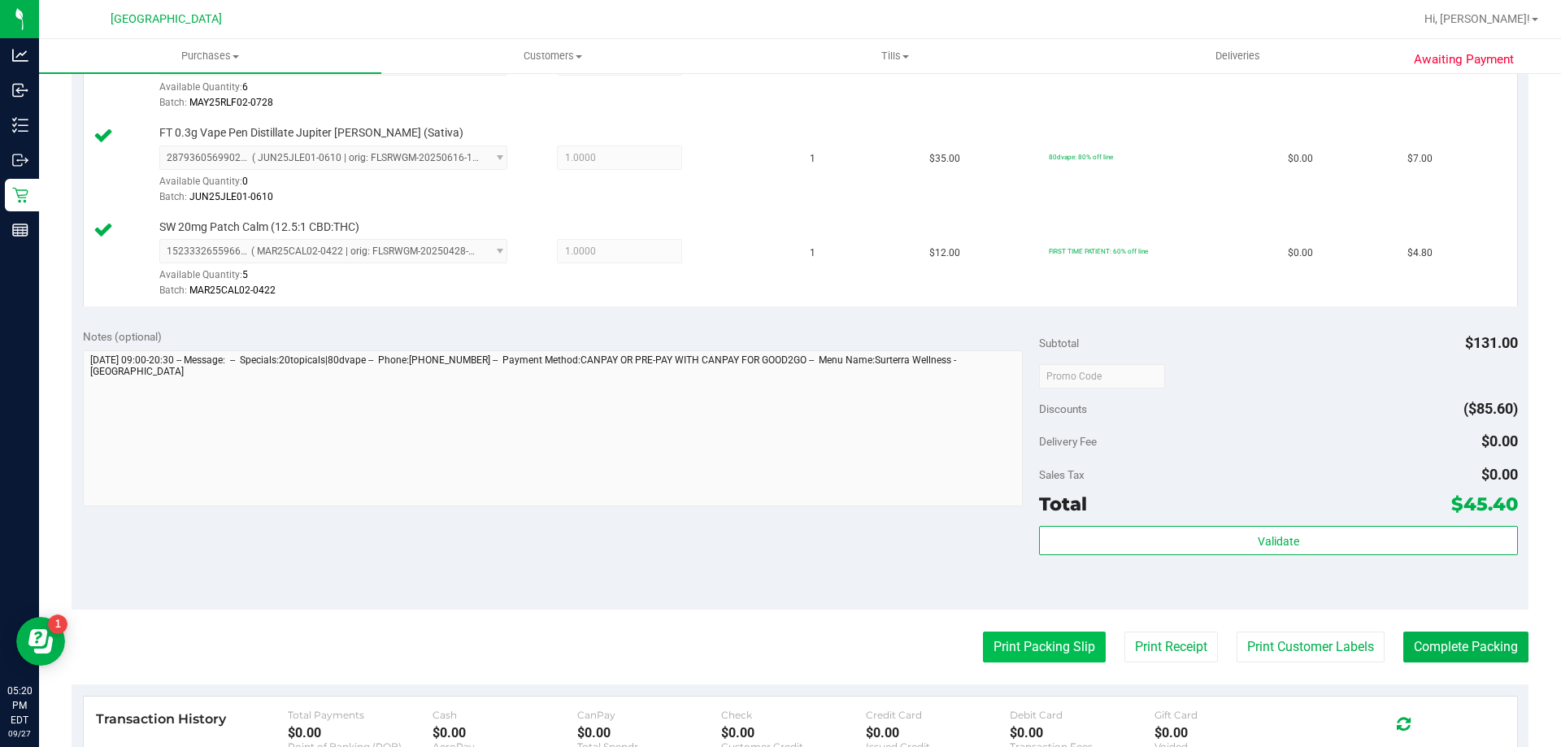
click at [1014, 640] on button "Print Packing Slip" at bounding box center [1044, 647] width 123 height 31
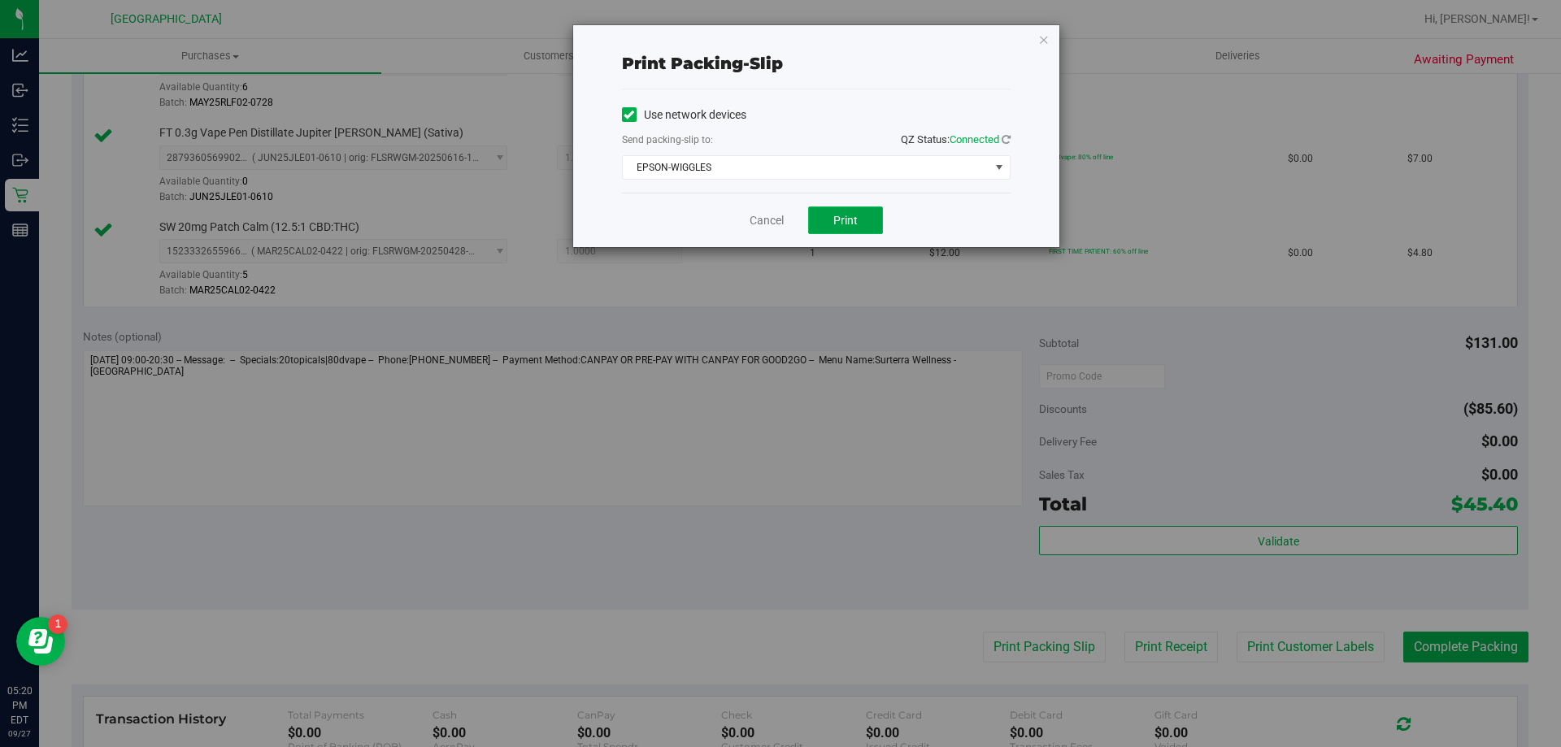
click at [840, 218] on span "Print" at bounding box center [845, 220] width 24 height 13
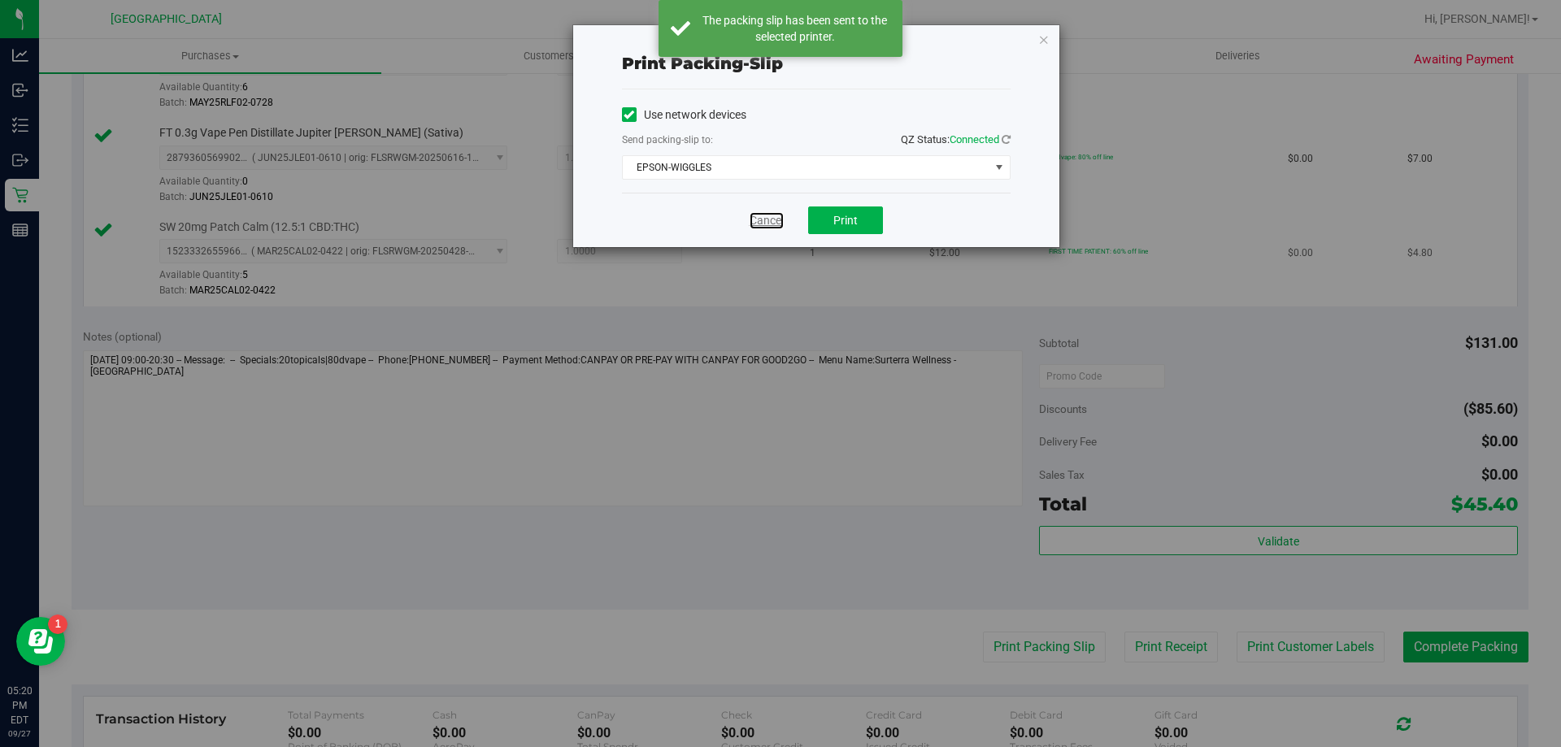
click at [768, 220] on link "Cancel" at bounding box center [766, 220] width 34 height 17
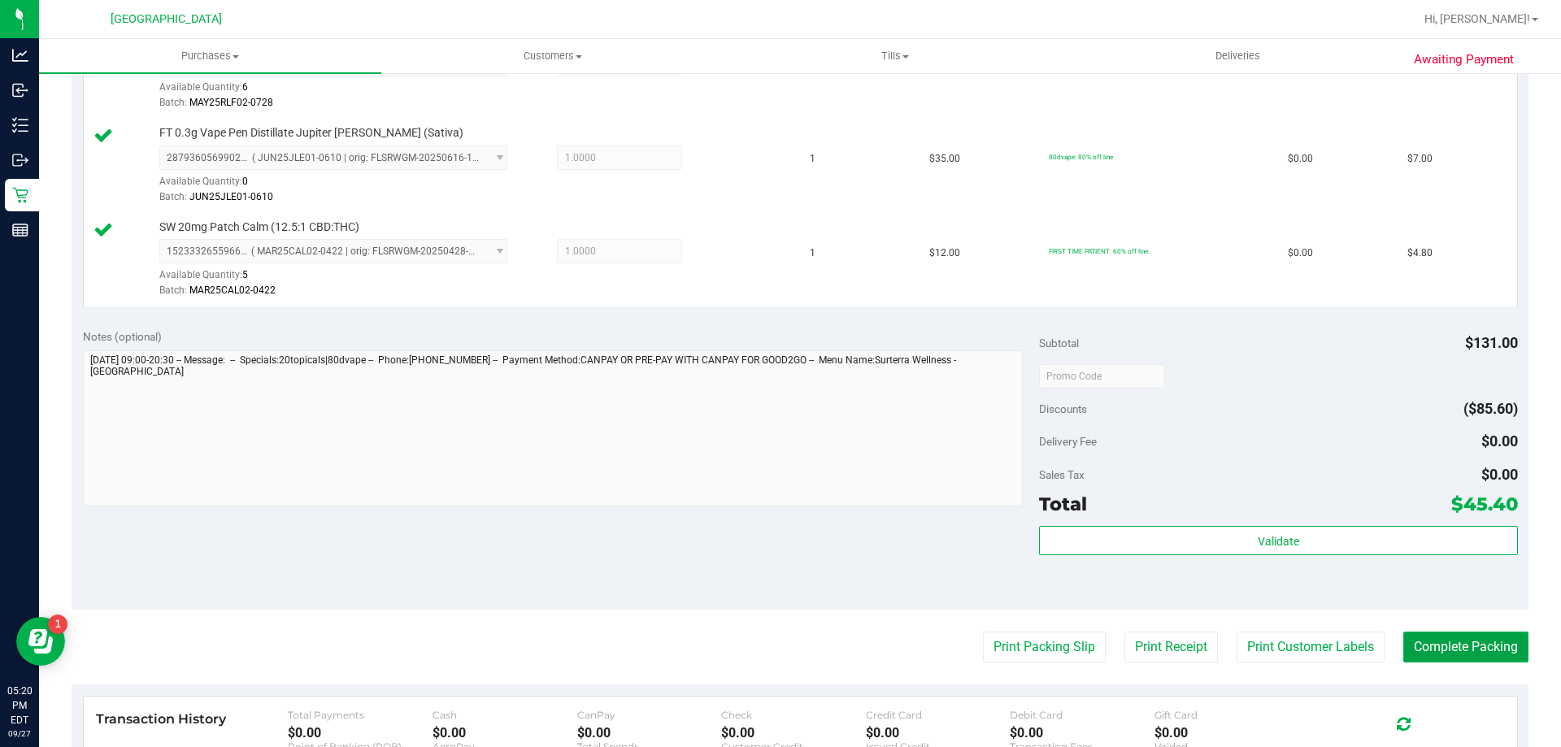
drag, startPoint x: 1484, startPoint y: 648, endPoint x: 1457, endPoint y: 660, distance: 29.5
click at [1483, 648] on button "Complete Packing" at bounding box center [1465, 647] width 125 height 31
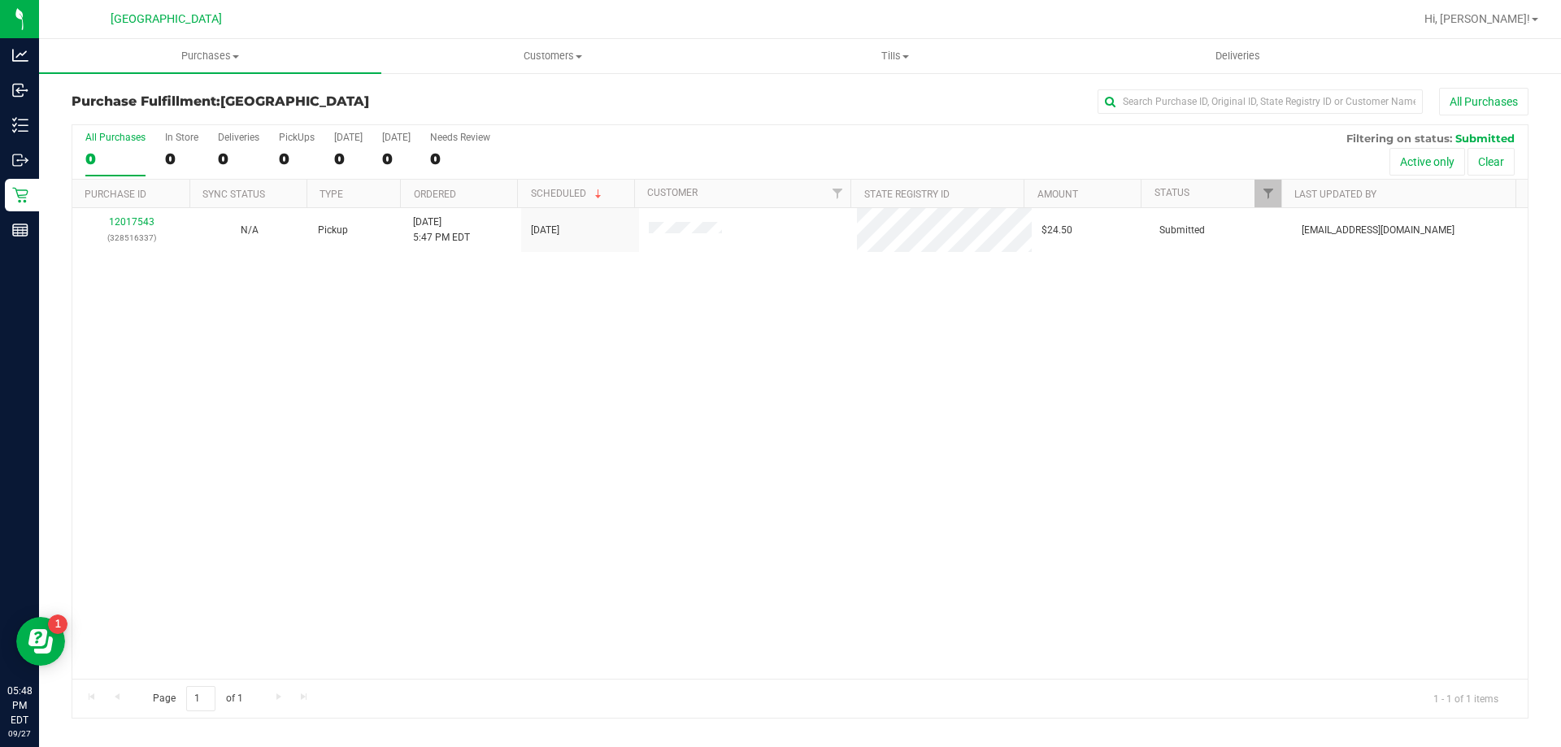
drag, startPoint x: 985, startPoint y: 556, endPoint x: 953, endPoint y: 569, distance: 35.0
click at [976, 556] on div "12017543 (328516337) N/A Pickup 9/27/2025 5:47 PM EDT 9/27/2025 $24.50 Submitte…" at bounding box center [799, 443] width 1455 height 471
drag, startPoint x: 607, startPoint y: 462, endPoint x: 227, endPoint y: 213, distance: 454.9
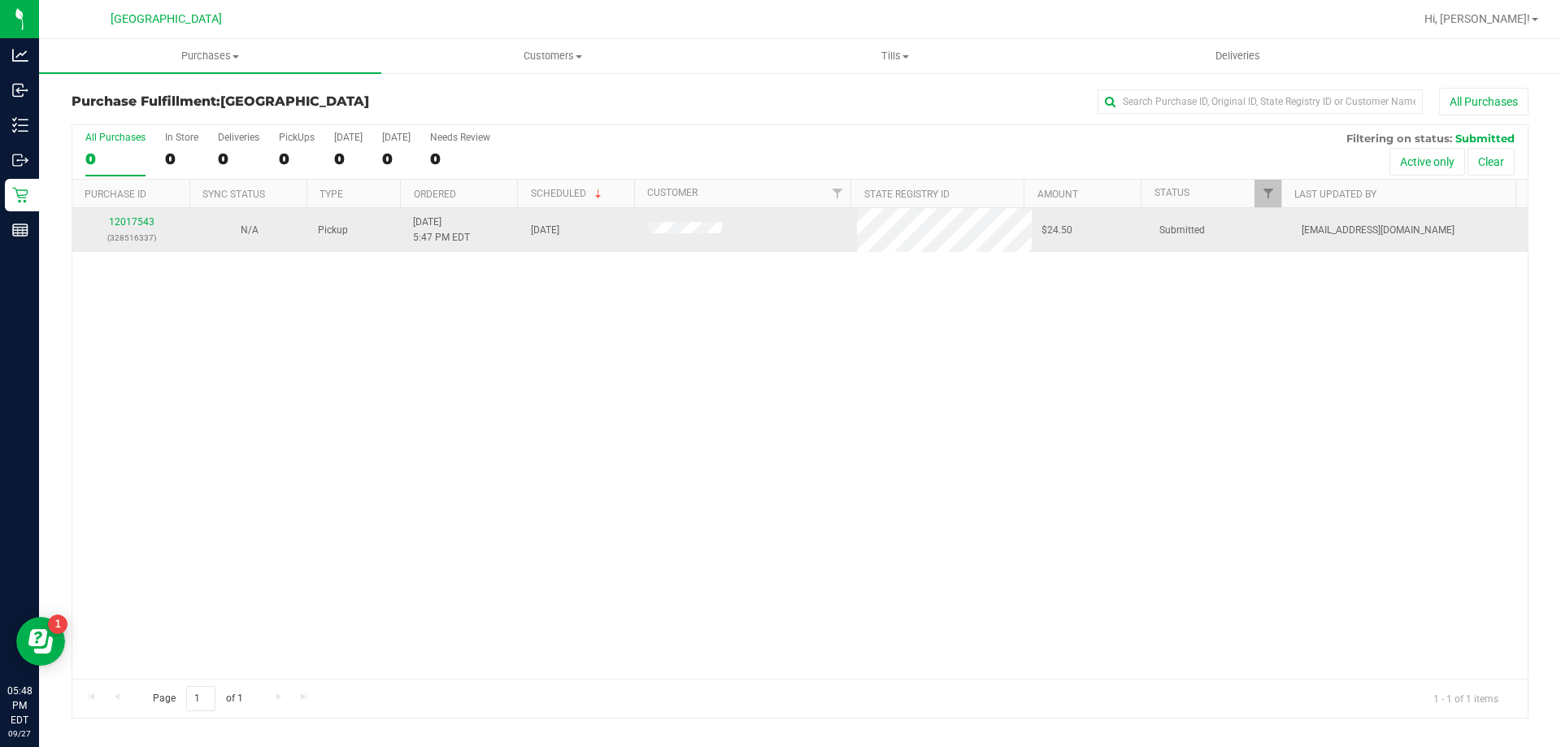
click at [603, 454] on div "12017543 (328516337) N/A Pickup 9/27/2025 5:47 PM EDT 9/27/2025 $24.50 Submitte…" at bounding box center [799, 443] width 1455 height 471
click at [140, 219] on link "12017543" at bounding box center [132, 221] width 46 height 11
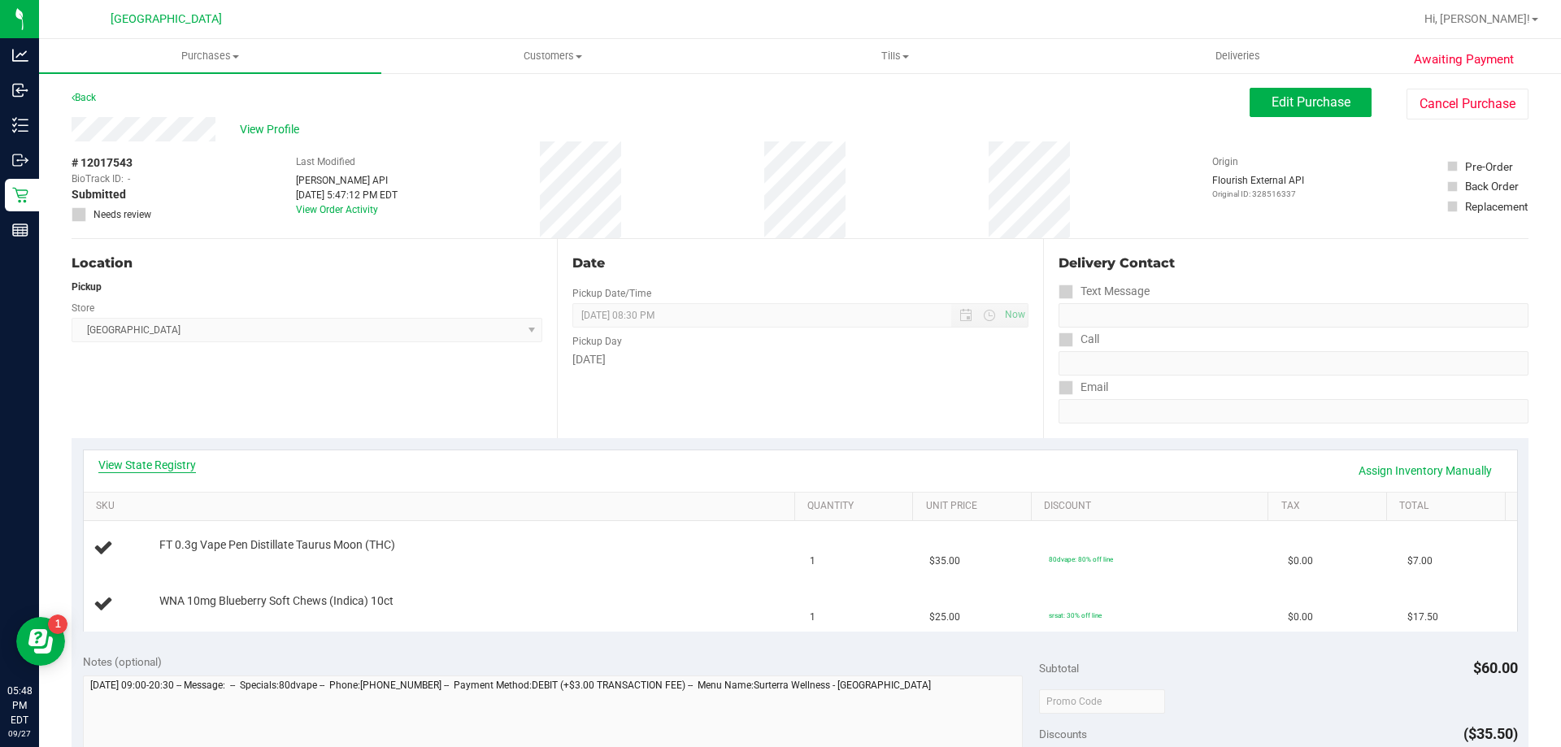
click at [180, 463] on link "View State Registry" at bounding box center [147, 465] width 98 height 16
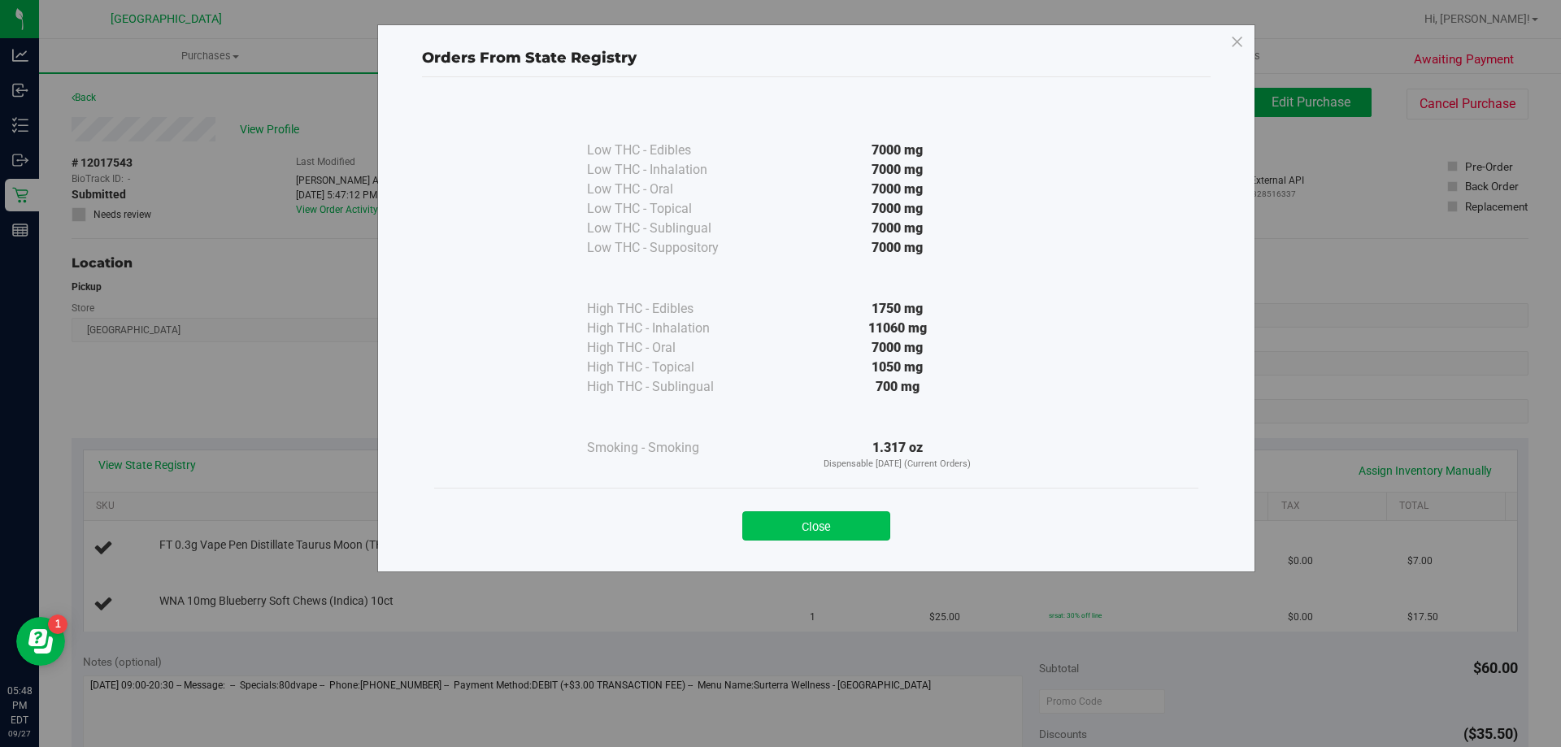
click at [829, 528] on button "Close" at bounding box center [816, 525] width 148 height 29
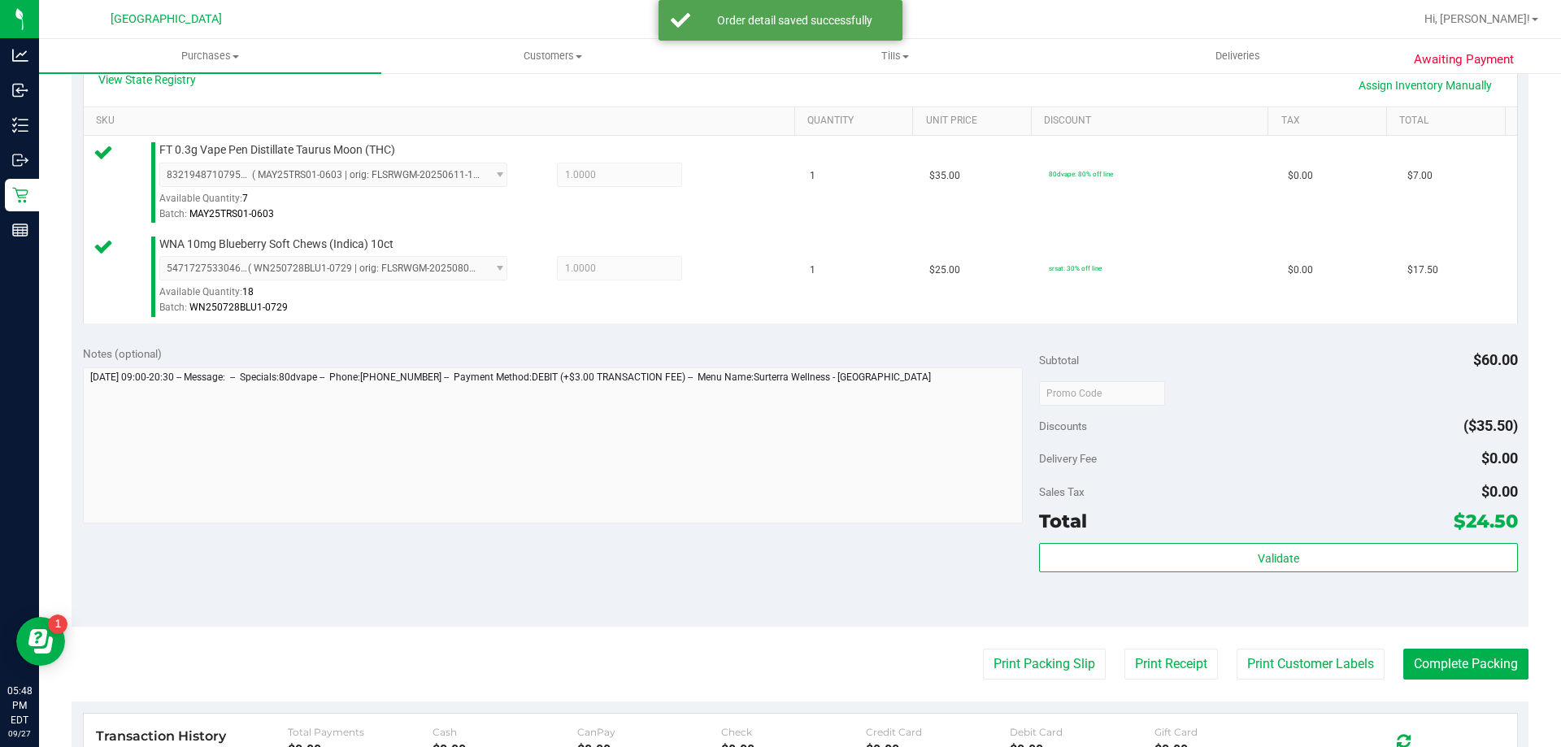
scroll to position [569, 0]
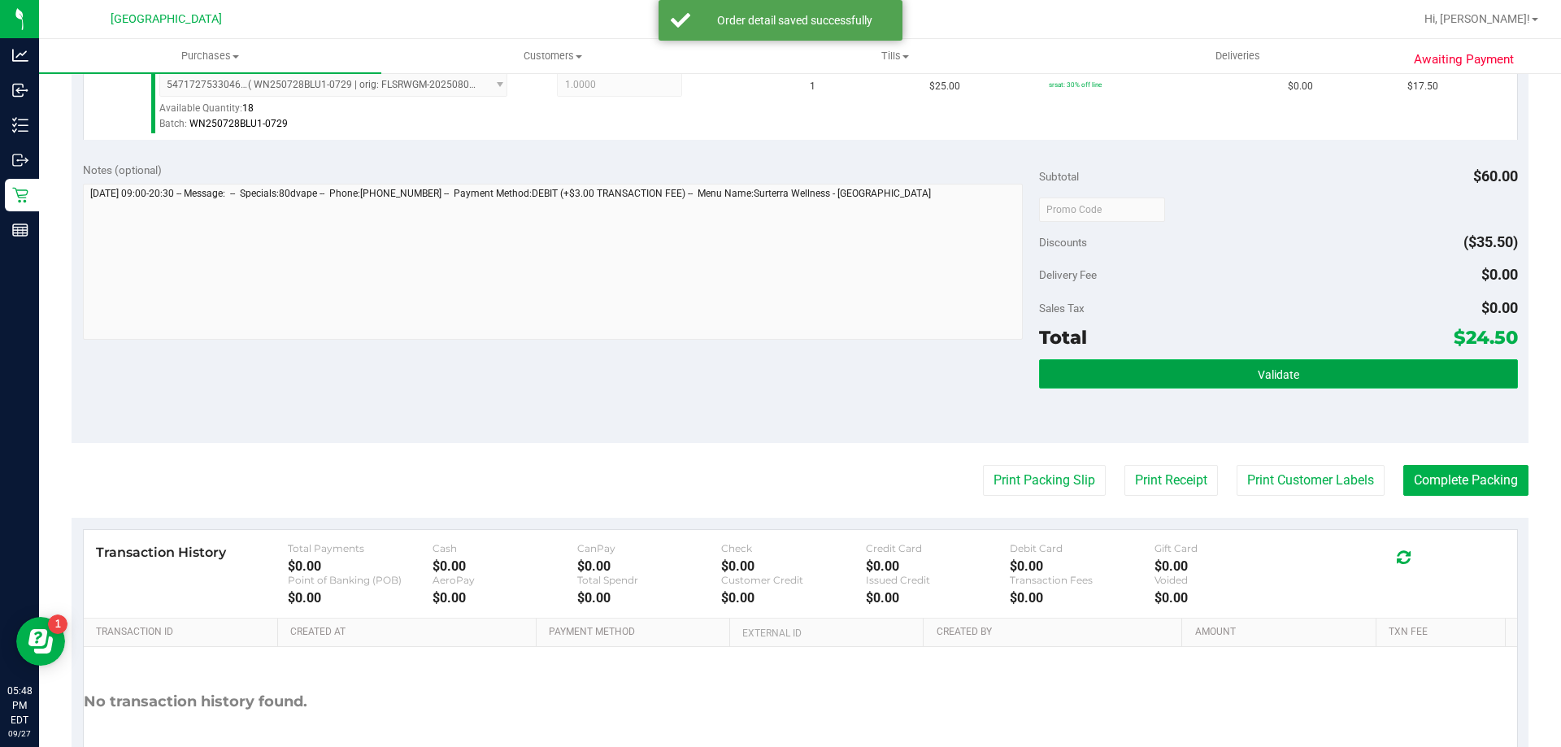
click at [1170, 377] on button "Validate" at bounding box center [1278, 373] width 478 height 29
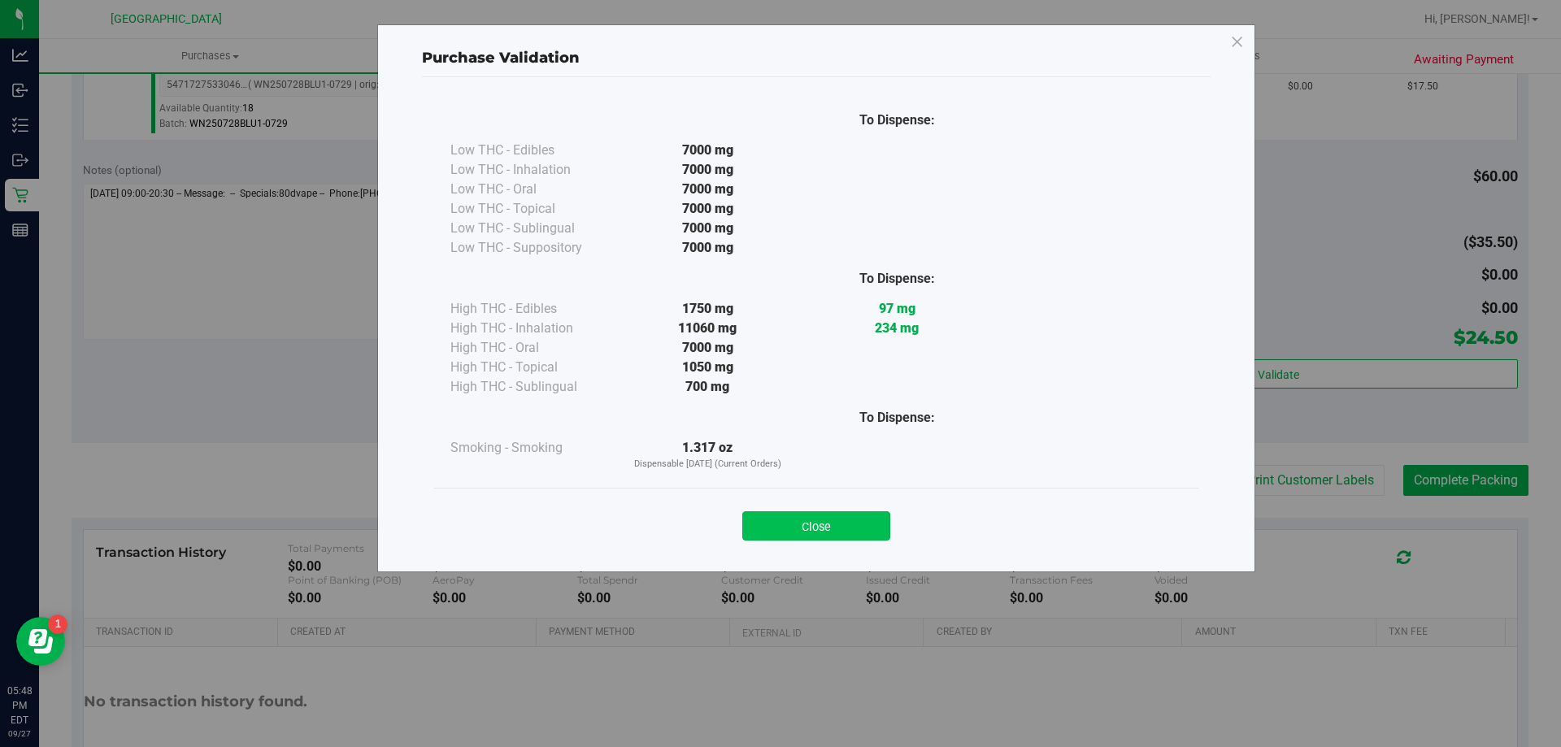
click at [850, 536] on button "Close" at bounding box center [816, 525] width 148 height 29
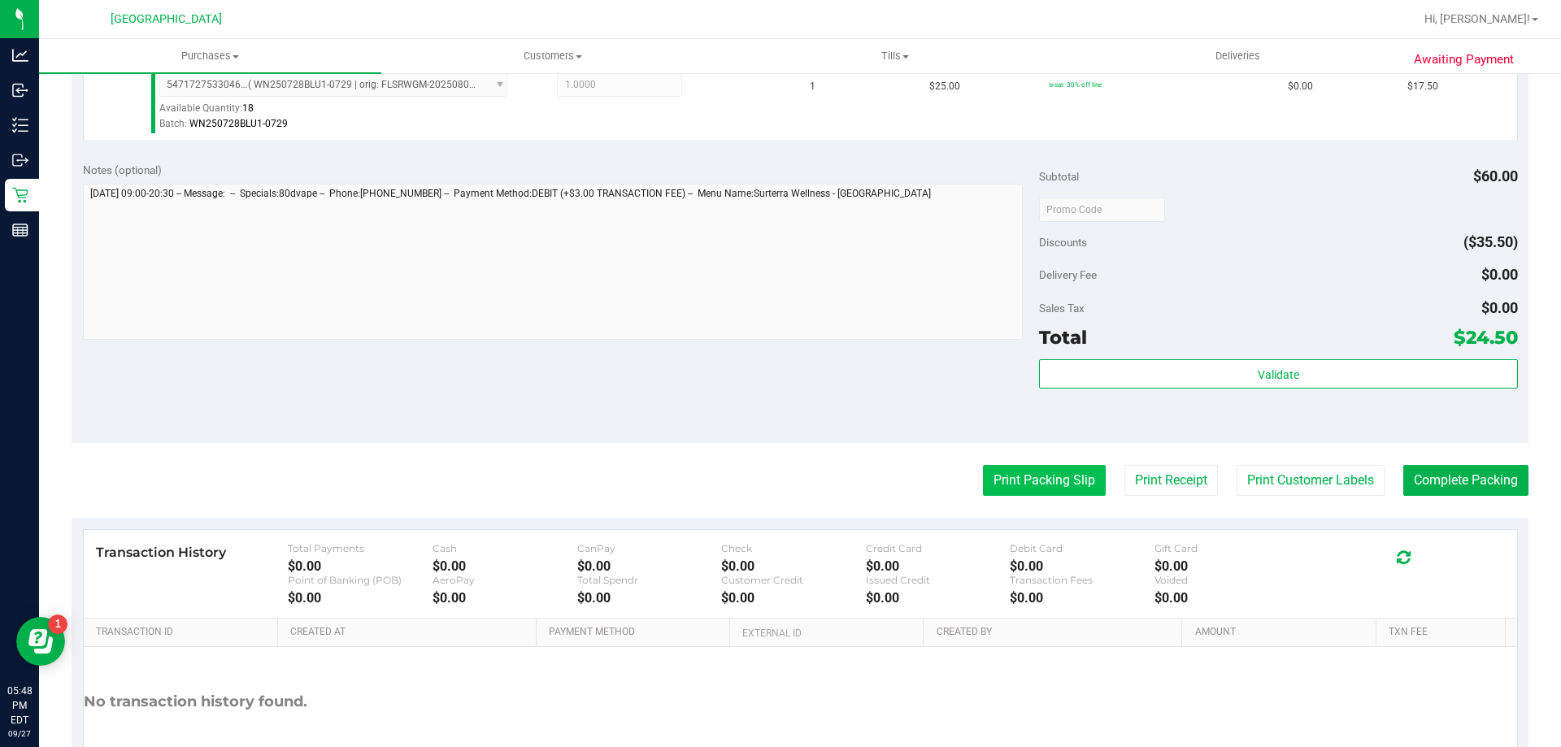
click at [1010, 475] on button "Print Packing Slip" at bounding box center [1044, 480] width 123 height 31
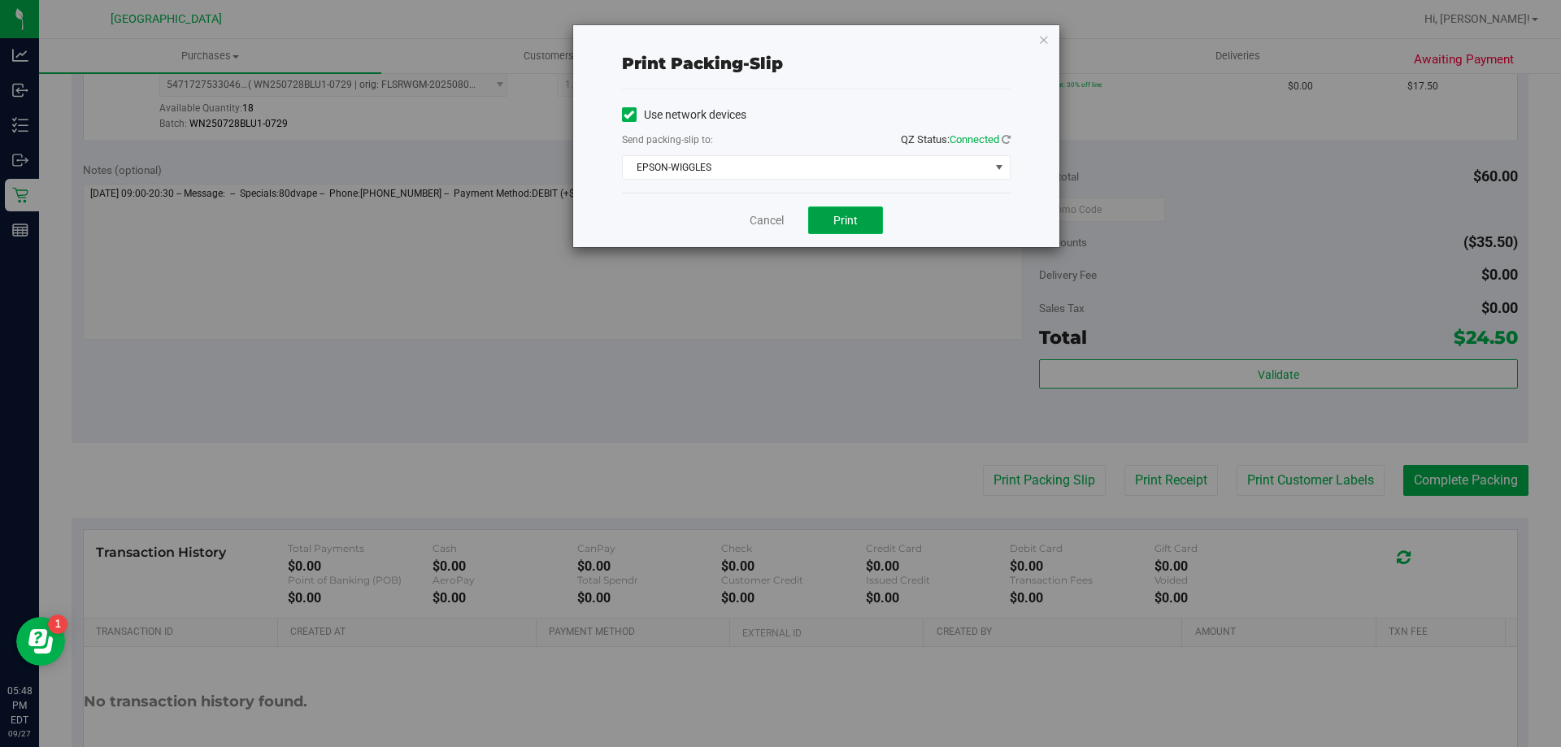
click at [833, 209] on button "Print" at bounding box center [845, 220] width 75 height 28
click at [771, 213] on link "Cancel" at bounding box center [766, 220] width 34 height 17
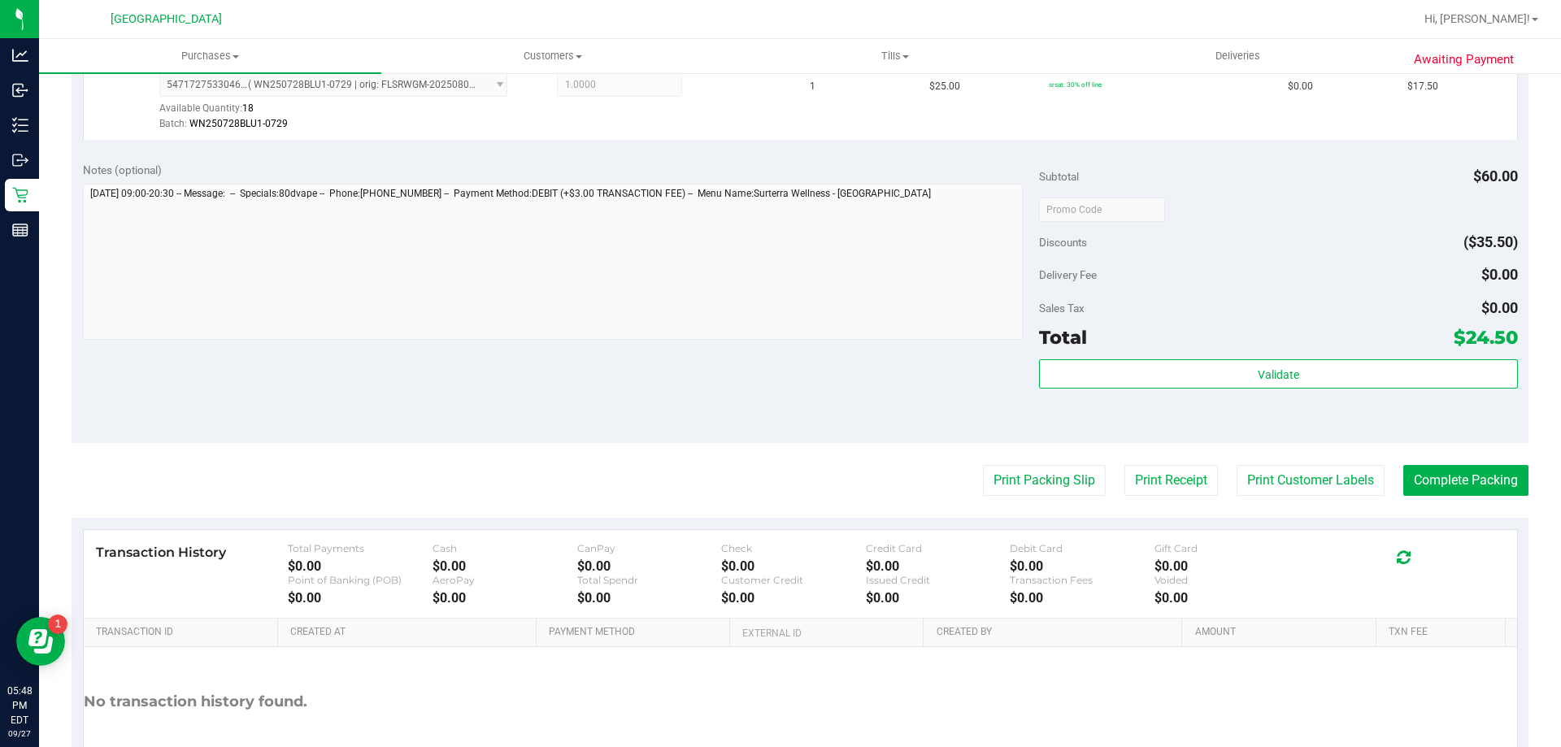
drag, startPoint x: 1331, startPoint y: 408, endPoint x: 1333, endPoint y: 378, distance: 30.2
click at [1331, 402] on div "Validate" at bounding box center [1278, 395] width 478 height 73
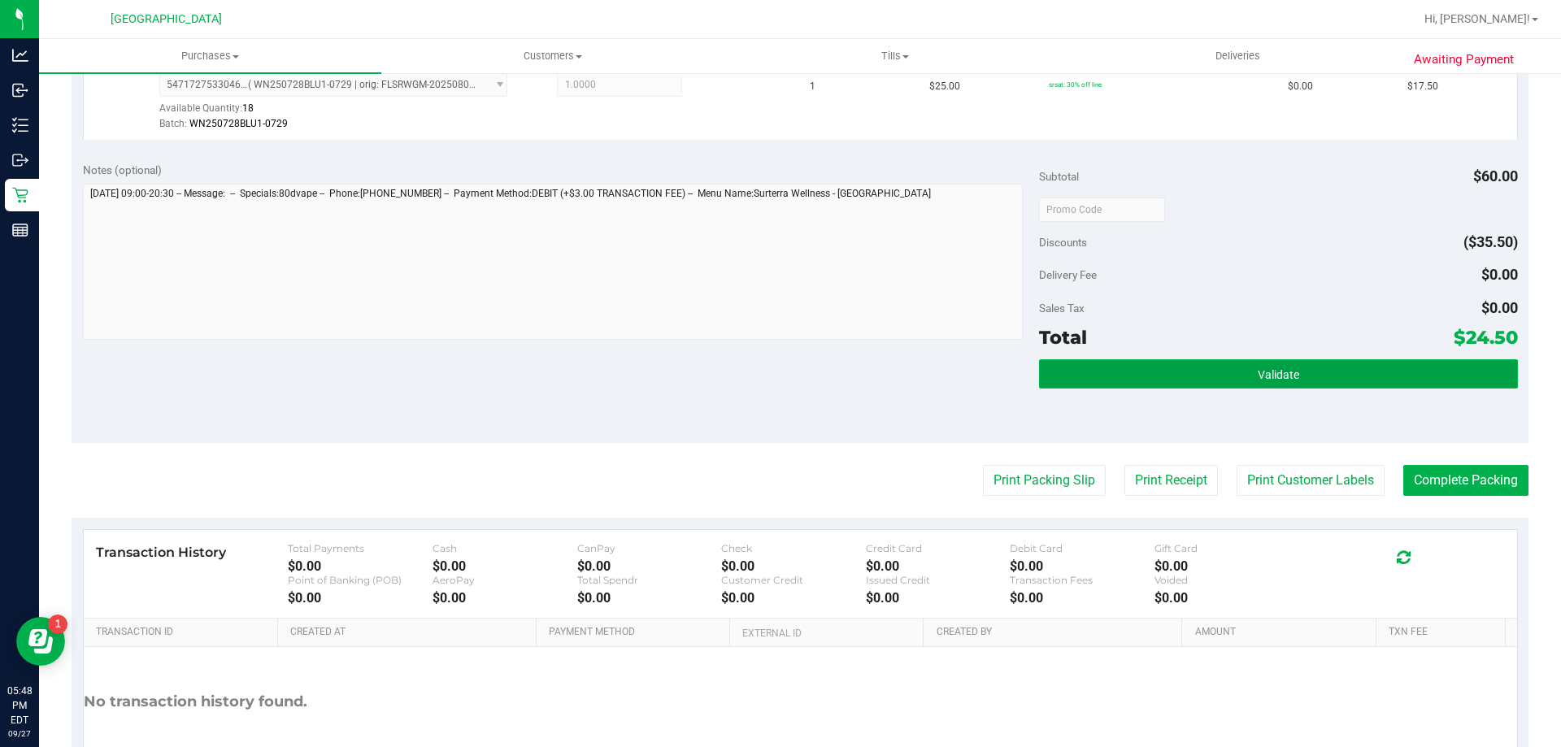
click at [1333, 378] on button "Validate" at bounding box center [1278, 373] width 478 height 29
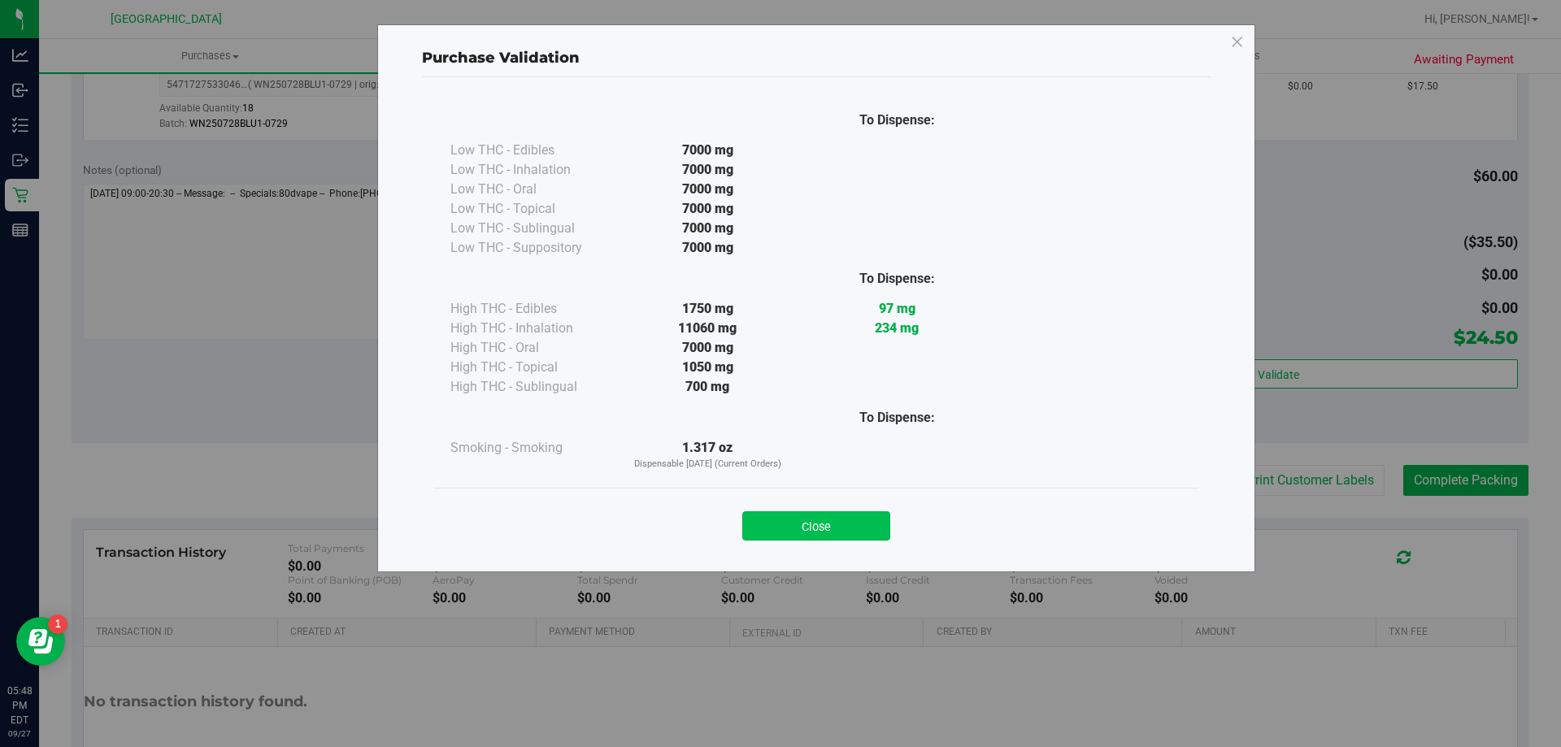
click at [838, 530] on button "Close" at bounding box center [816, 525] width 148 height 29
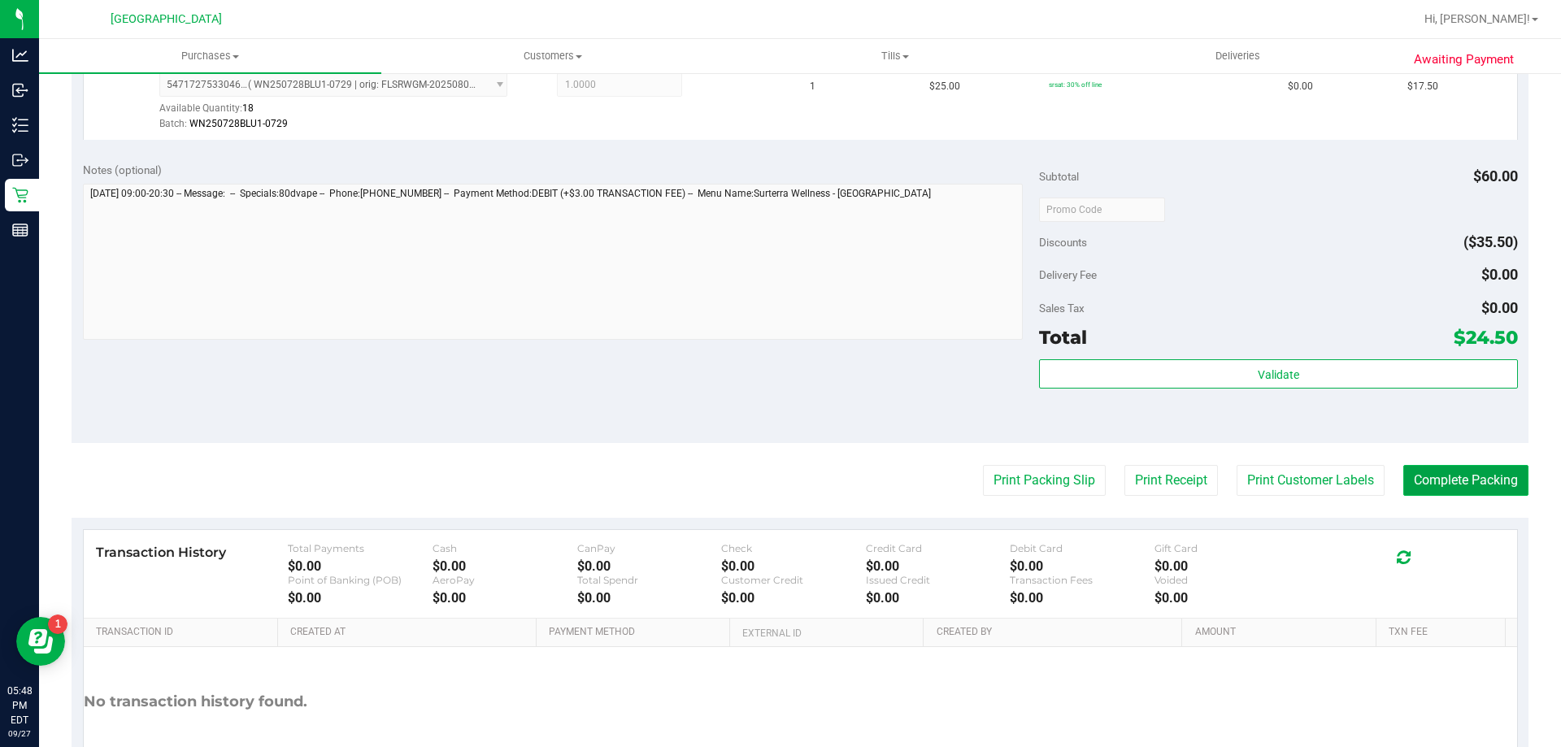
click at [1443, 480] on button "Complete Packing" at bounding box center [1465, 480] width 125 height 31
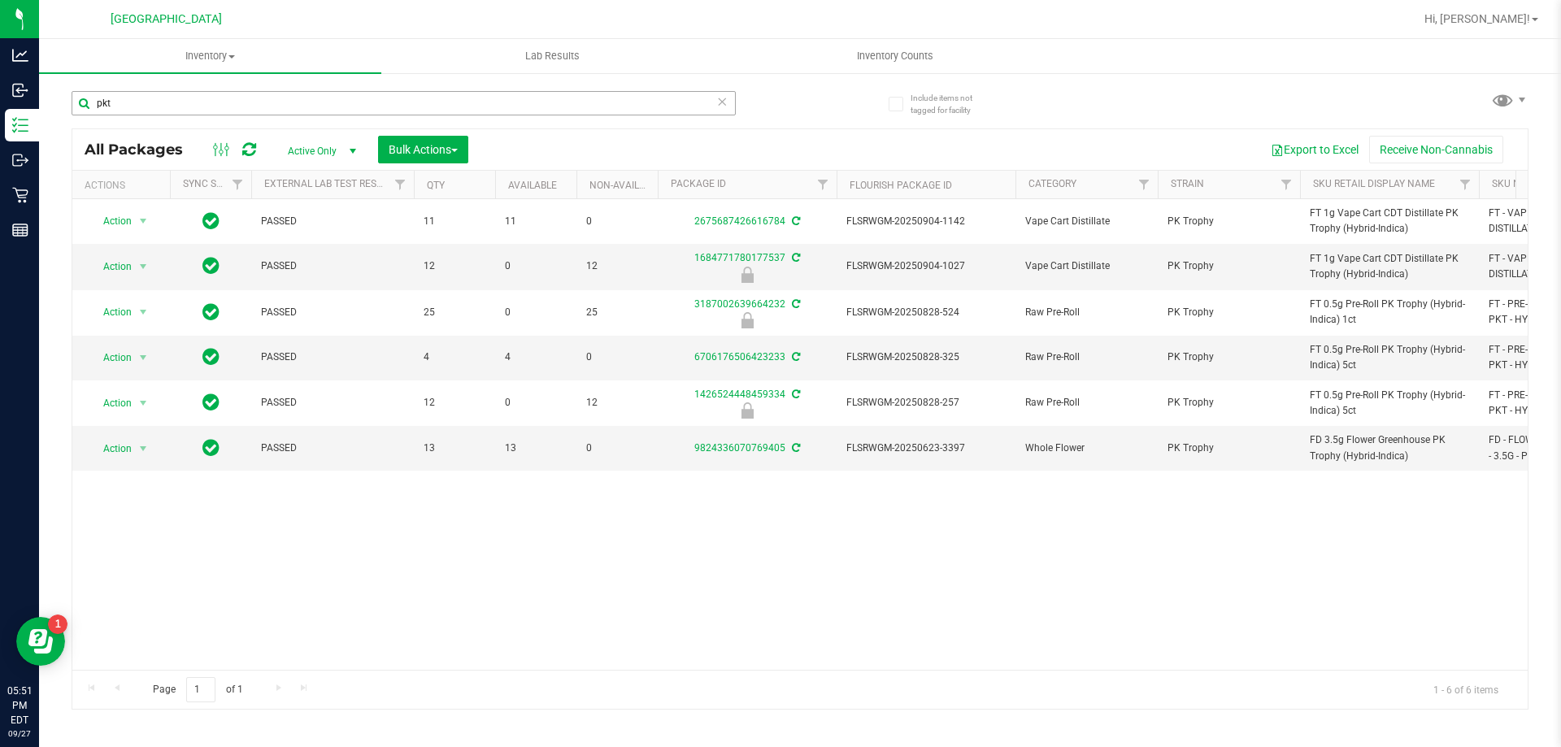
click at [358, 102] on input "pkt" at bounding box center [404, 103] width 664 height 24
type input "lsn"
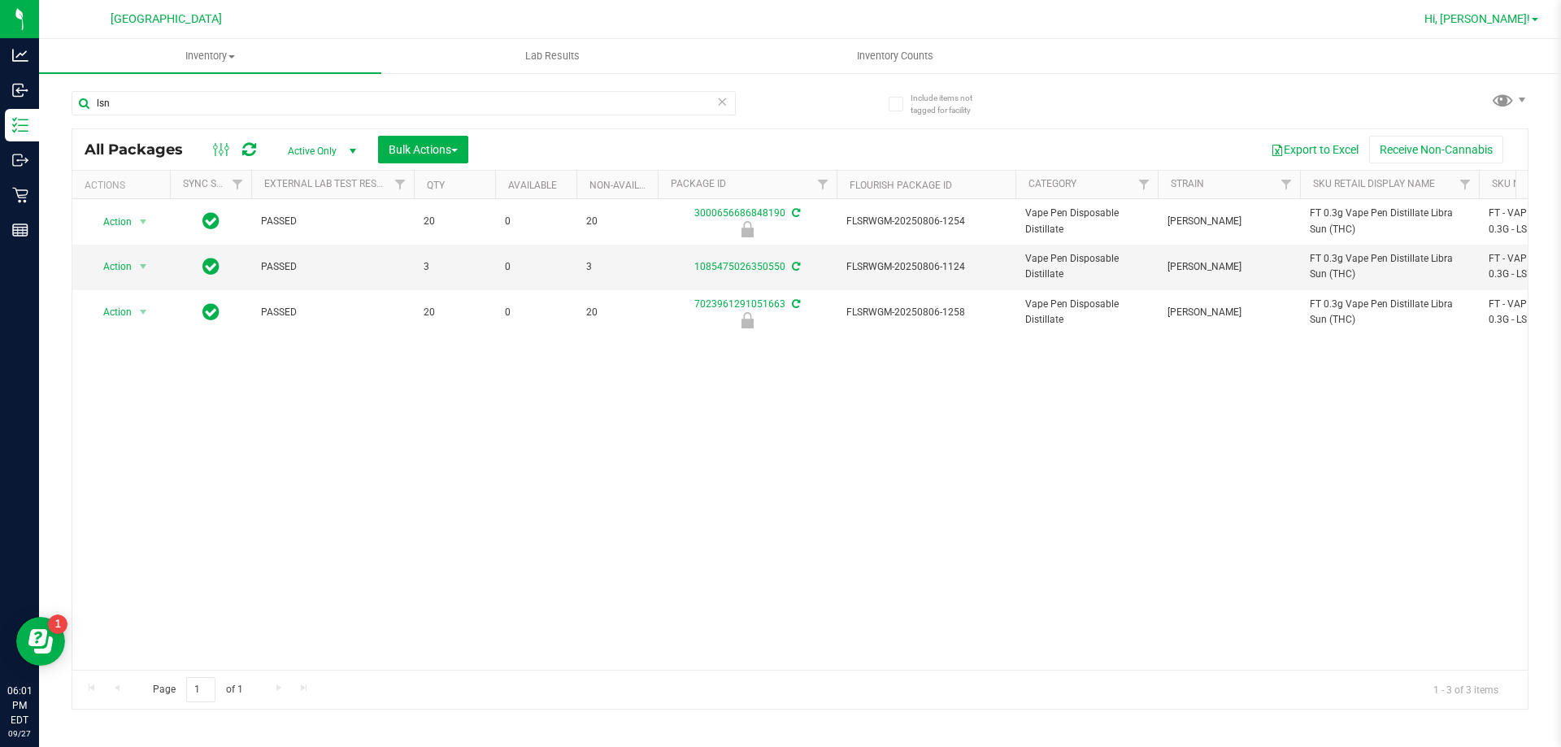
click at [1532, 22] on link "Hi, [PERSON_NAME]!" at bounding box center [1481, 19] width 127 height 17
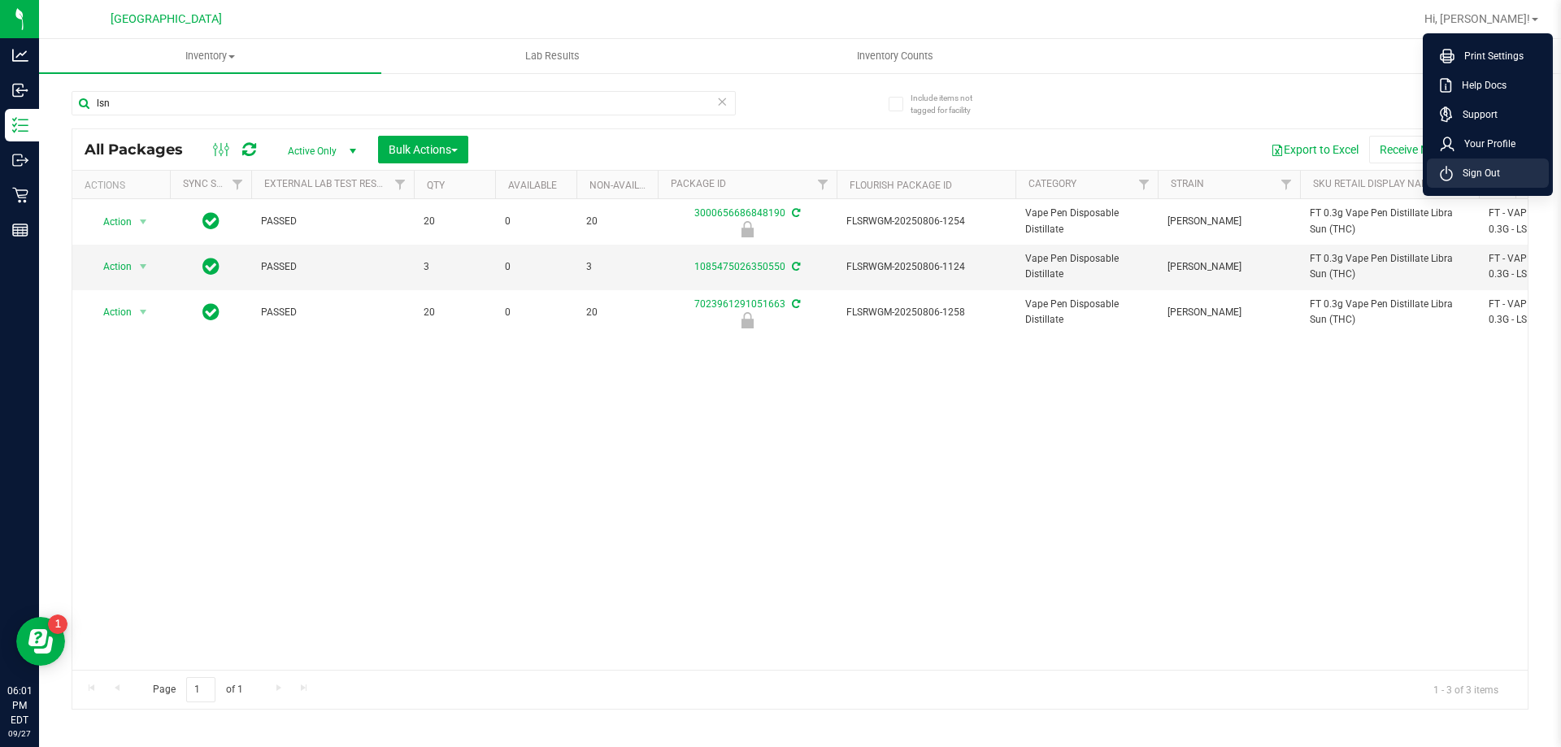
click at [1493, 180] on span "Sign Out" at bounding box center [1475, 173] width 47 height 16
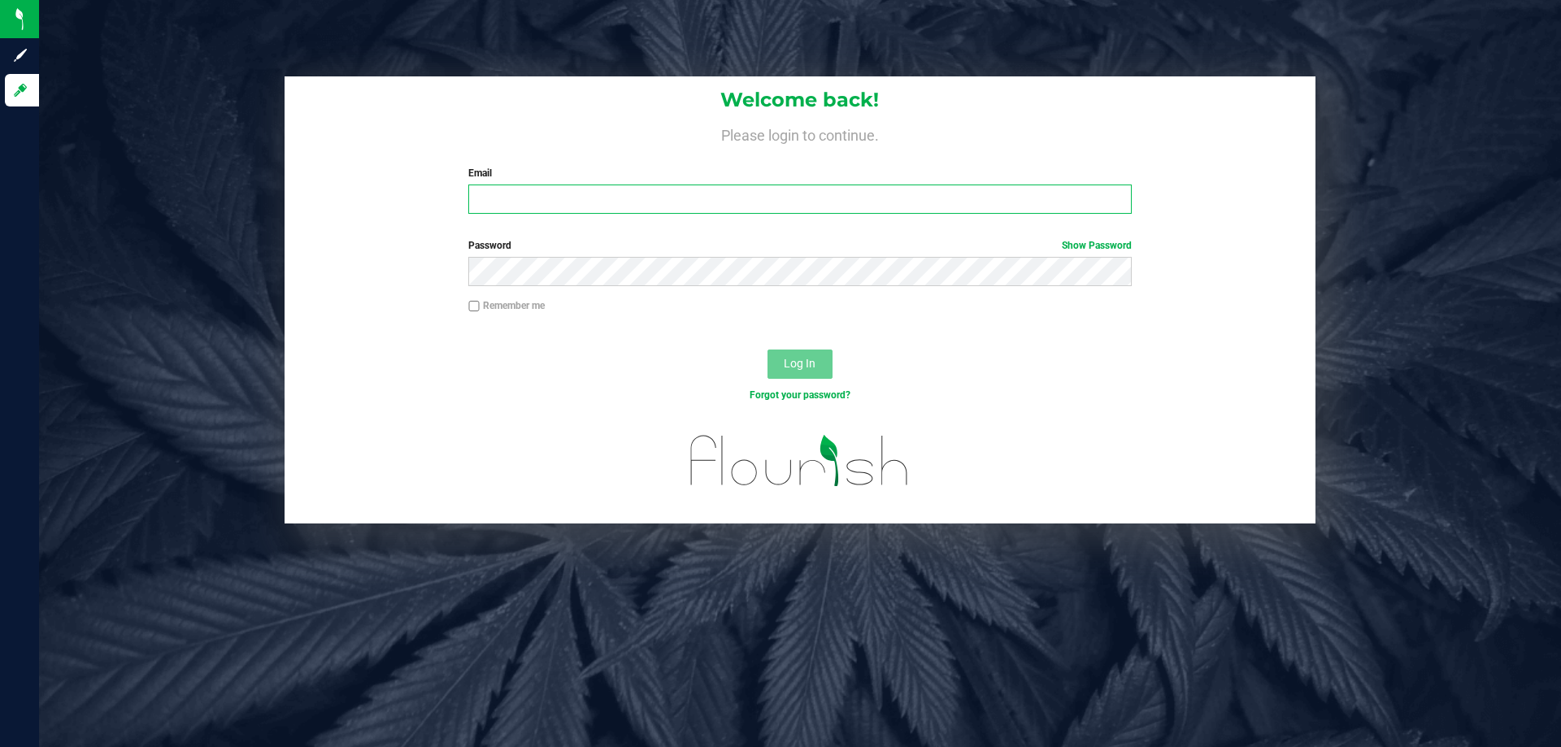
click at [602, 211] on input "Email" at bounding box center [799, 199] width 662 height 29
type input "[EMAIL_ADDRESS][DOMAIN_NAME]"
click at [789, 367] on span "Log In" at bounding box center [800, 363] width 32 height 13
